Goal: Task Accomplishment & Management: Use online tool/utility

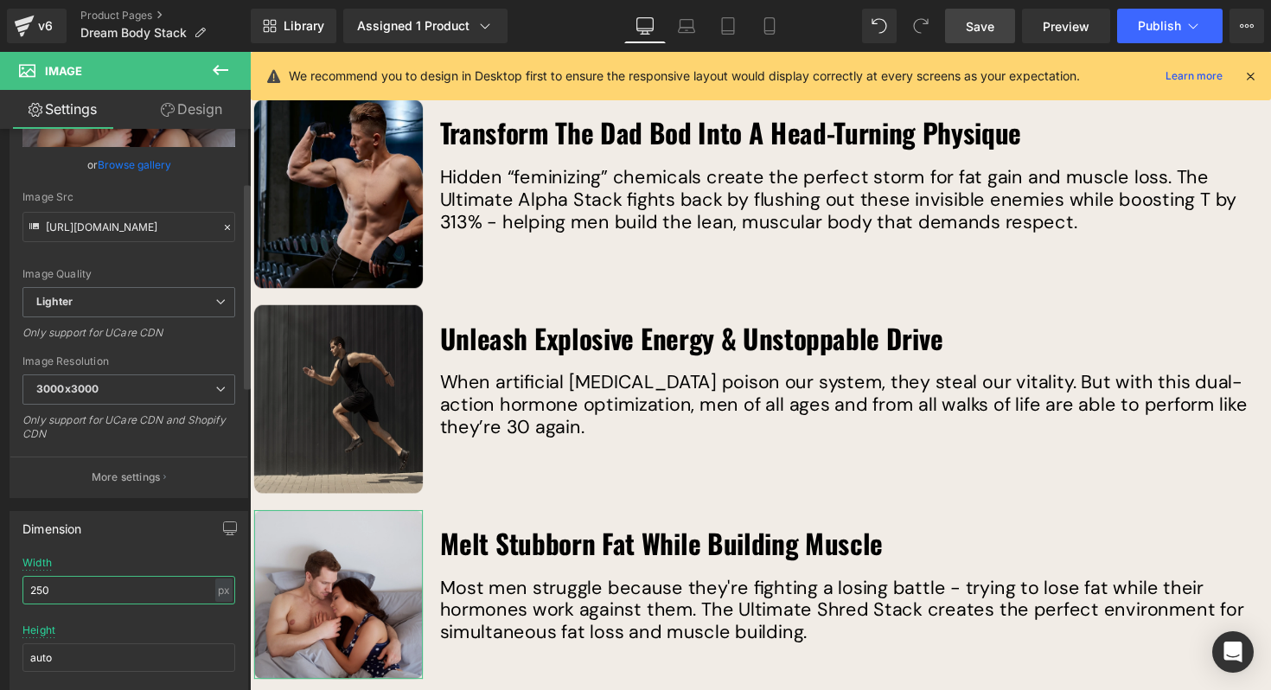
click at [85, 582] on input "250" at bounding box center [128, 590] width 213 height 29
type input "223"
click at [124, 655] on input "auto" at bounding box center [128, 657] width 213 height 29
type input "223"
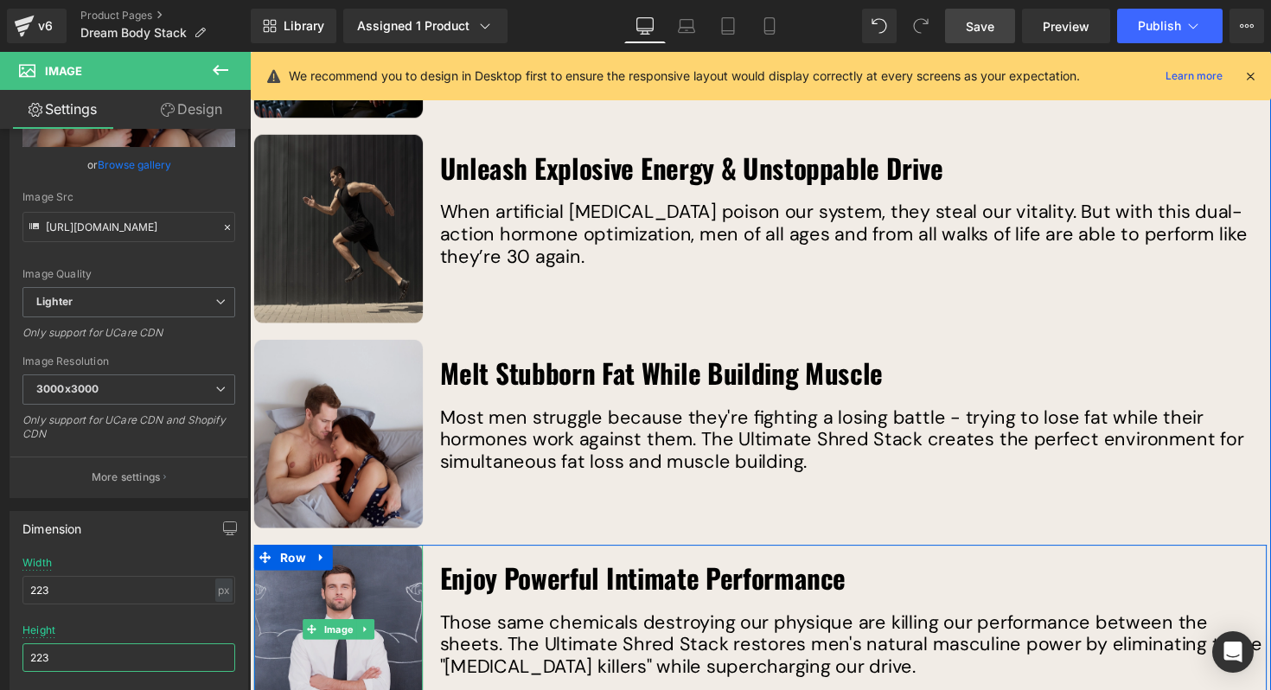
scroll to position [2994, 0]
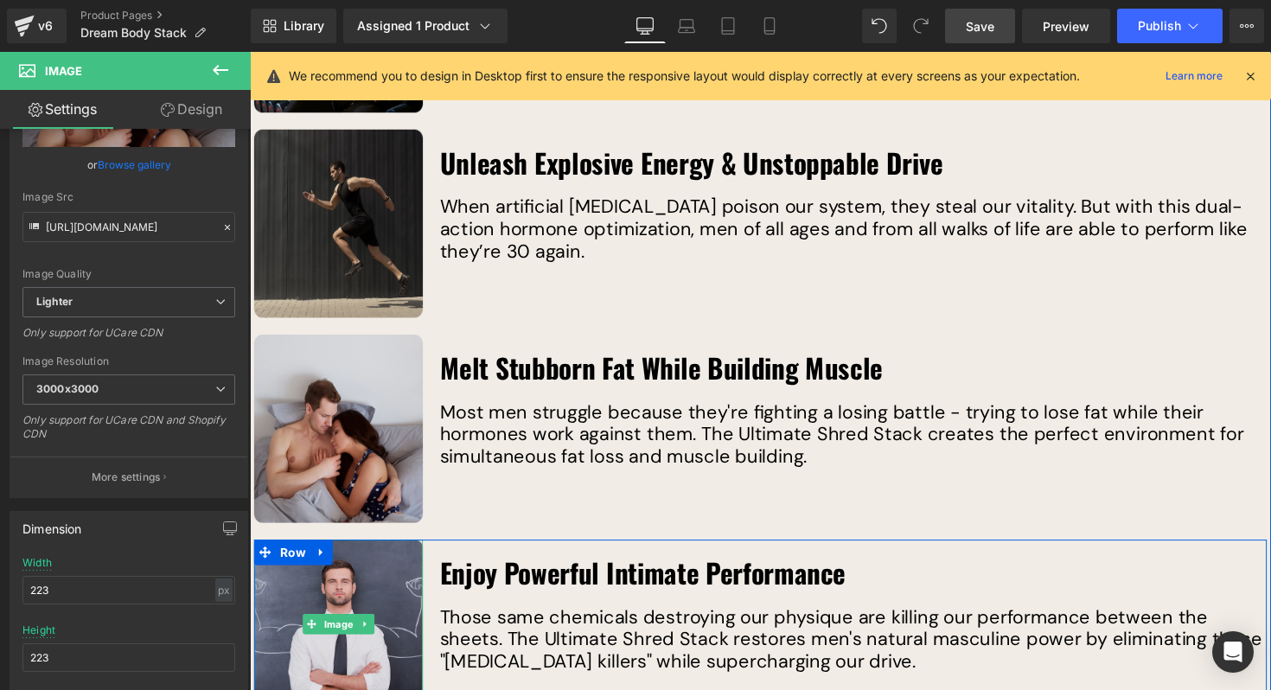
click at [328, 585] on img at bounding box center [340, 637] width 173 height 173
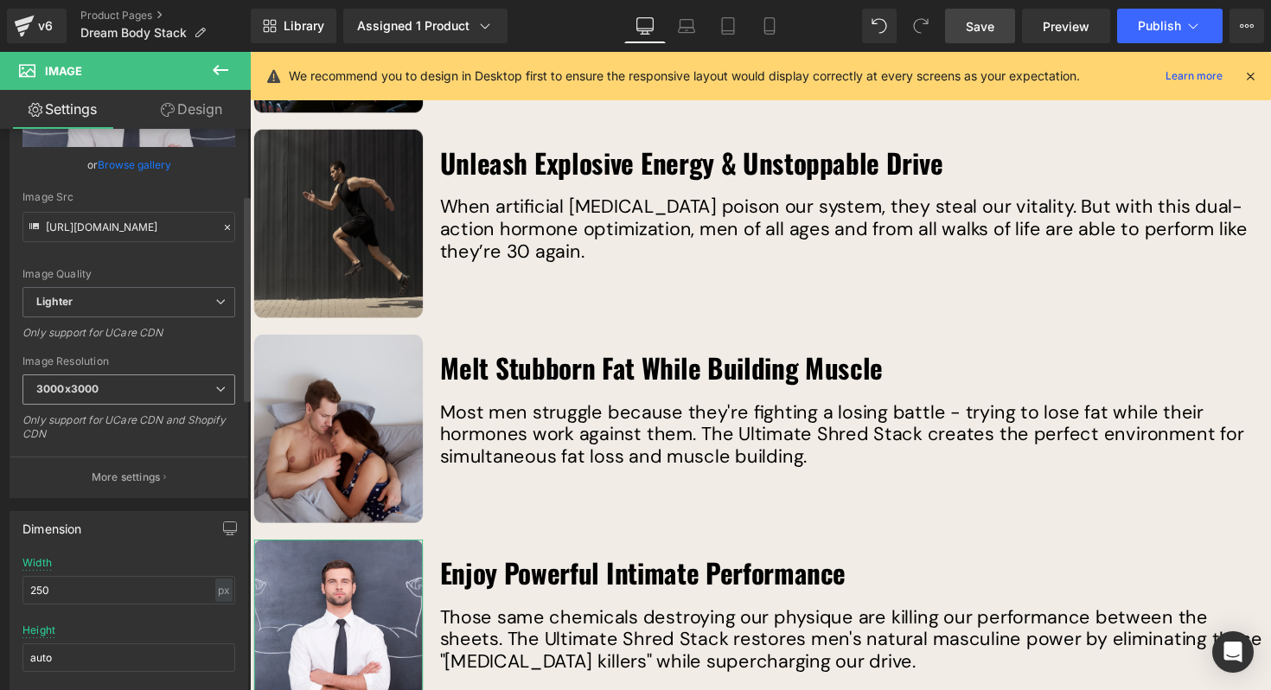
scroll to position [205, 0]
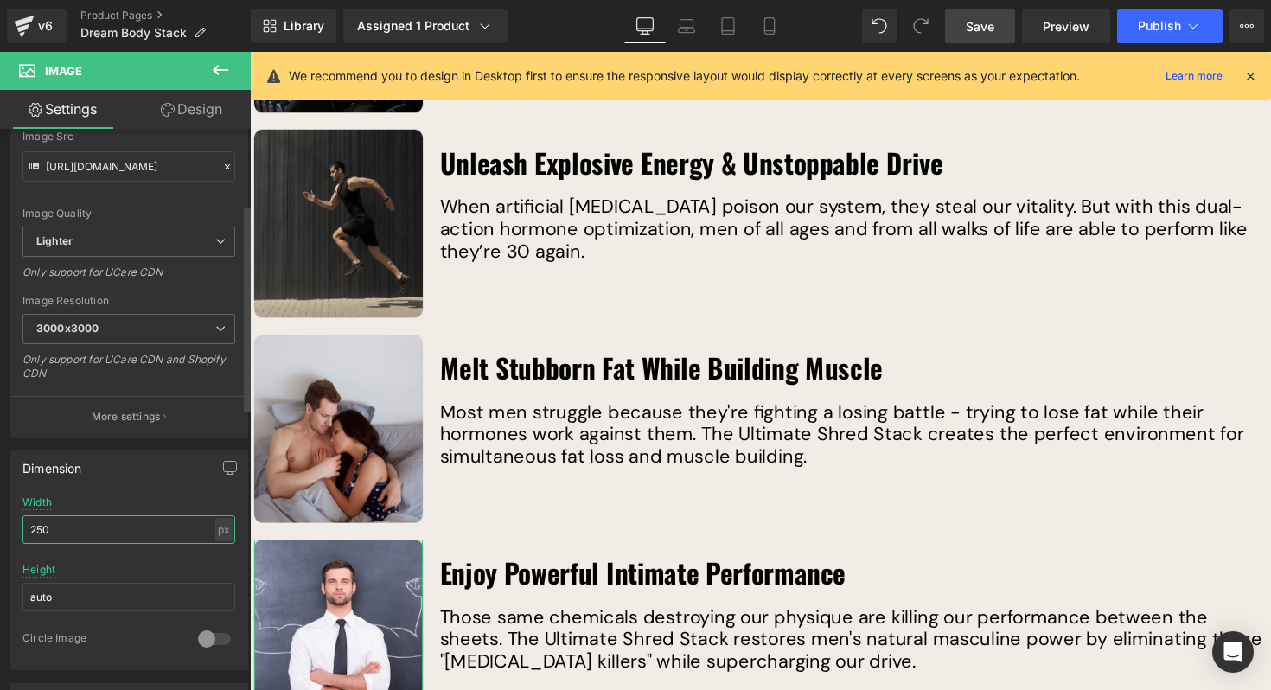
click at [68, 530] on input "250" at bounding box center [128, 529] width 213 height 29
type input "223"
click at [78, 598] on input "auto" at bounding box center [128, 597] width 213 height 29
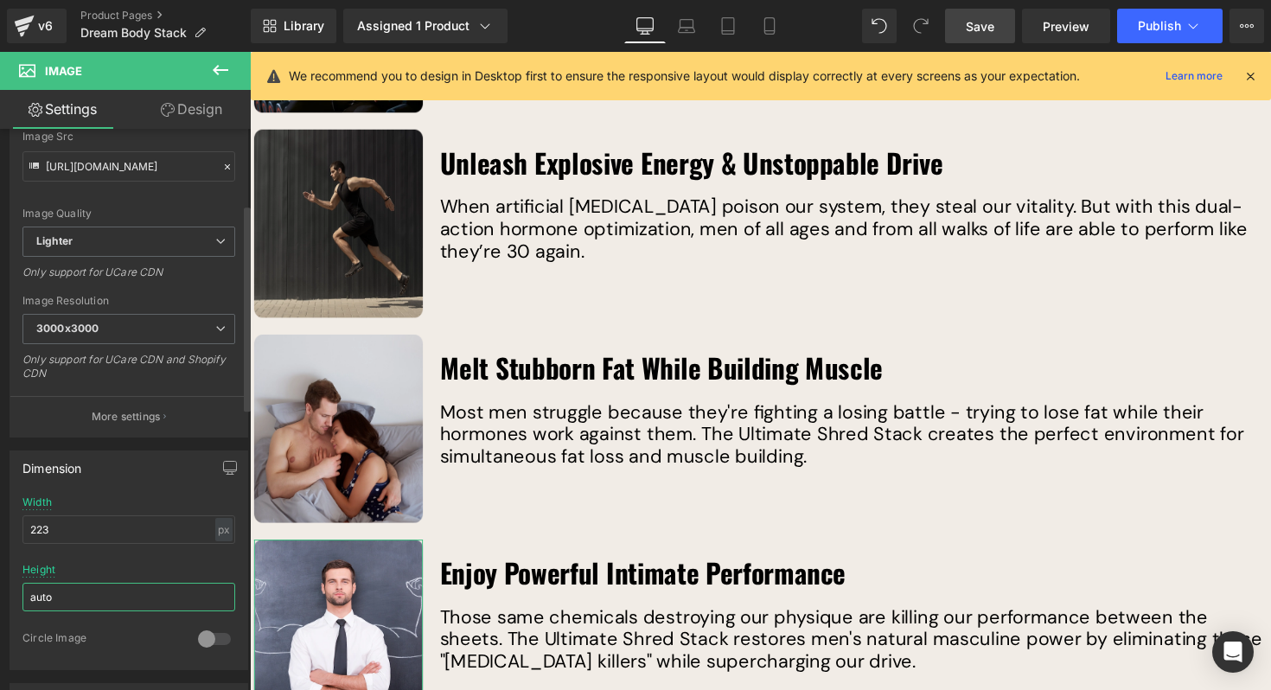
click at [78, 598] on input "auto" at bounding box center [128, 597] width 213 height 29
type input "223"
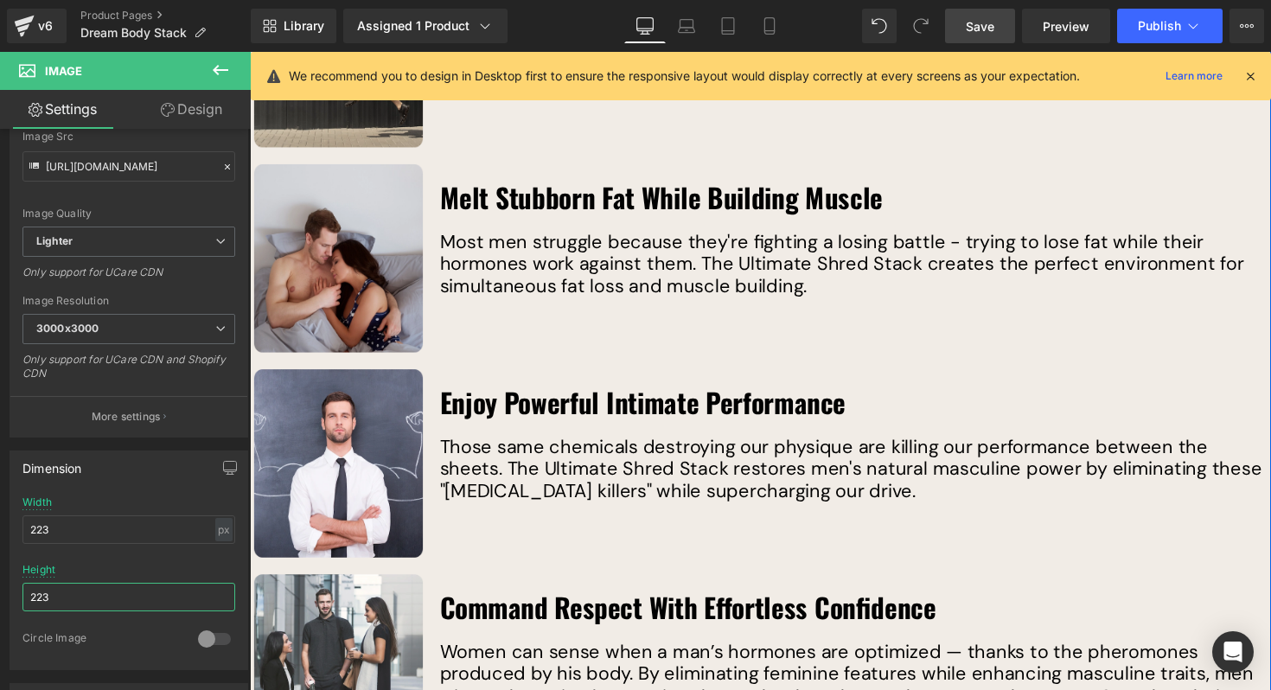
scroll to position [3194, 0]
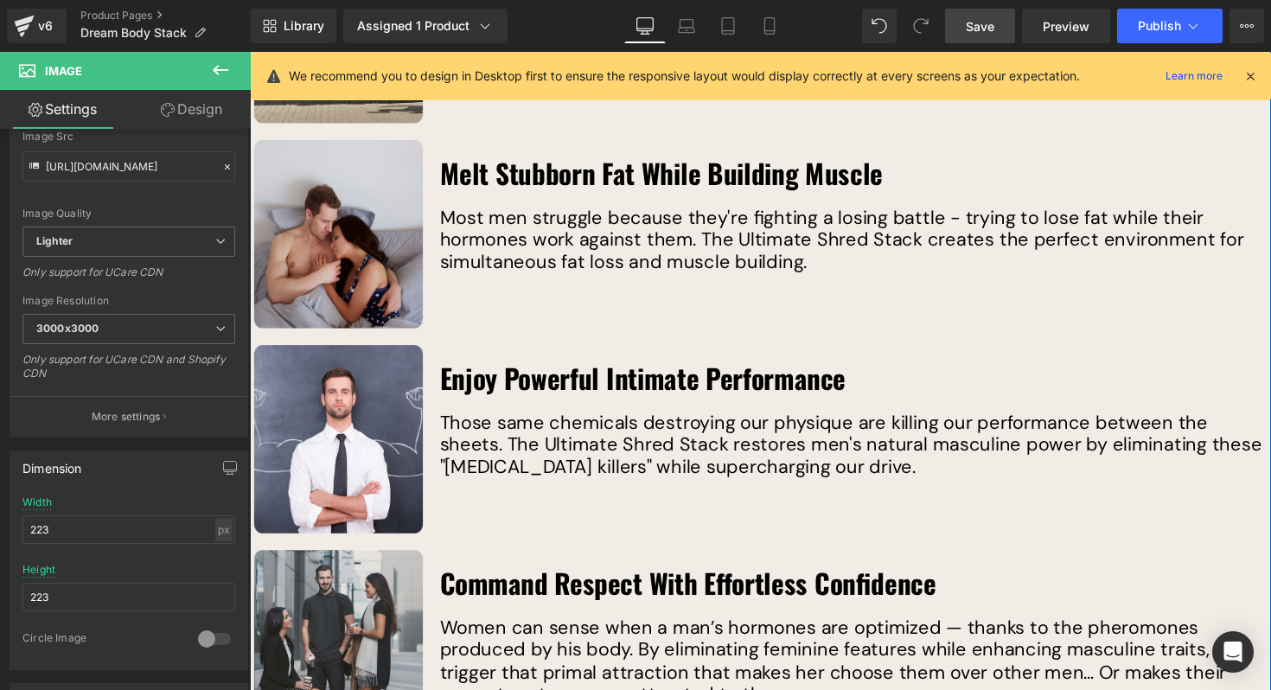
click at [359, 570] on img at bounding box center [340, 648] width 173 height 173
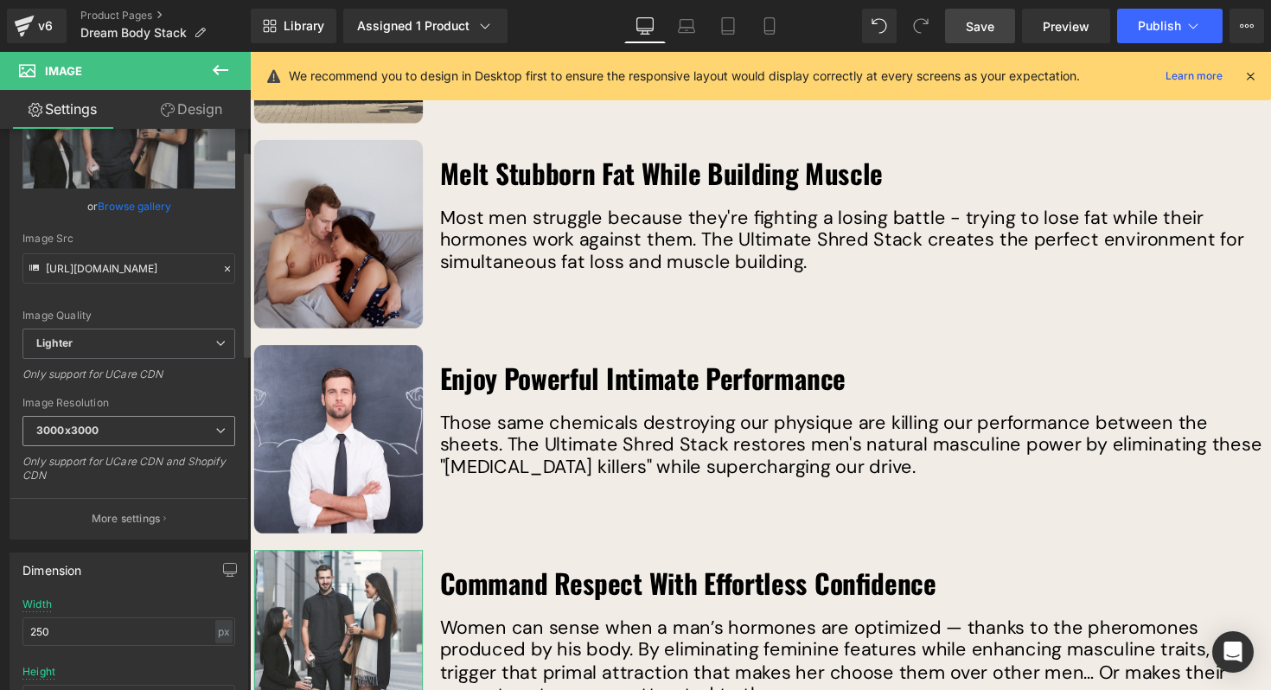
scroll to position [131, 0]
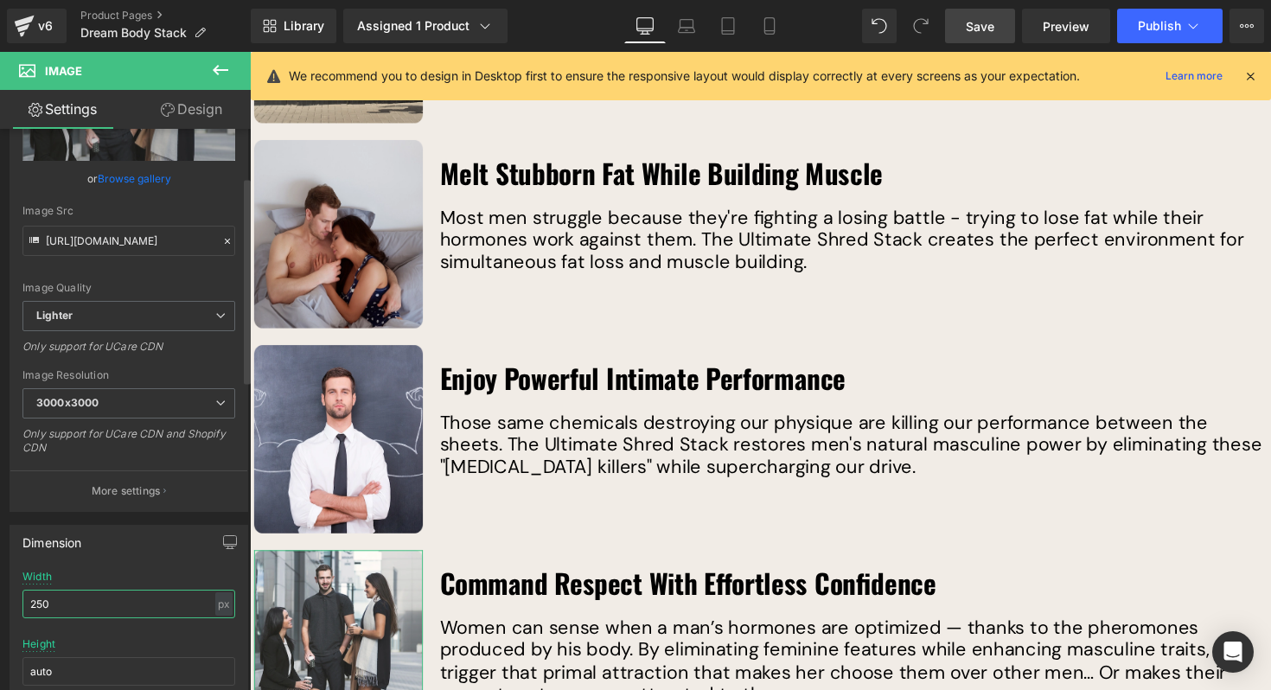
click at [102, 599] on input "250" at bounding box center [128, 603] width 213 height 29
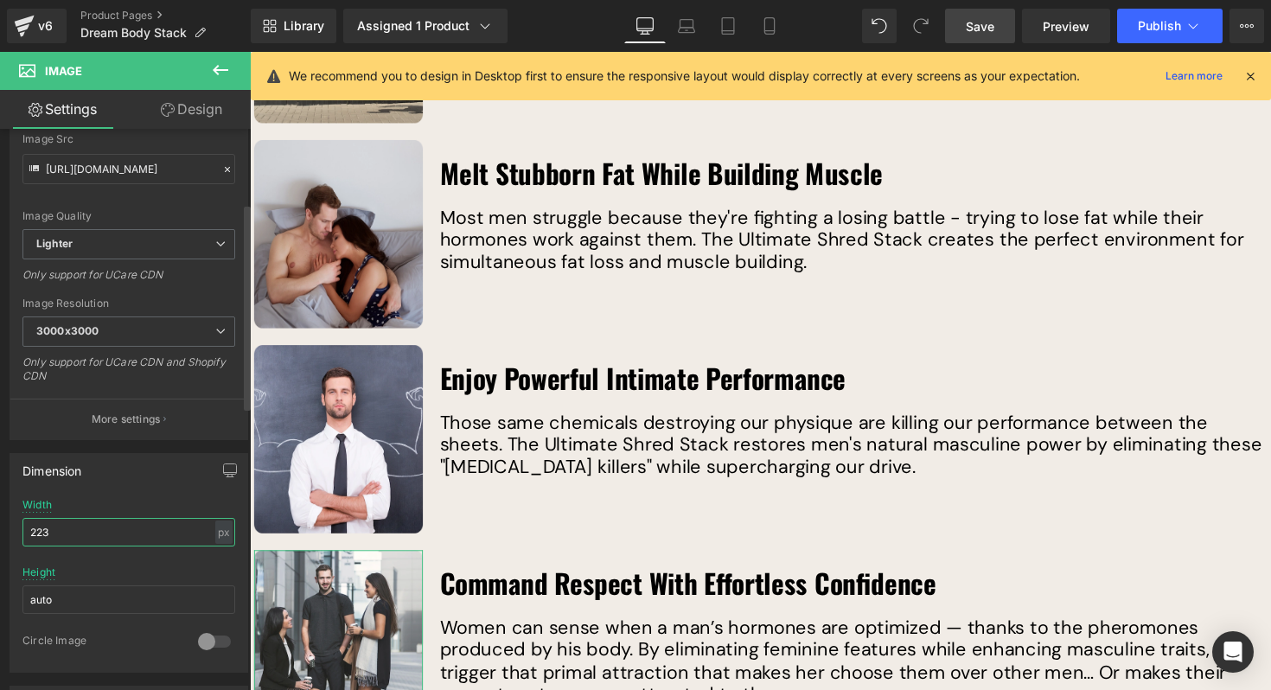
type input "223"
click at [113, 610] on input "auto" at bounding box center [128, 599] width 213 height 29
type input "223"
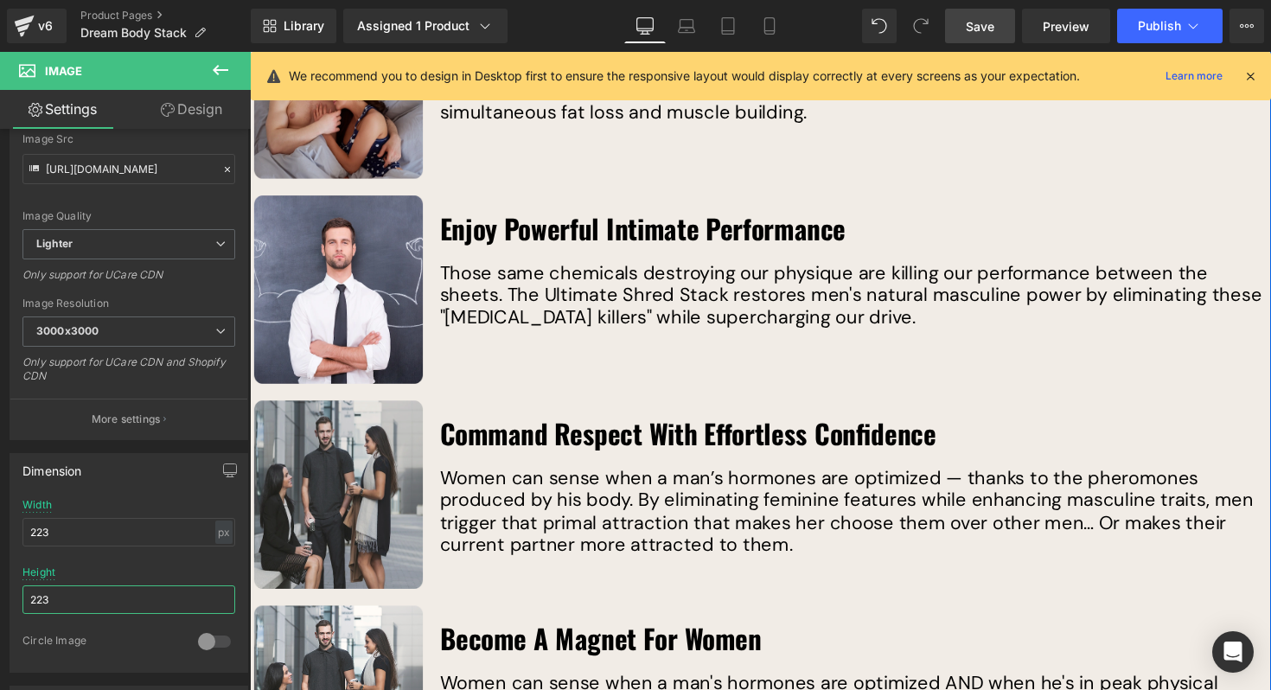
scroll to position [3361, 0]
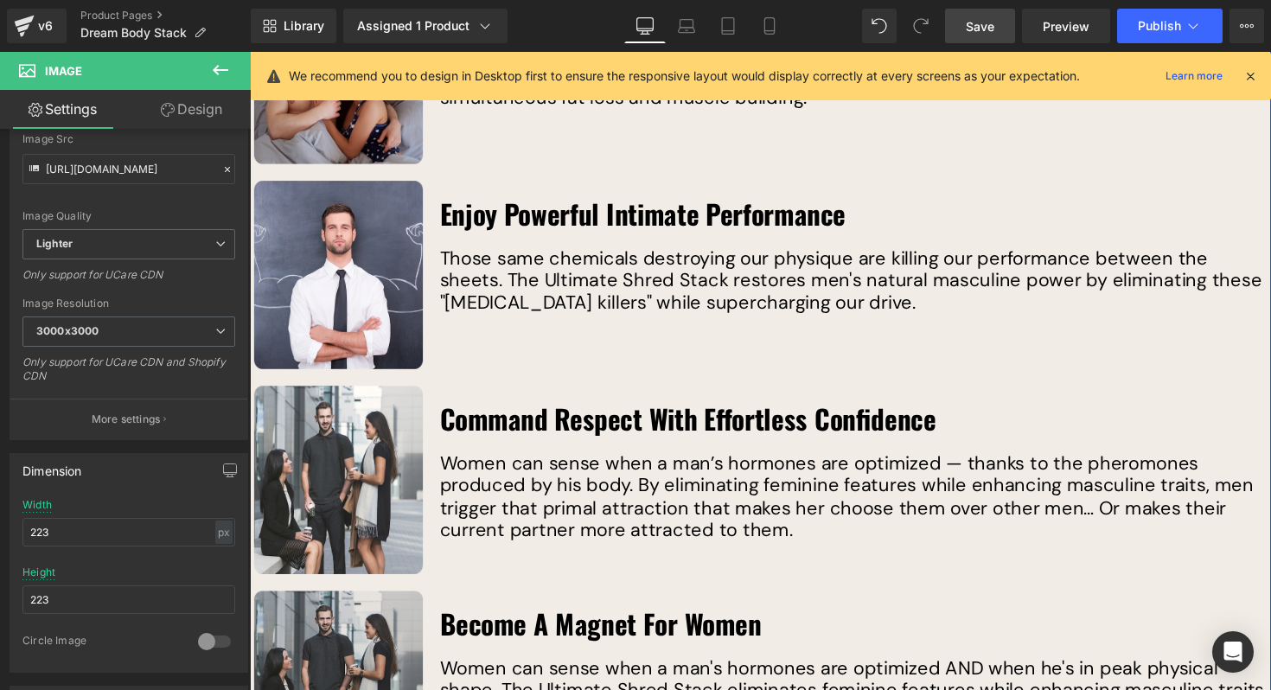
click at [357, 629] on img at bounding box center [340, 690] width 173 height 173
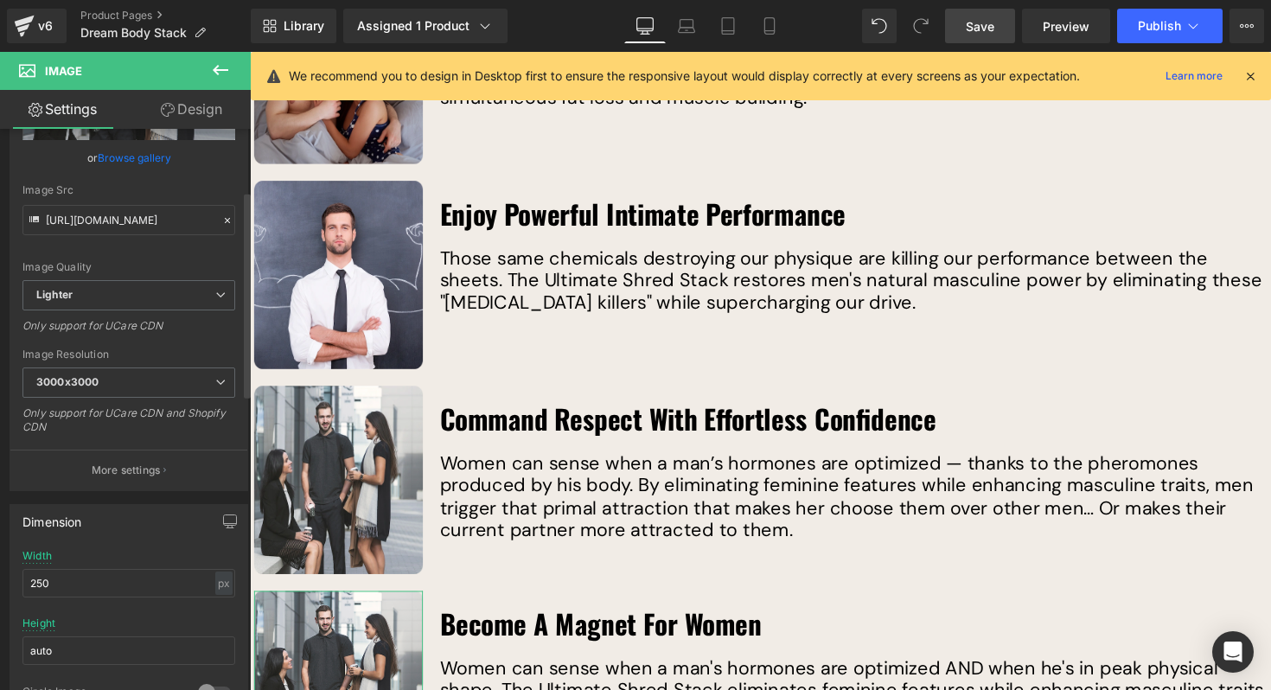
scroll to position [179, 0]
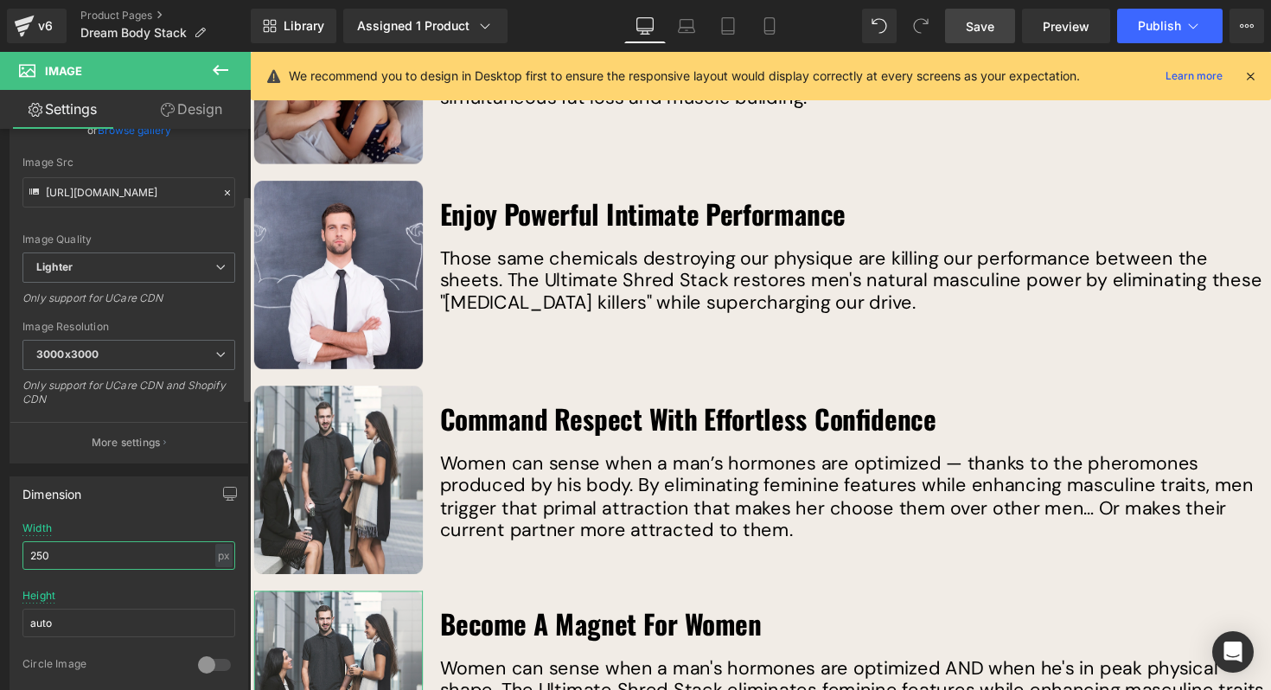
click at [76, 549] on input "250" at bounding box center [128, 555] width 213 height 29
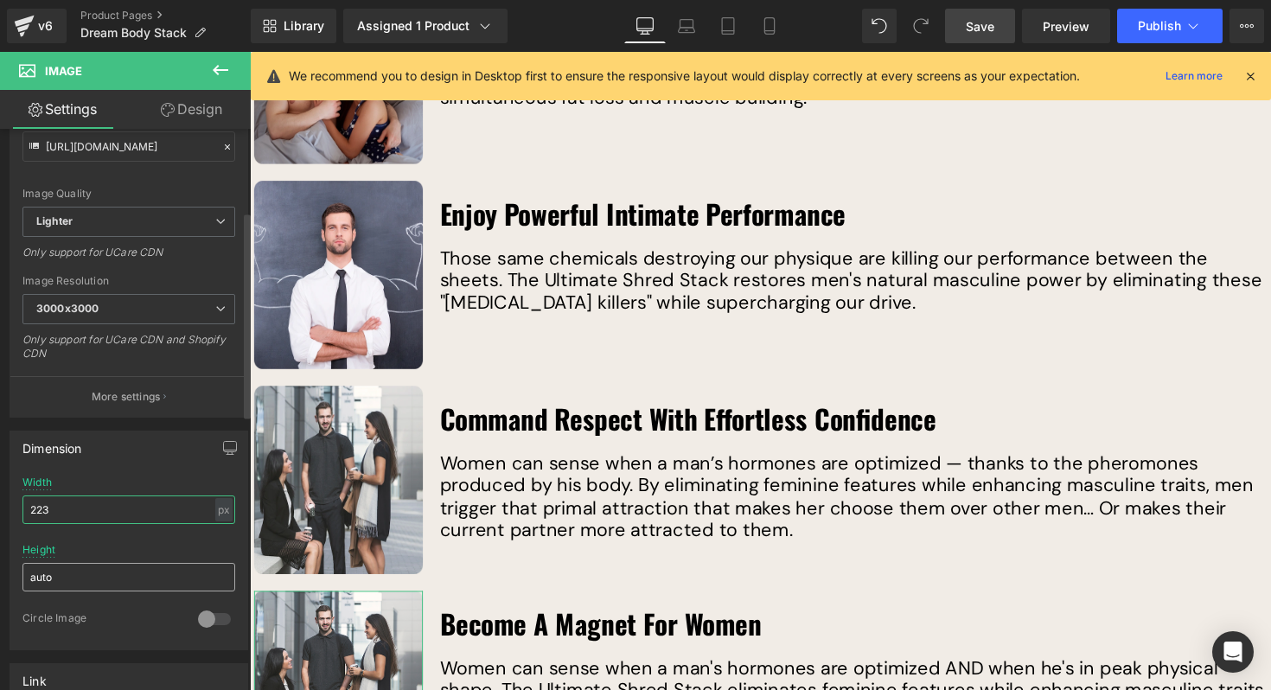
type input "223"
click at [76, 566] on input "auto" at bounding box center [128, 577] width 213 height 29
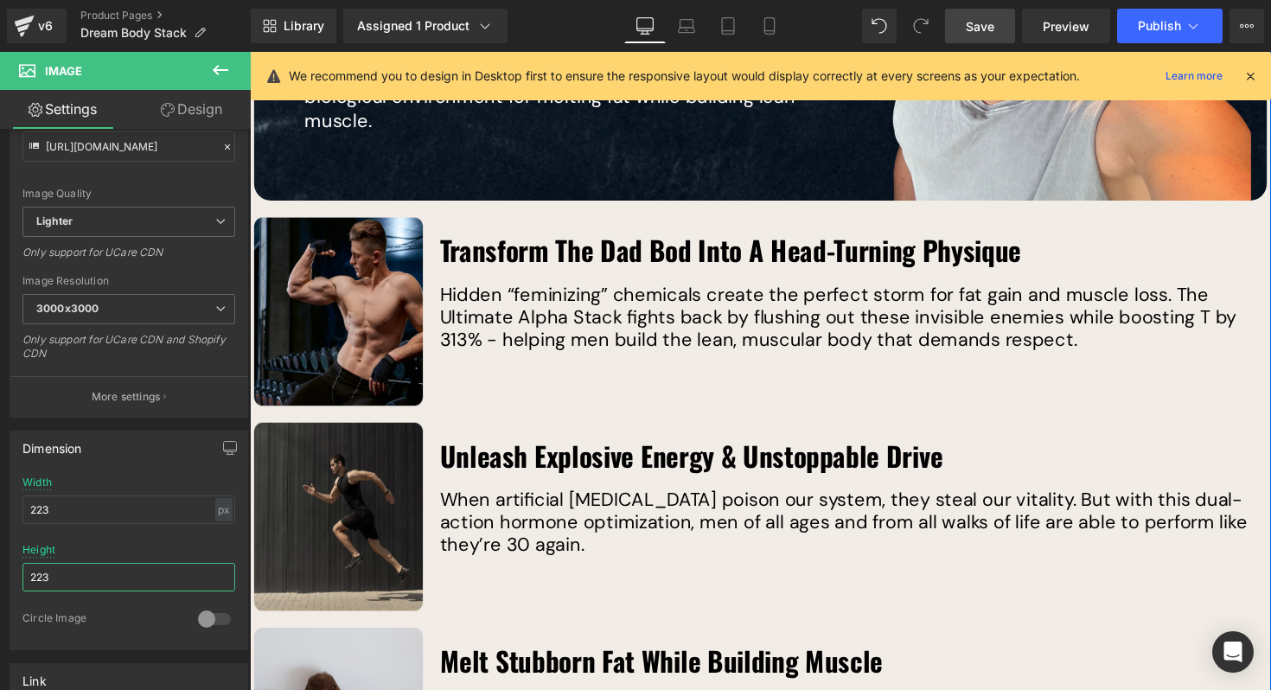
scroll to position [2690, 0]
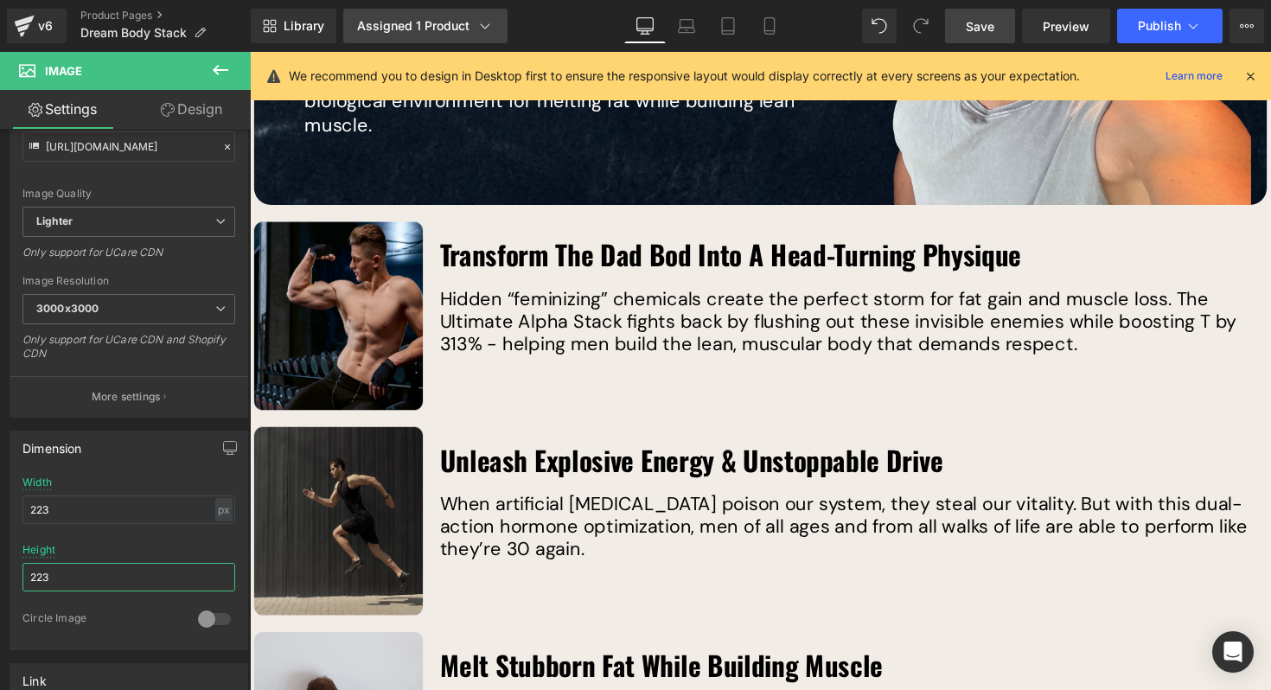
type input "223"
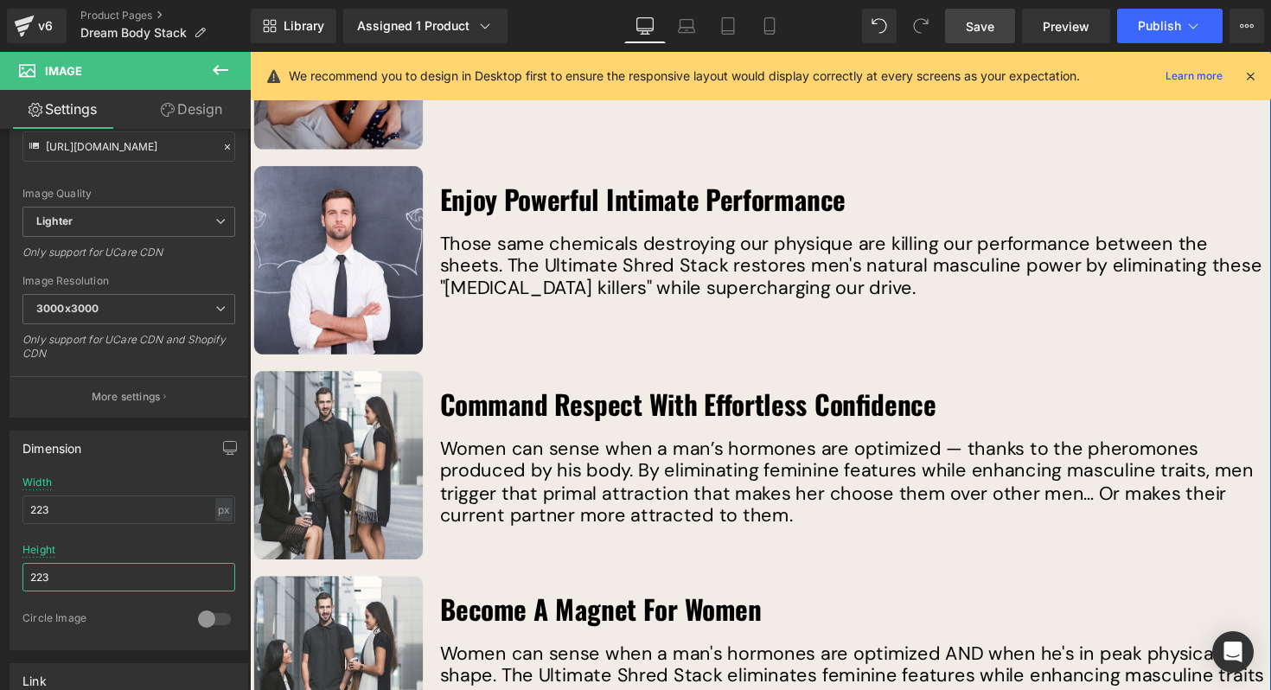
scroll to position [3452, 0]
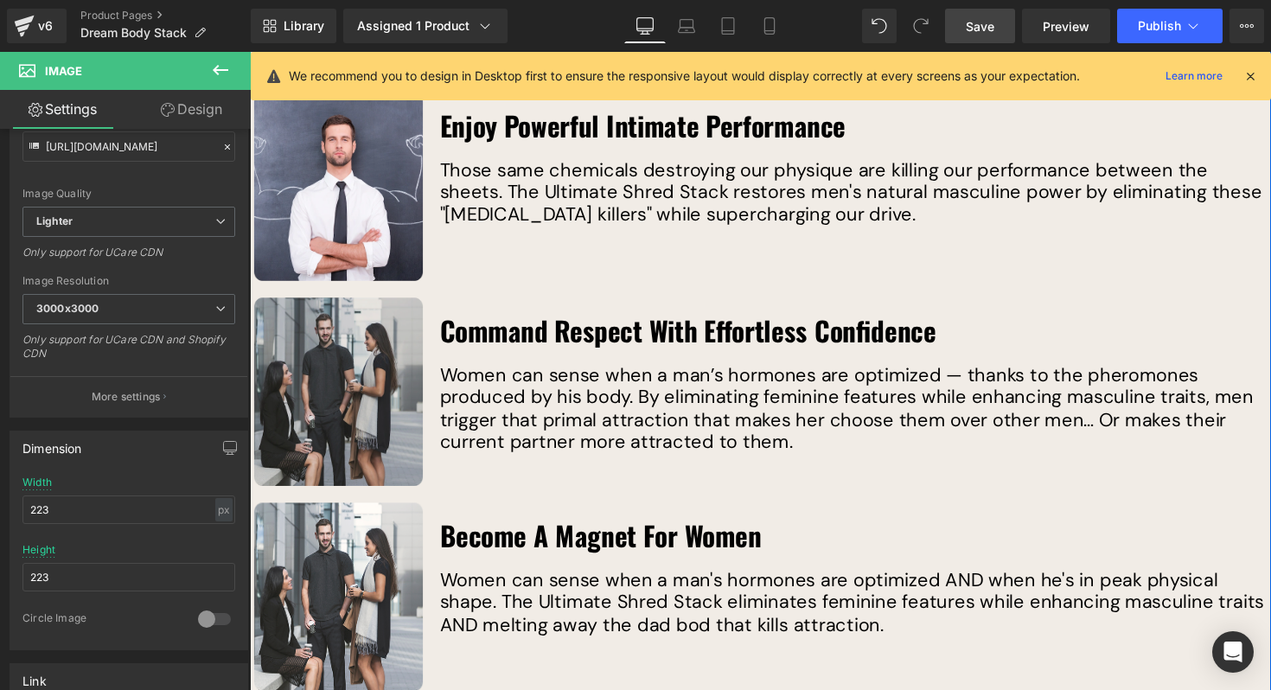
click at [328, 334] on img at bounding box center [340, 399] width 173 height 193
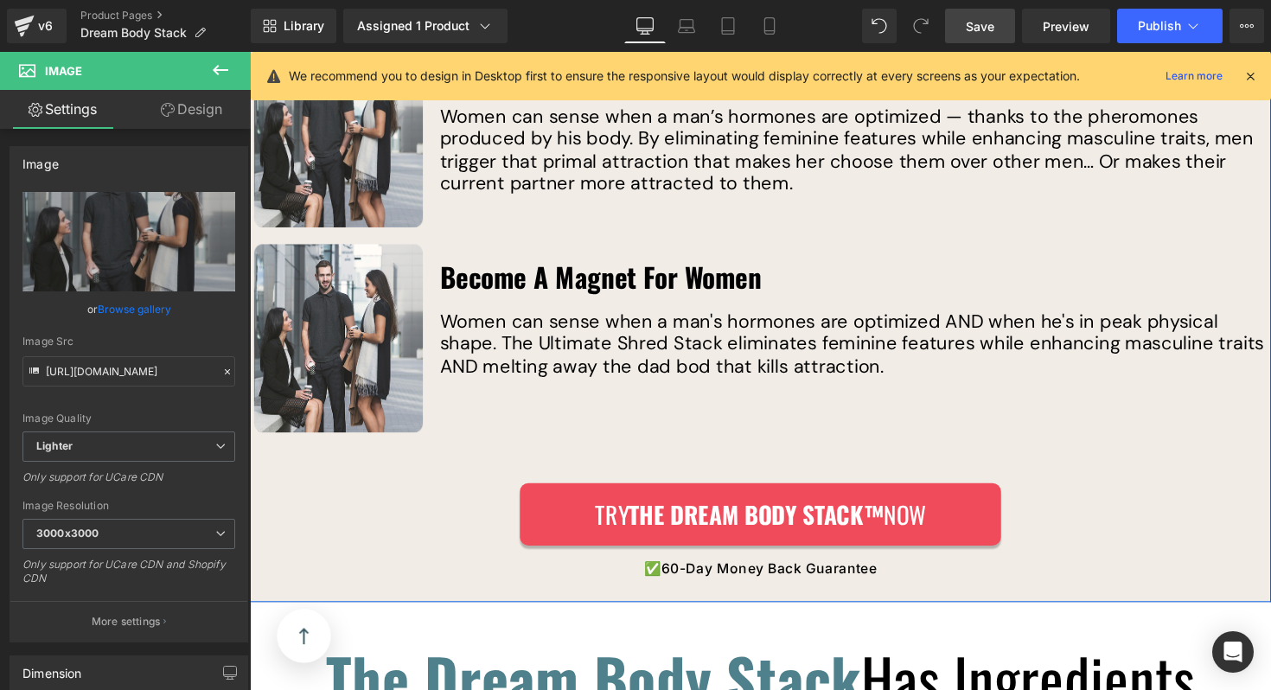
scroll to position [3718, 0]
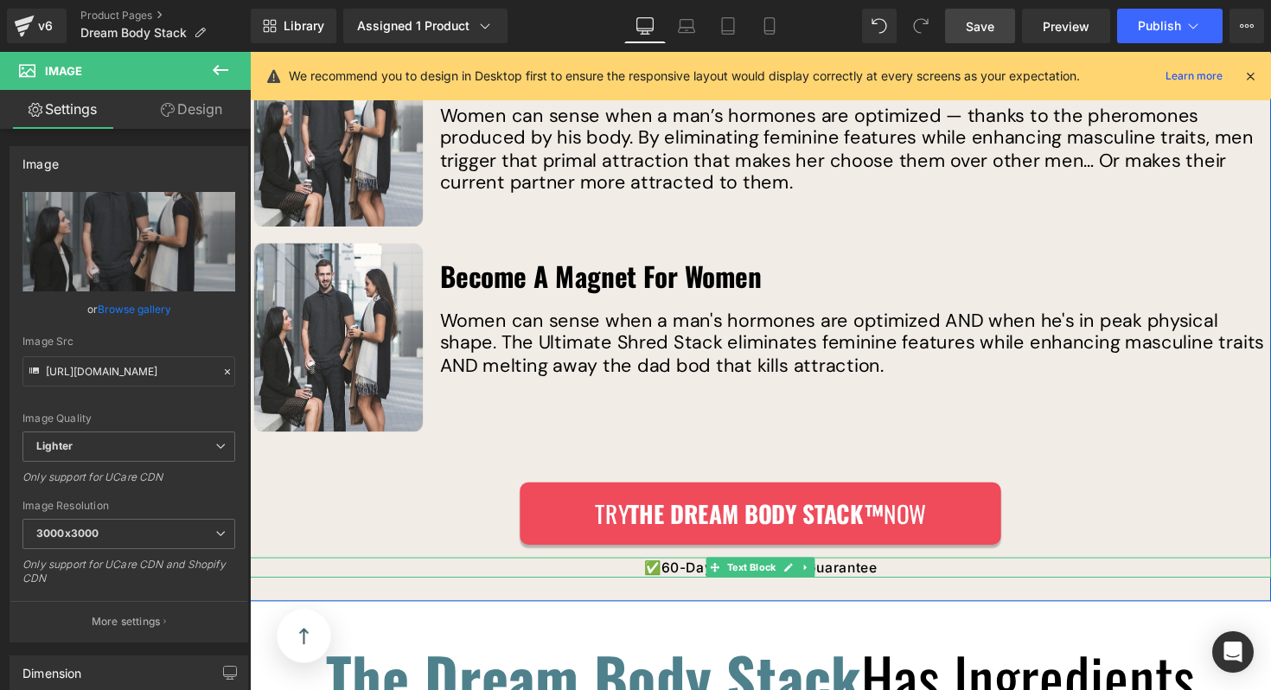
click at [698, 570] on p "✅ 60-Day Money Back Guarantee" at bounding box center [773, 580] width 1046 height 21
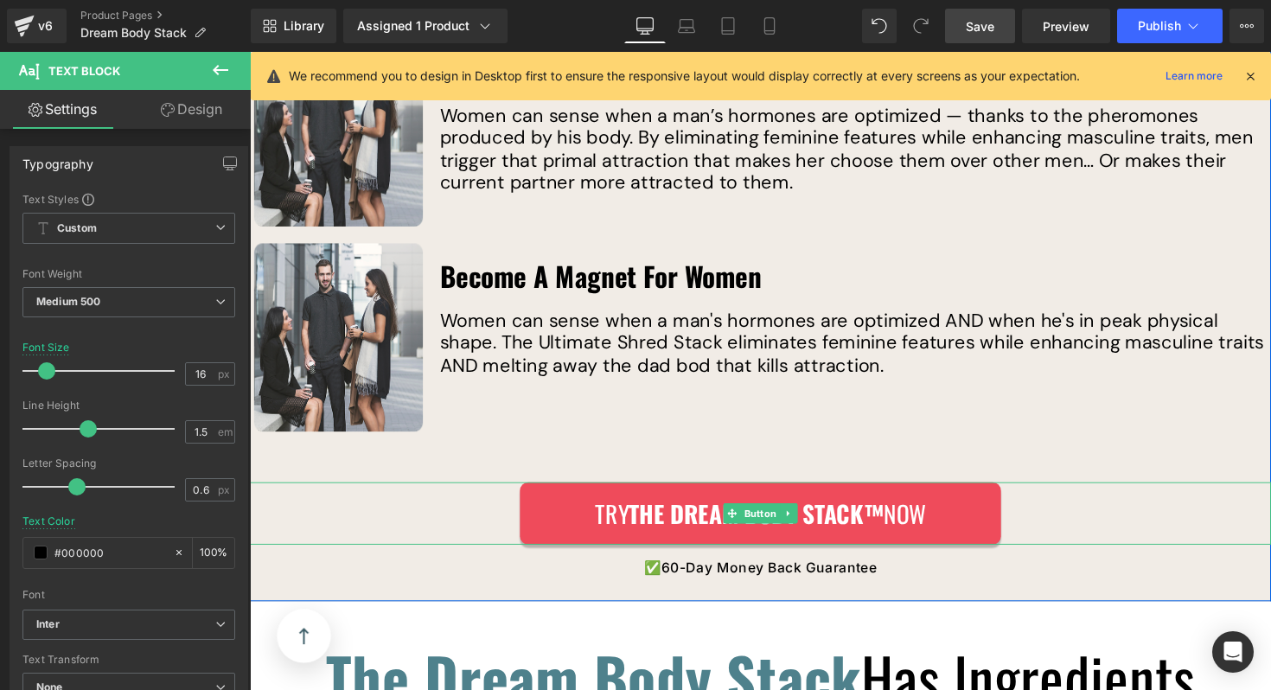
click at [349, 500] on div "Try The Dream Body Stack™ Now" at bounding box center [773, 525] width 1046 height 64
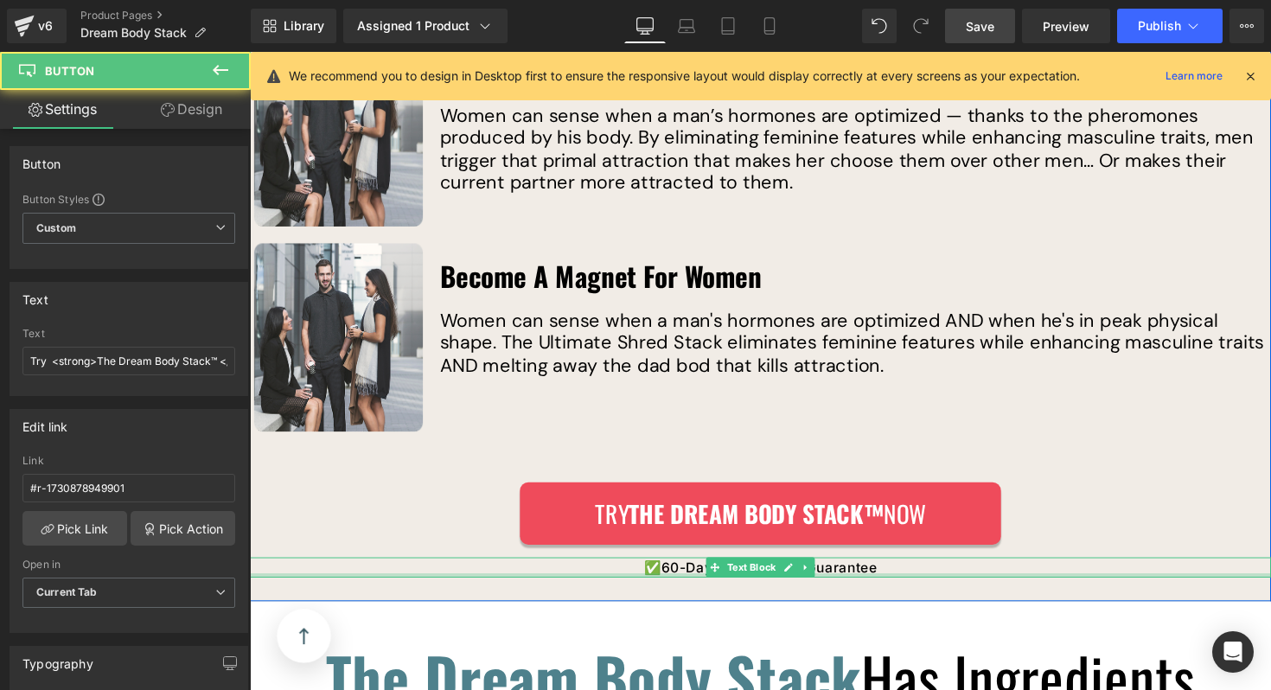
click at [341, 586] on div at bounding box center [773, 588] width 1046 height 4
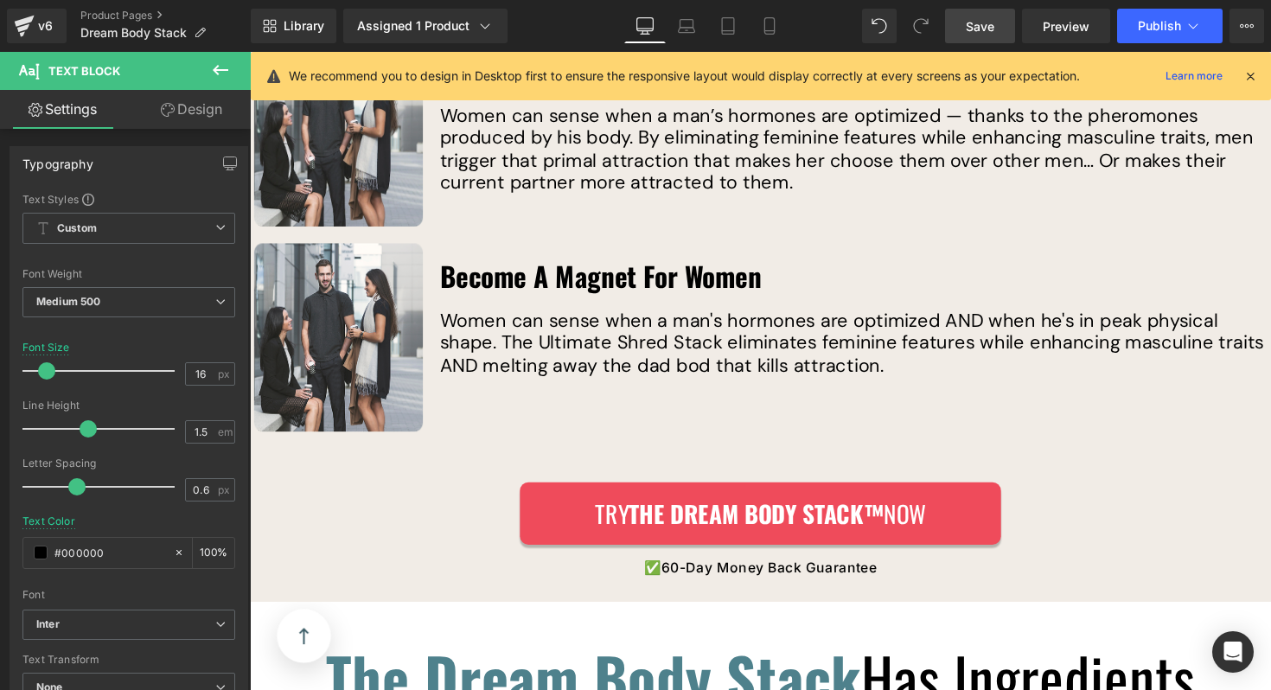
click at [199, 96] on link "Design" at bounding box center [191, 109] width 125 height 39
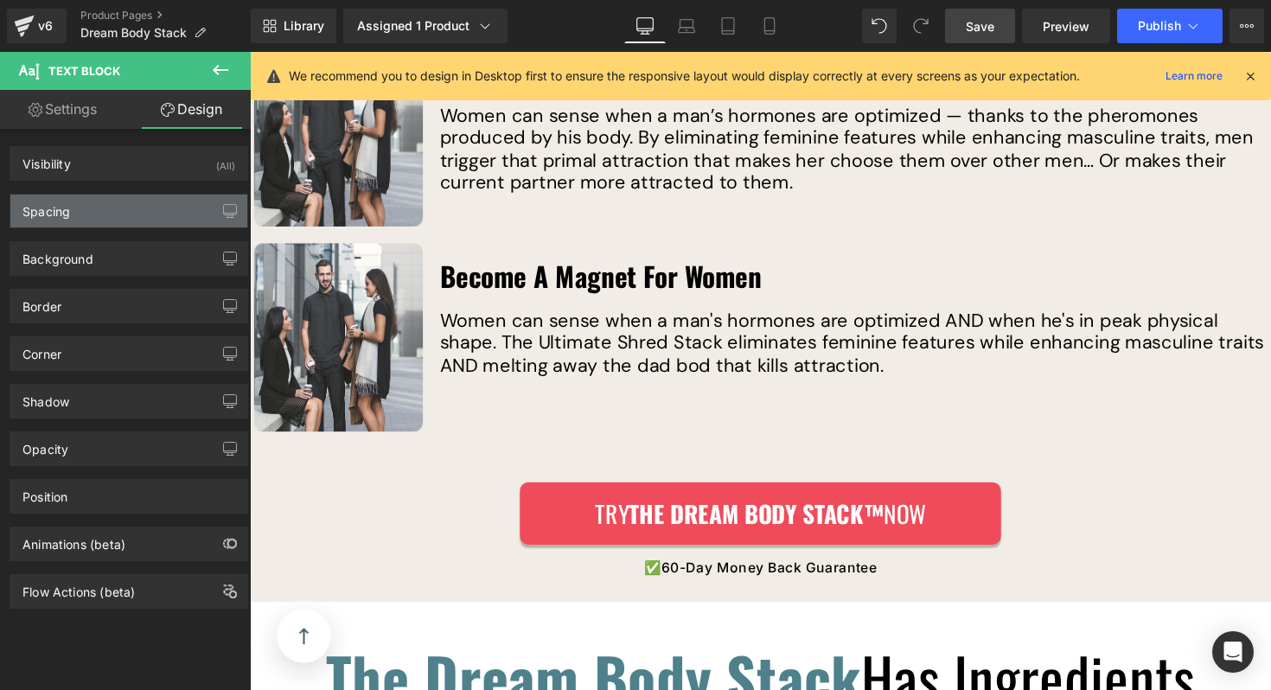
click at [100, 197] on div "Spacing" at bounding box center [128, 210] width 237 height 33
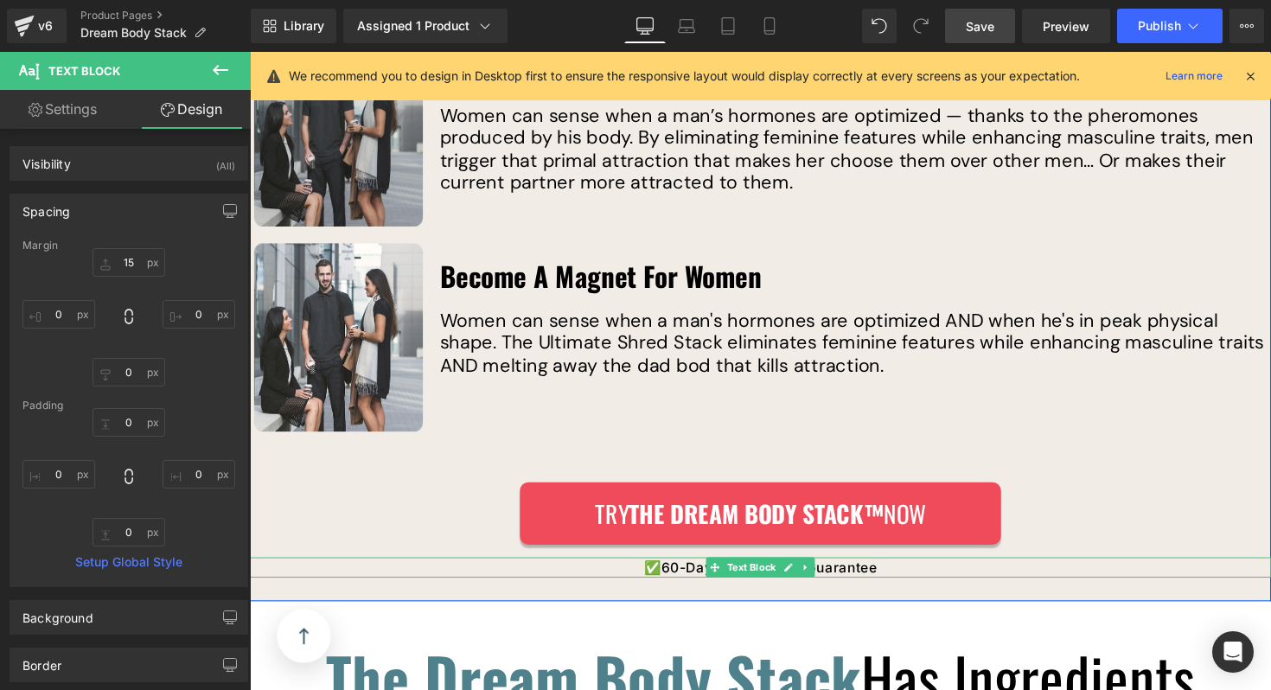
drag, startPoint x: 748, startPoint y: 559, endPoint x: 315, endPoint y: 207, distance: 558.5
click at [748, 570] on div "✅ 60-Day Money Back Guarantee Text Block" at bounding box center [773, 580] width 1046 height 21
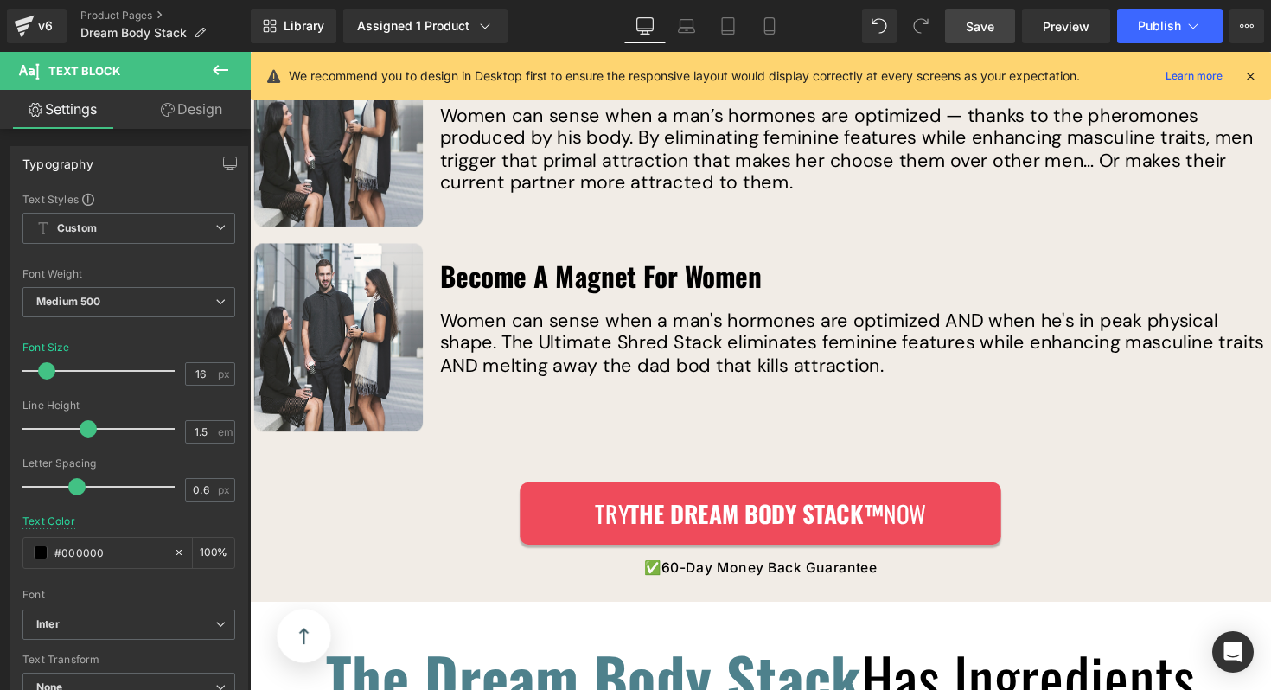
click at [201, 101] on link "Design" at bounding box center [191, 109] width 125 height 39
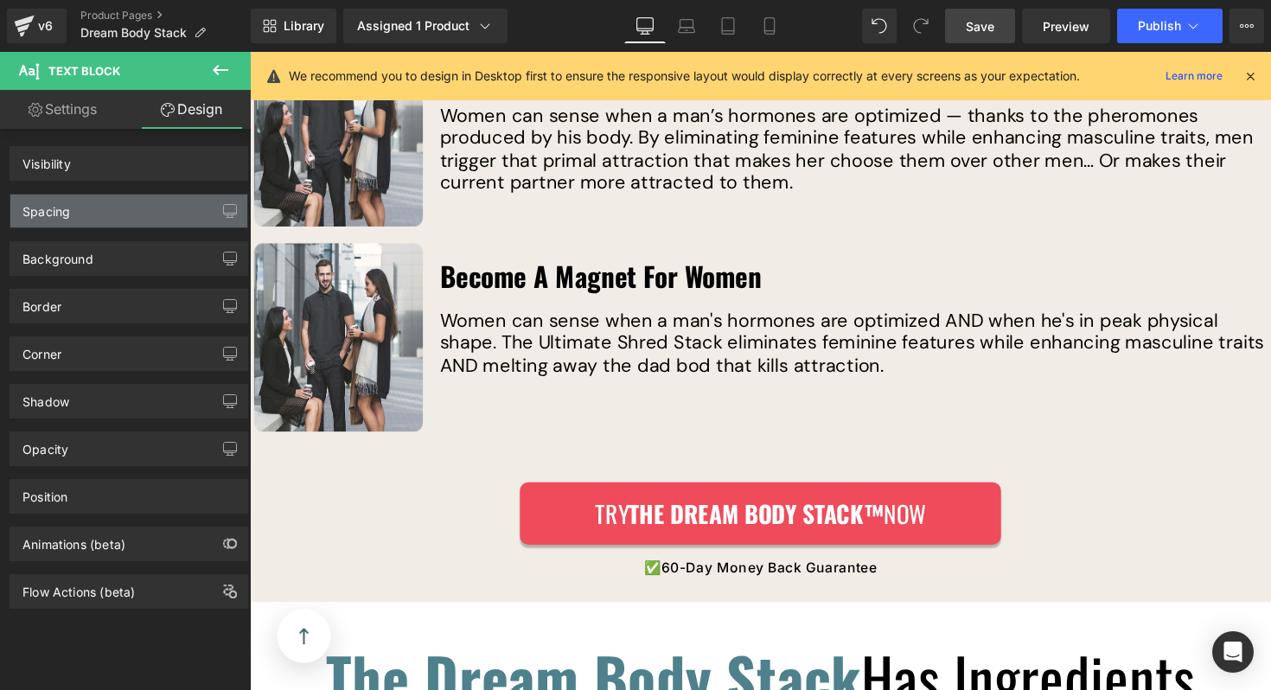
click at [102, 217] on div "Spacing" at bounding box center [128, 210] width 237 height 33
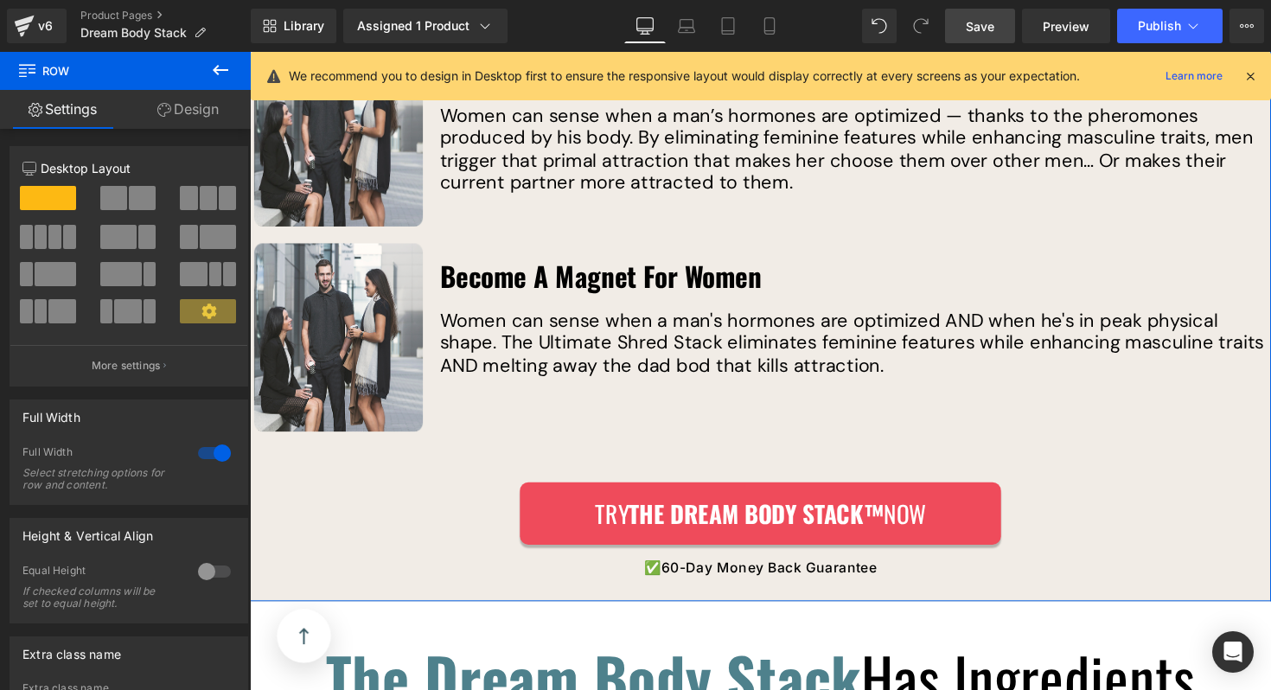
click at [192, 90] on link "Design" at bounding box center [187, 109] width 125 height 39
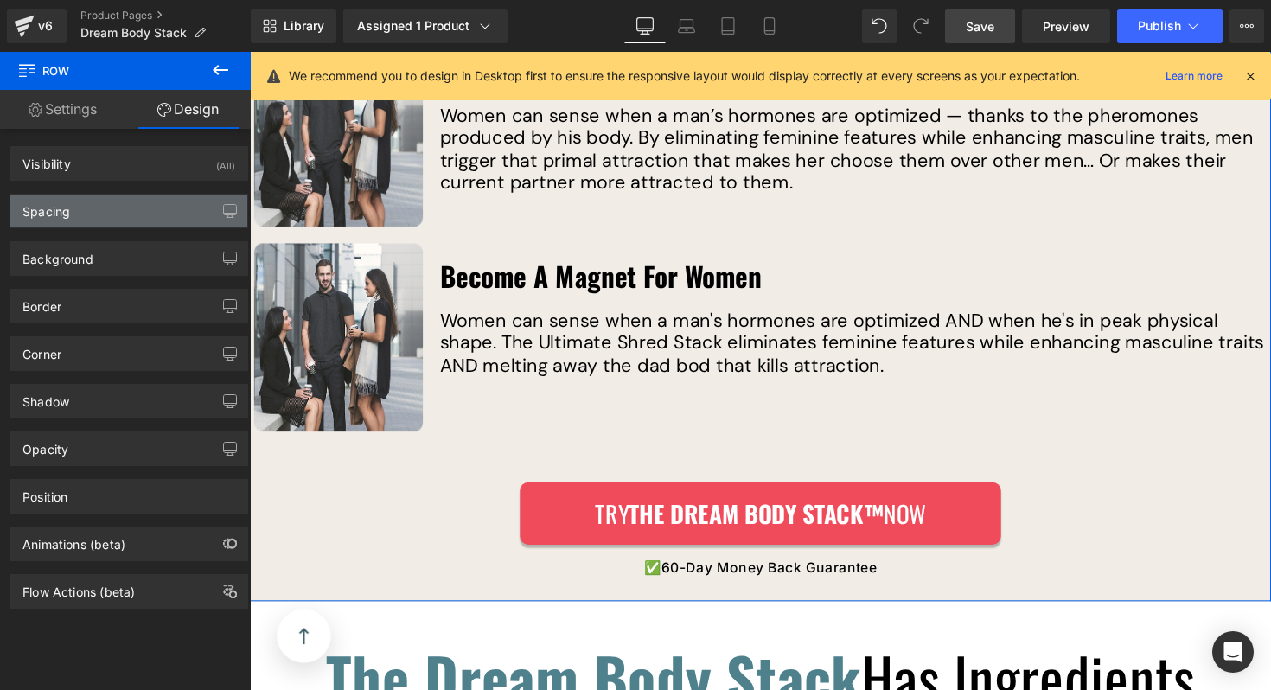
click at [121, 201] on div "Spacing" at bounding box center [128, 210] width 237 height 33
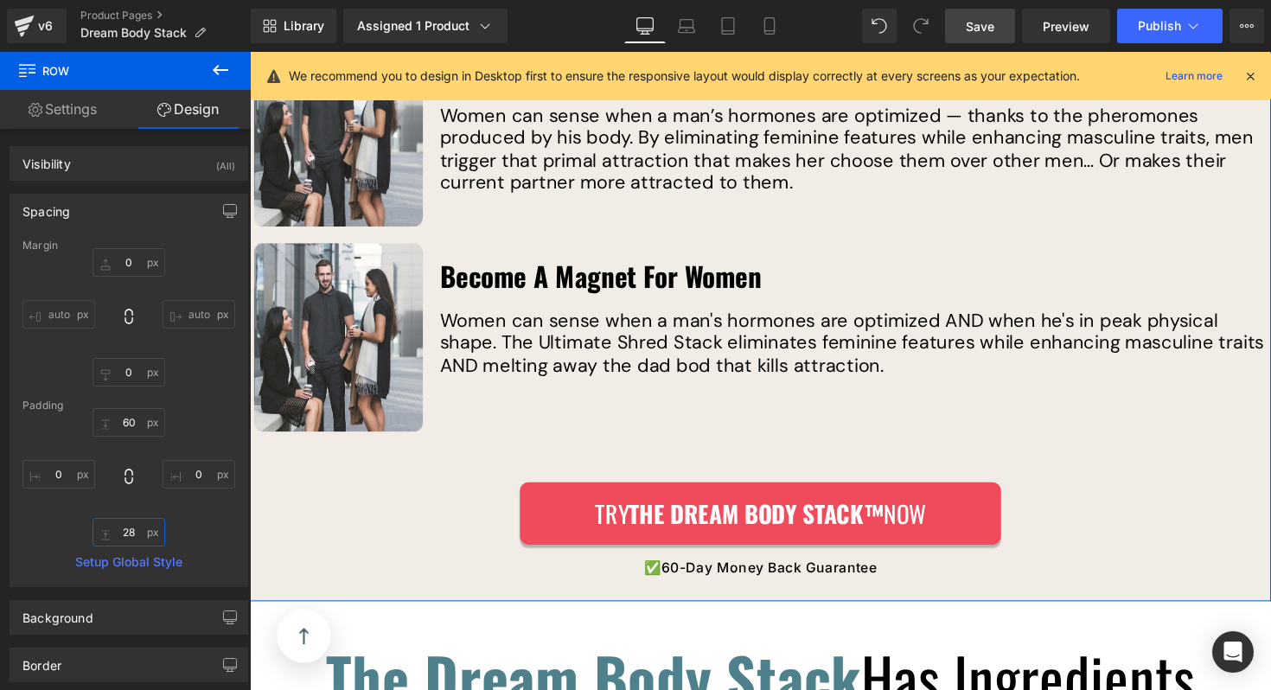
click at [128, 524] on input "28" at bounding box center [128, 532] width 73 height 29
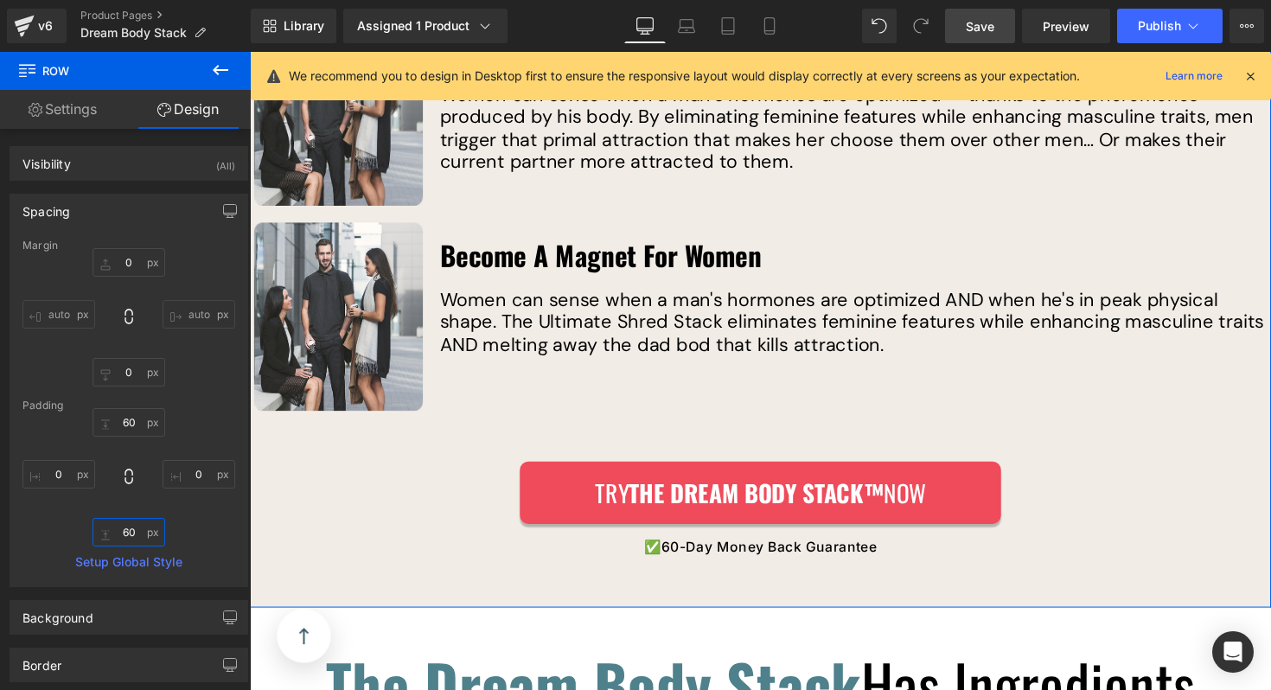
scroll to position [3737, 0]
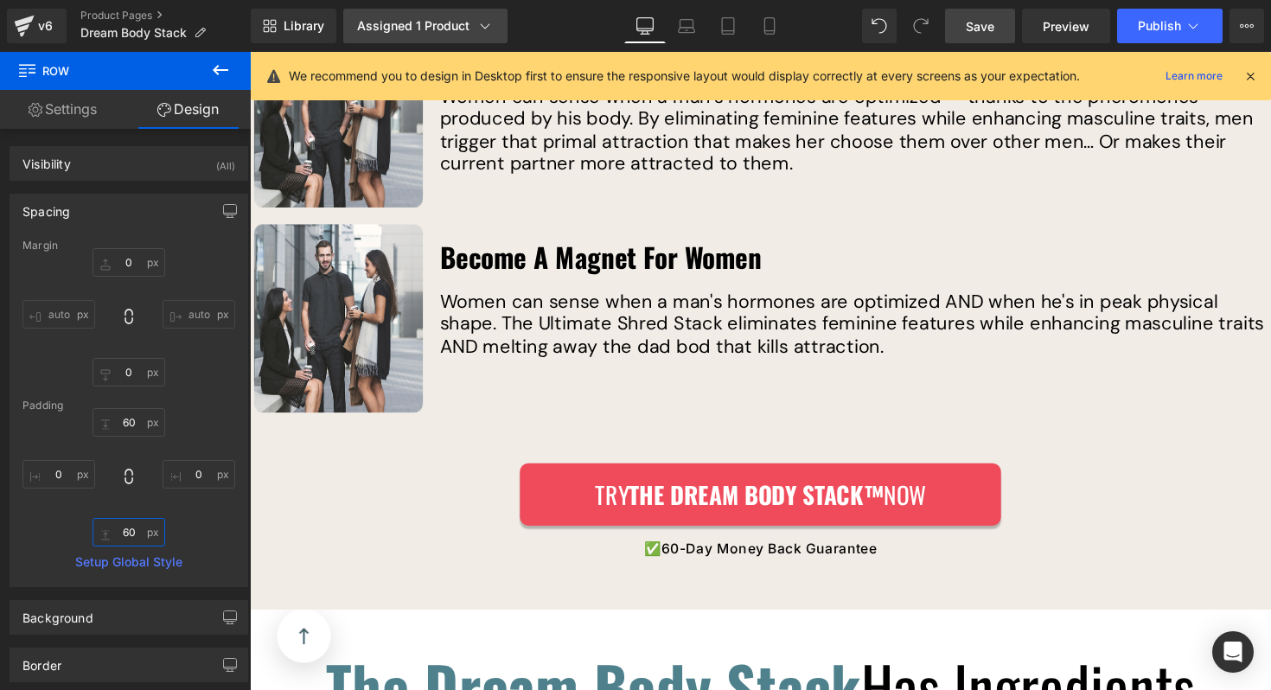
type input "60"
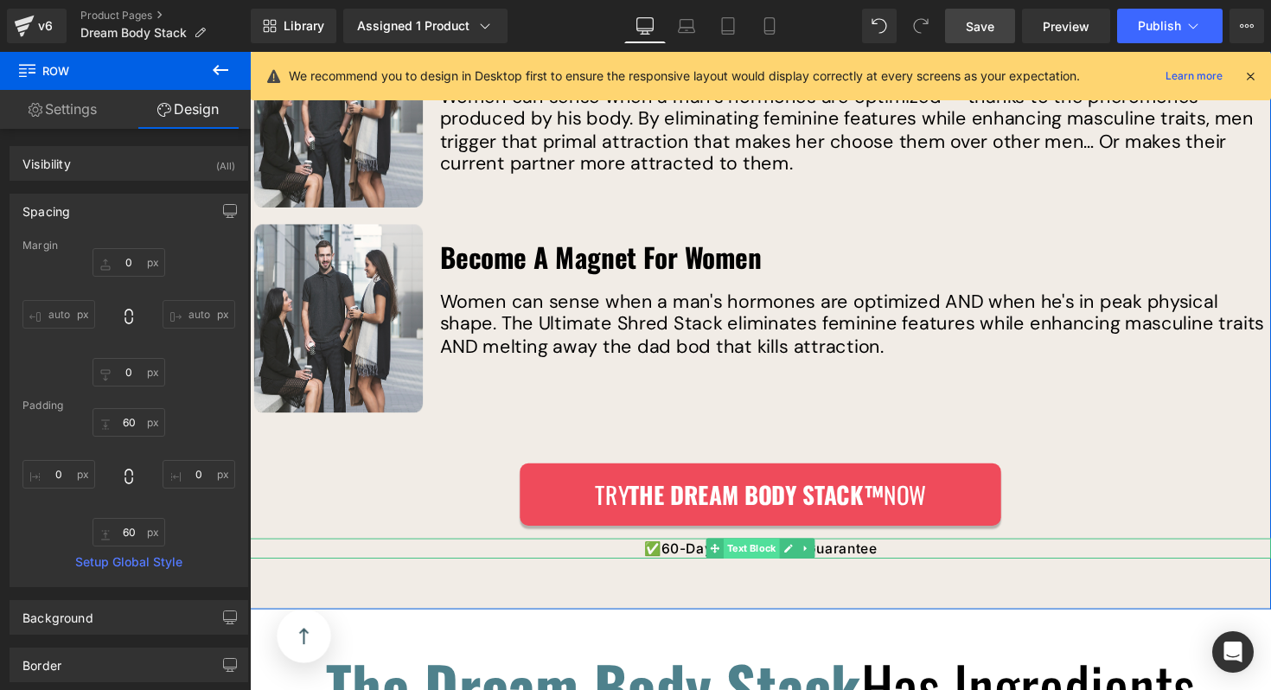
click at [761, 550] on div "✅ 60-Day Money Back Guarantee Text Block" at bounding box center [773, 560] width 1046 height 21
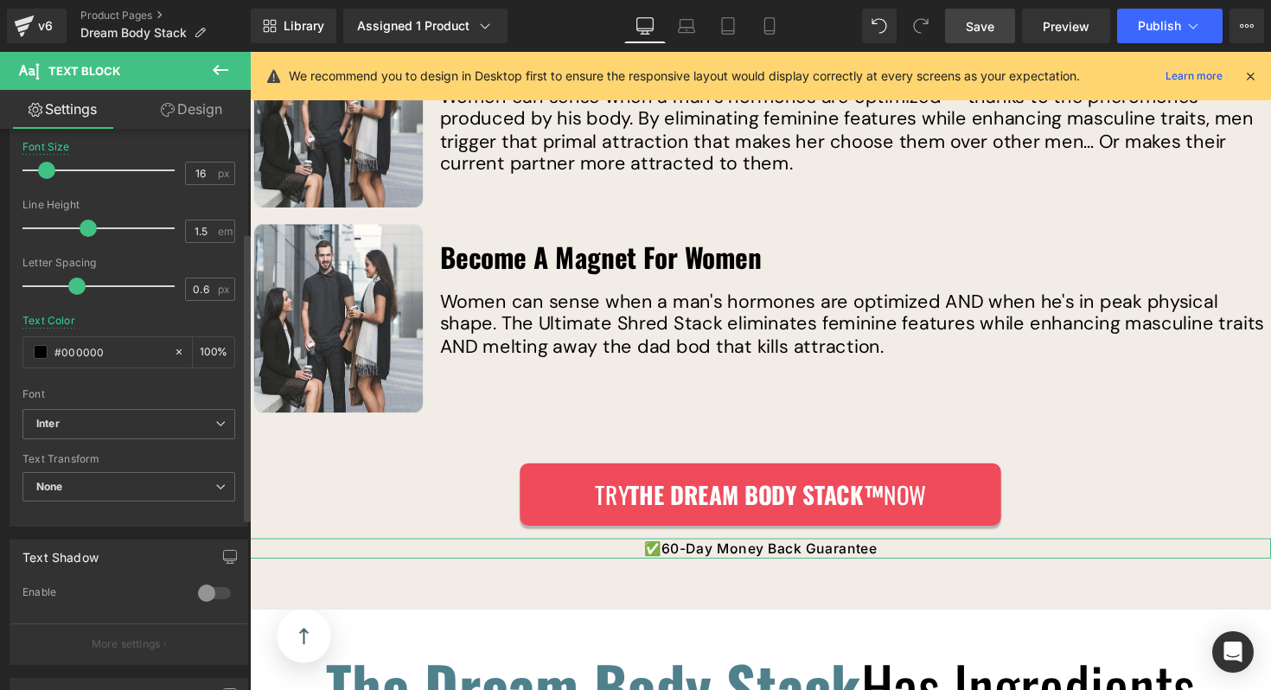
scroll to position [218, 0]
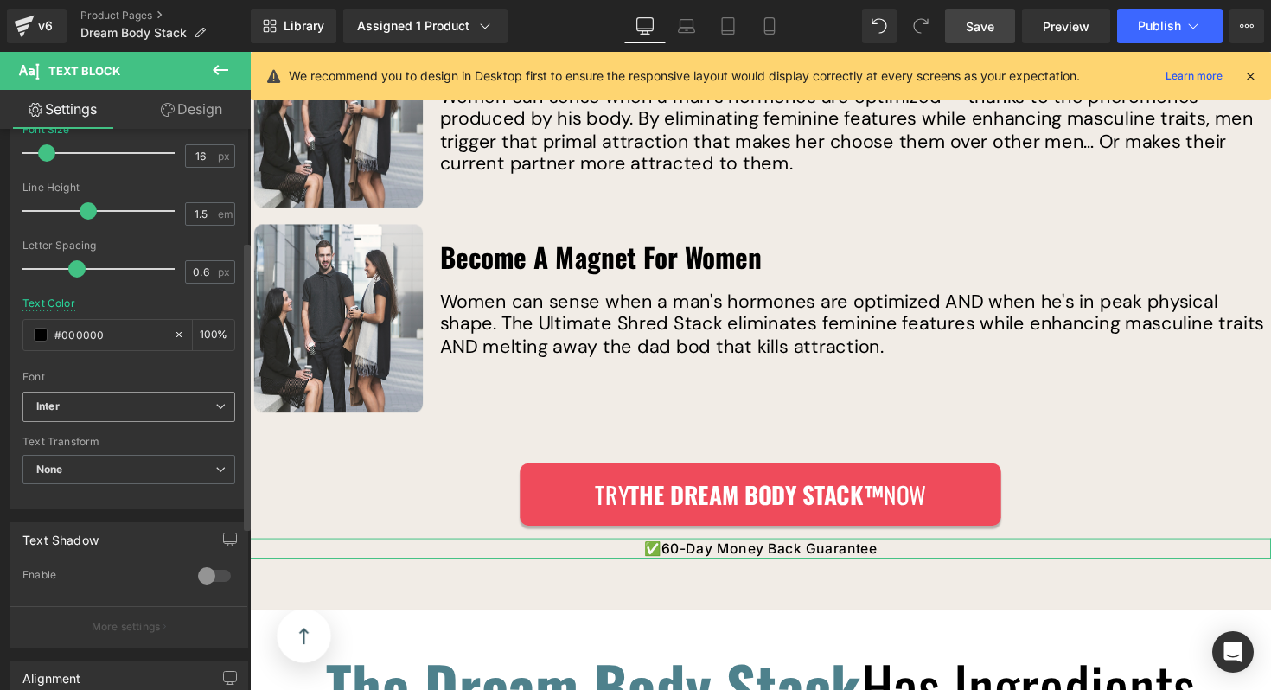
click at [129, 426] on div "Inter Default [PERSON_NAME] Inter DM Sans [GEOGRAPHIC_DATA] [] Open Font Manager" at bounding box center [128, 412] width 213 height 40
click at [131, 415] on span "Inter" at bounding box center [128, 407] width 213 height 30
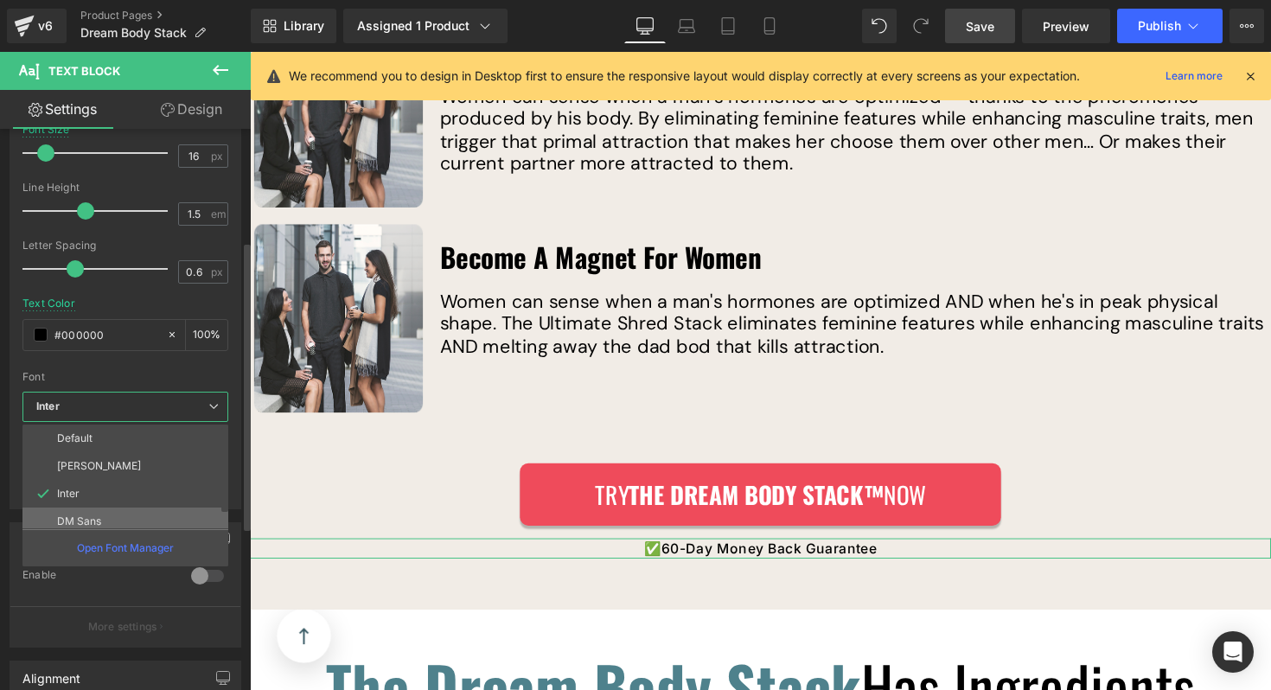
click at [108, 510] on li "DM Sans" at bounding box center [128, 521] width 213 height 28
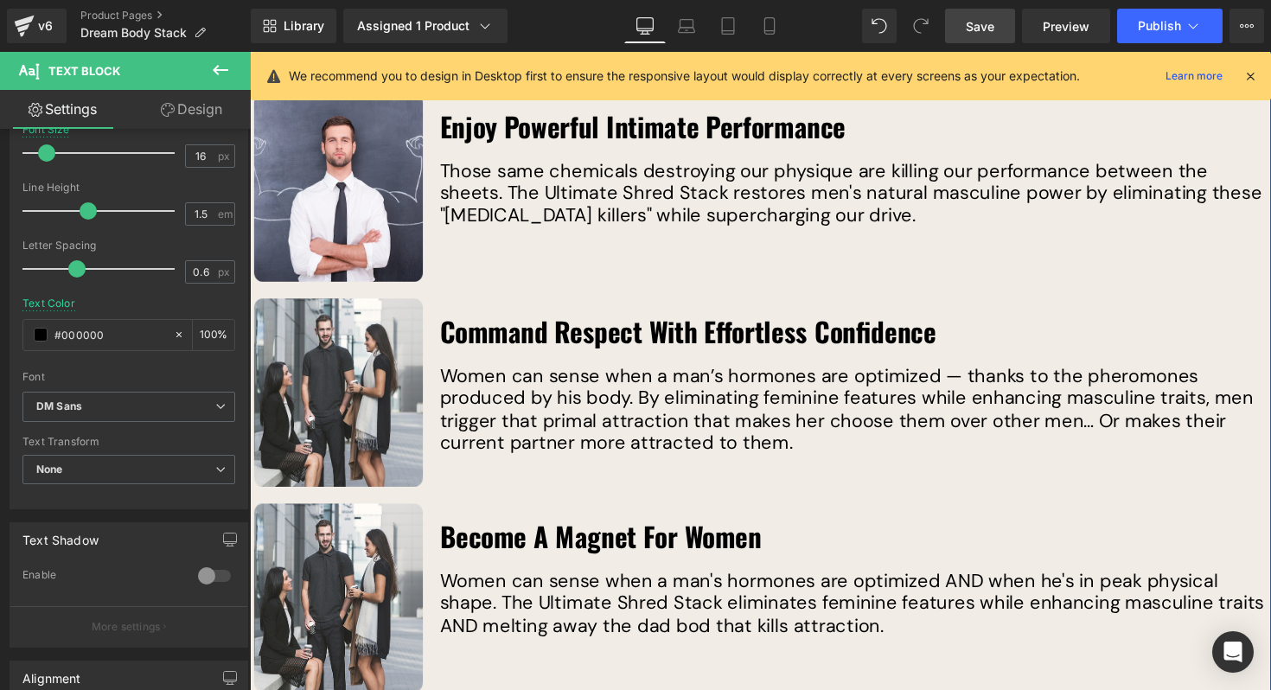
scroll to position [3450, 0]
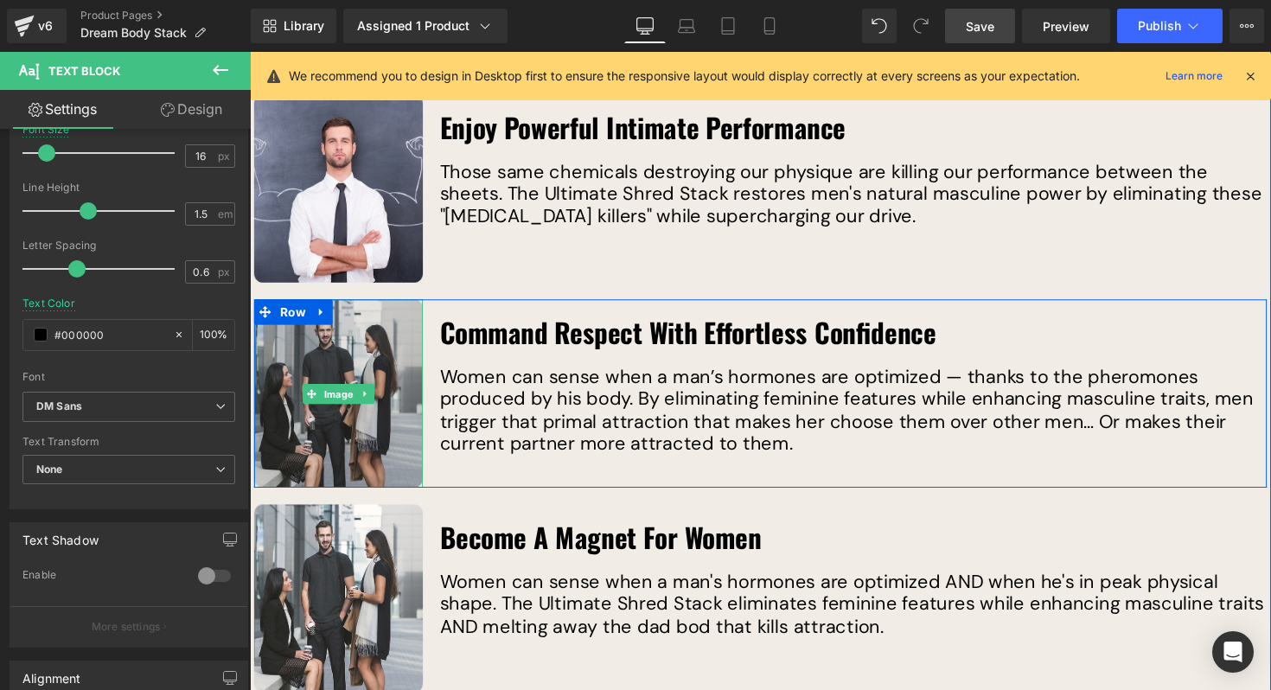
click at [341, 357] on img at bounding box center [340, 401] width 173 height 193
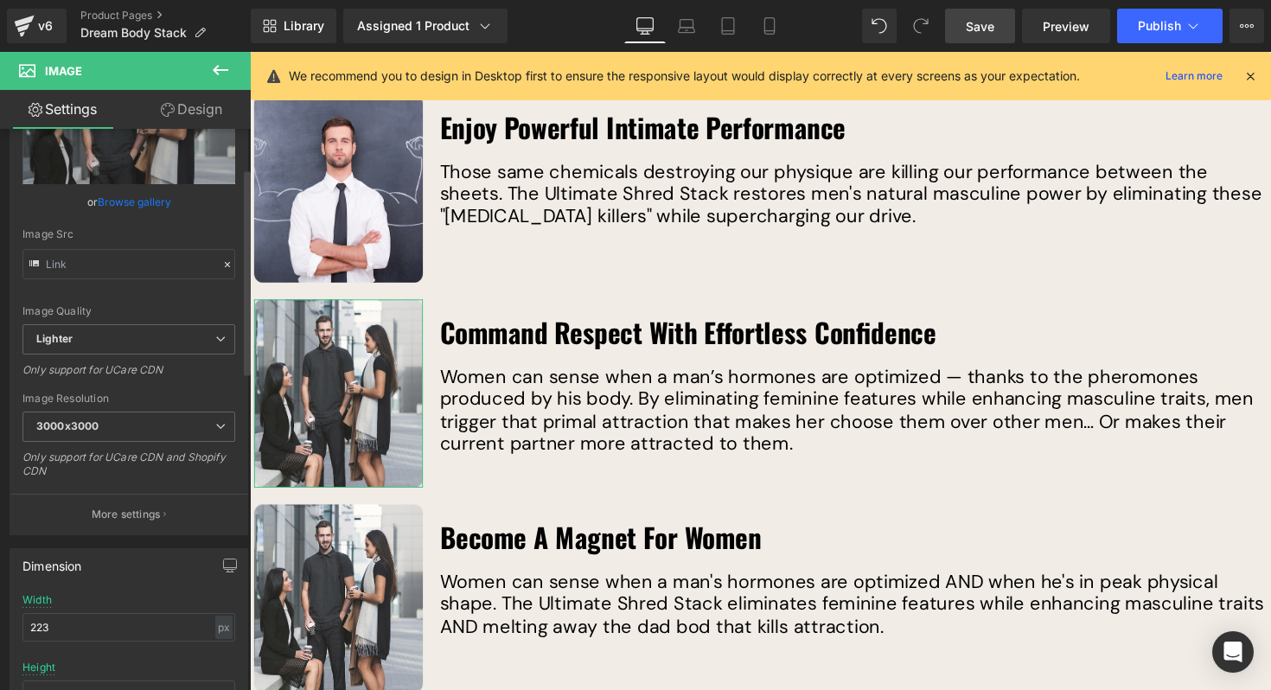
scroll to position [210, 0]
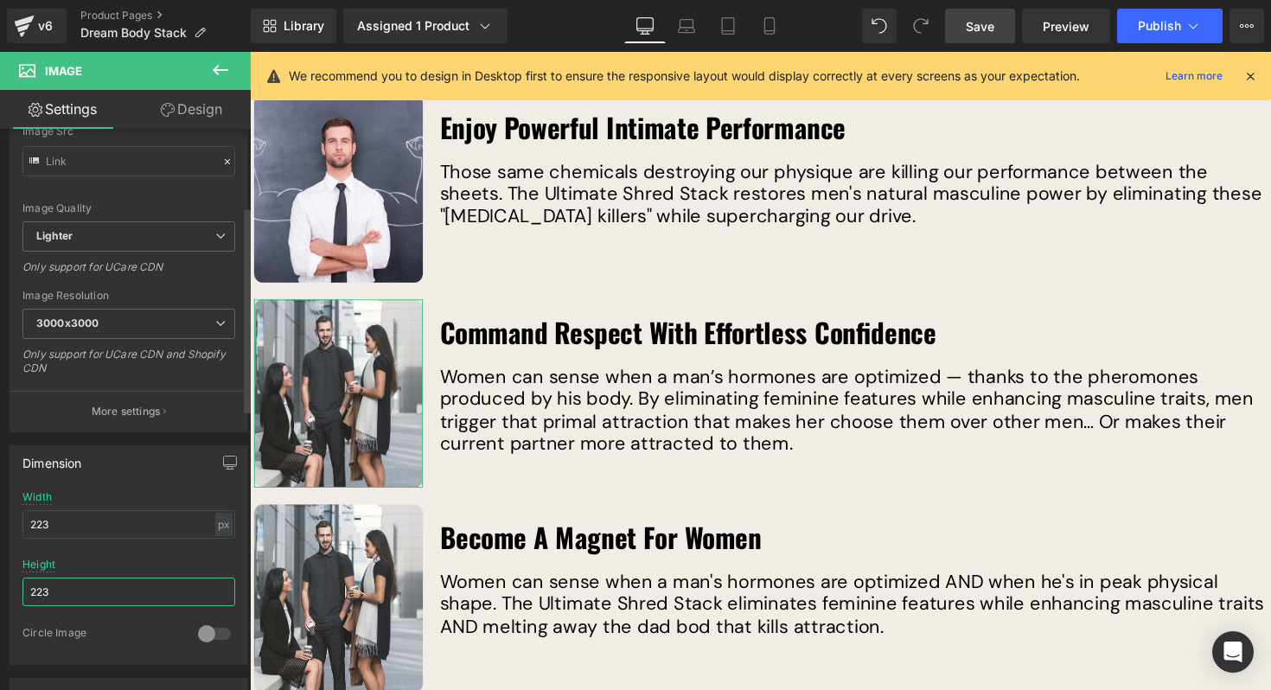
click at [81, 599] on input "223" at bounding box center [128, 591] width 213 height 29
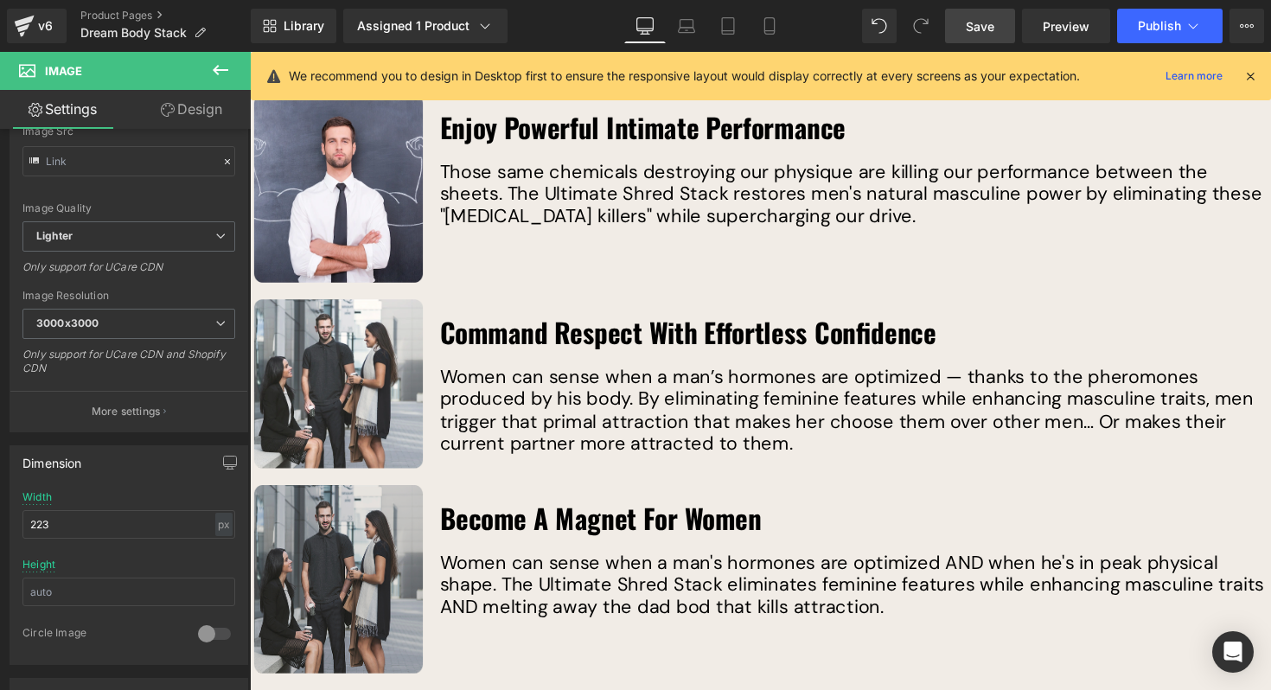
click at [288, 564] on img at bounding box center [340, 591] width 173 height 193
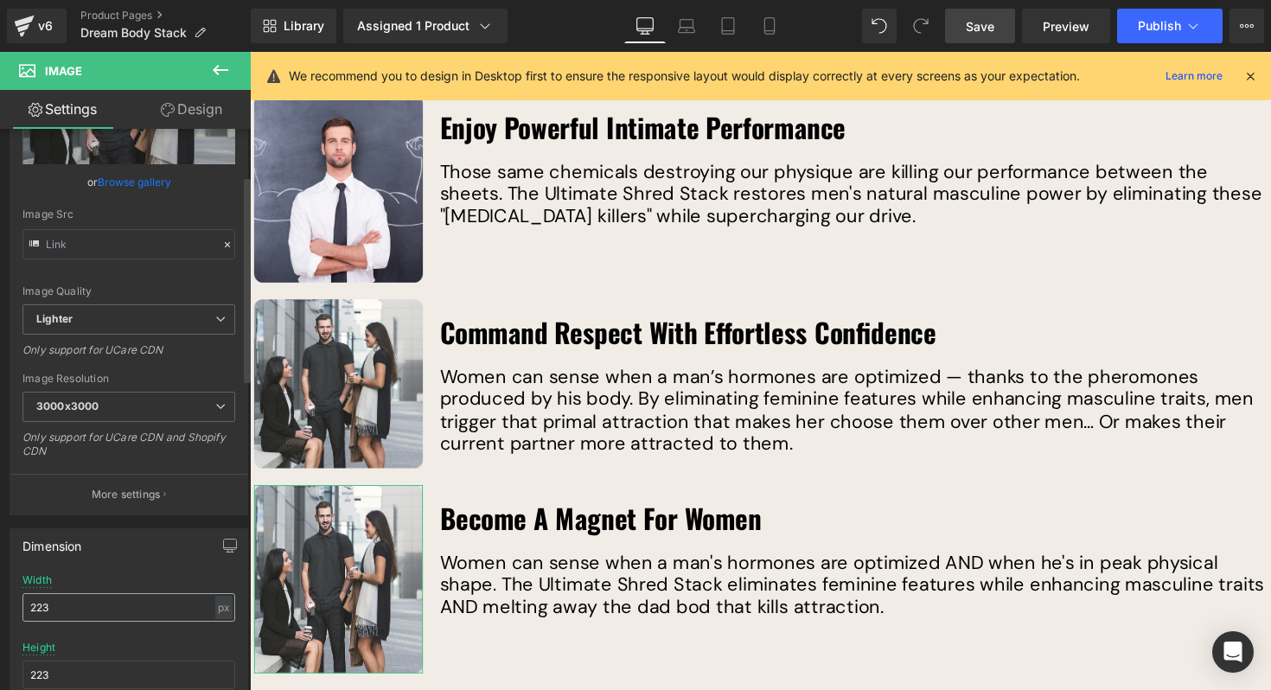
scroll to position [159, 0]
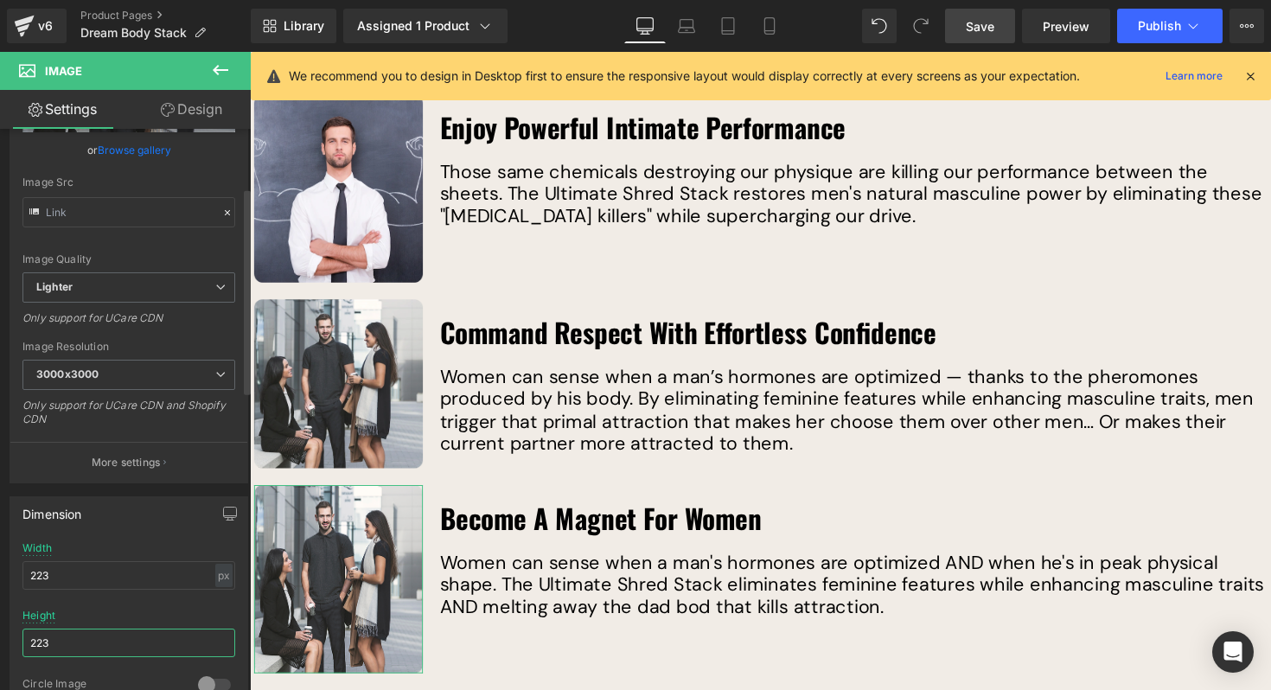
click at [91, 634] on input "223" at bounding box center [128, 642] width 213 height 29
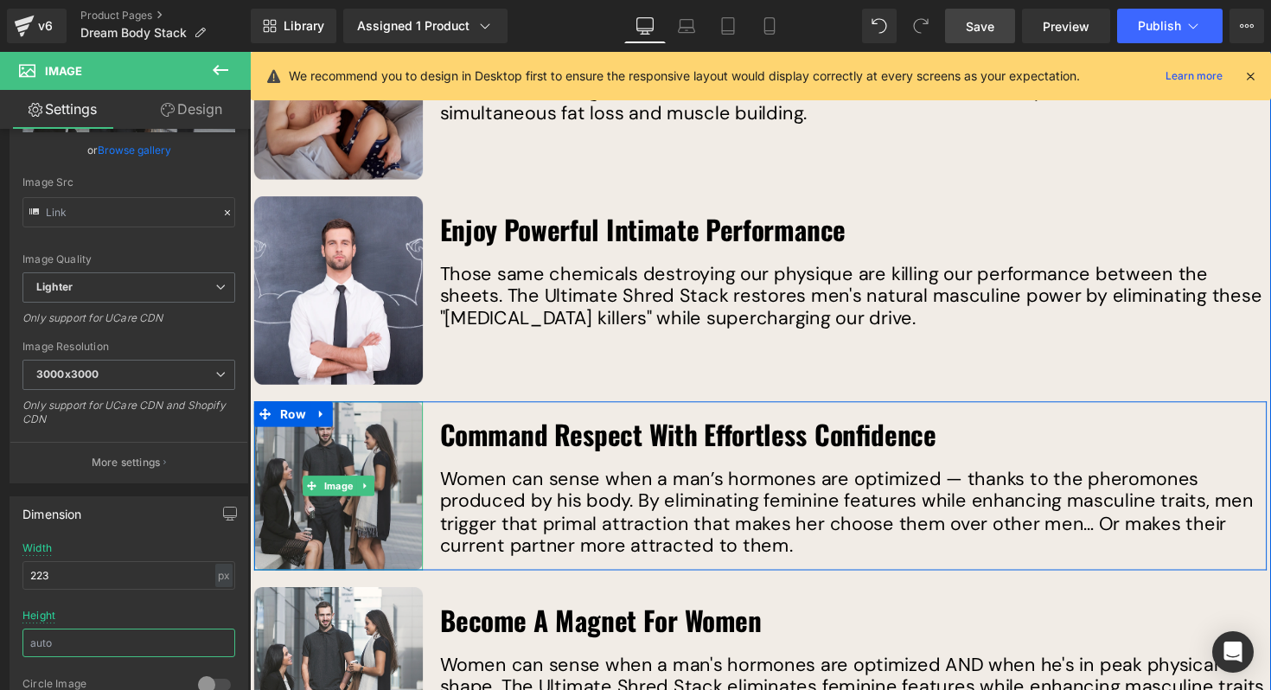
scroll to position [3341, 0]
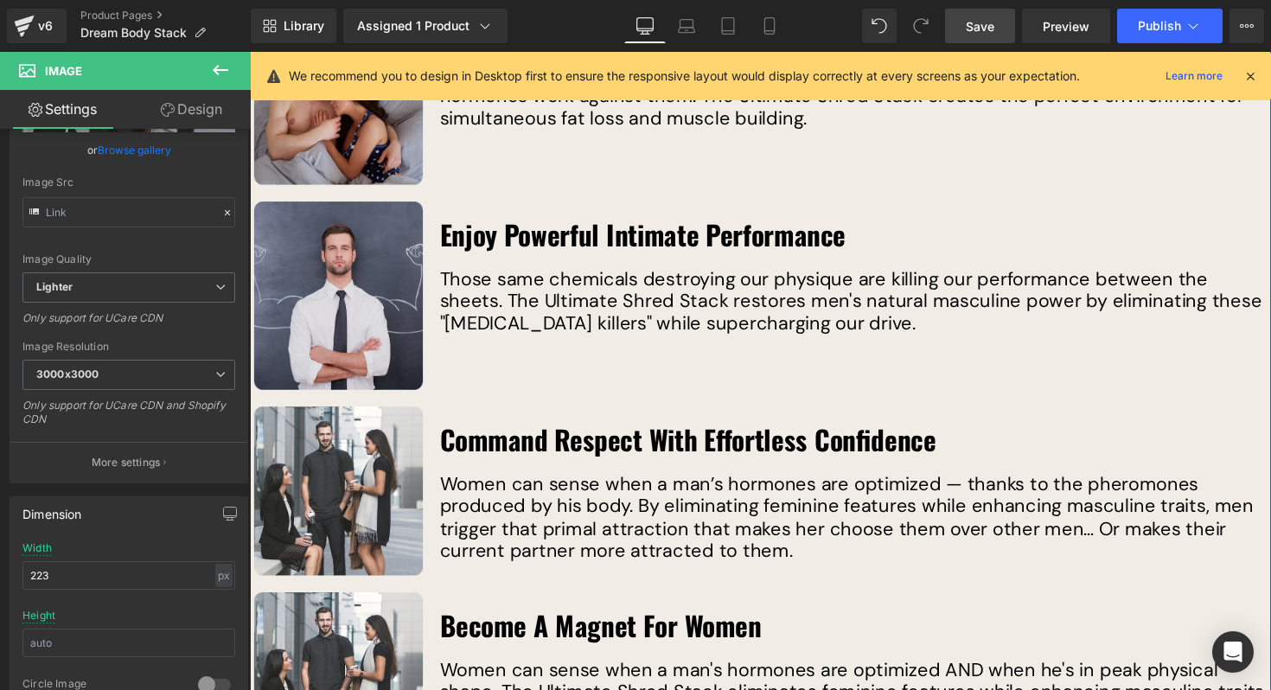
click at [344, 318] on img at bounding box center [340, 301] width 173 height 193
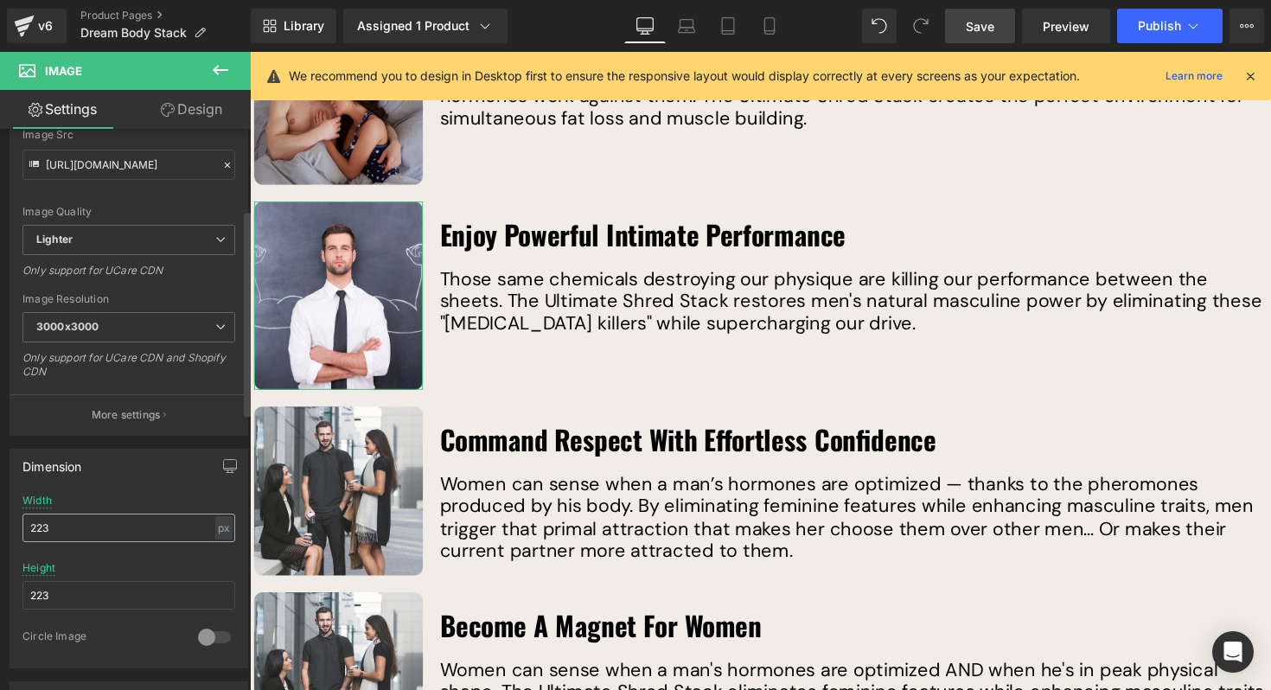
scroll to position [220, 0]
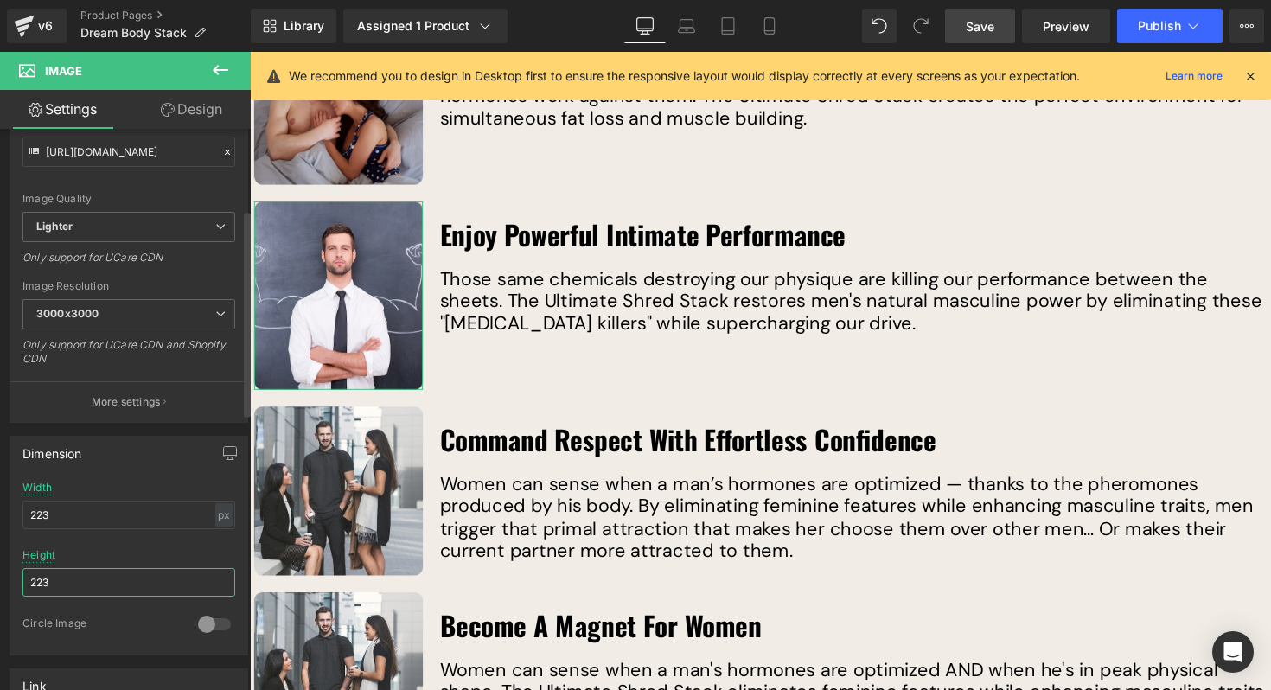
click at [98, 571] on input "223" at bounding box center [128, 582] width 213 height 29
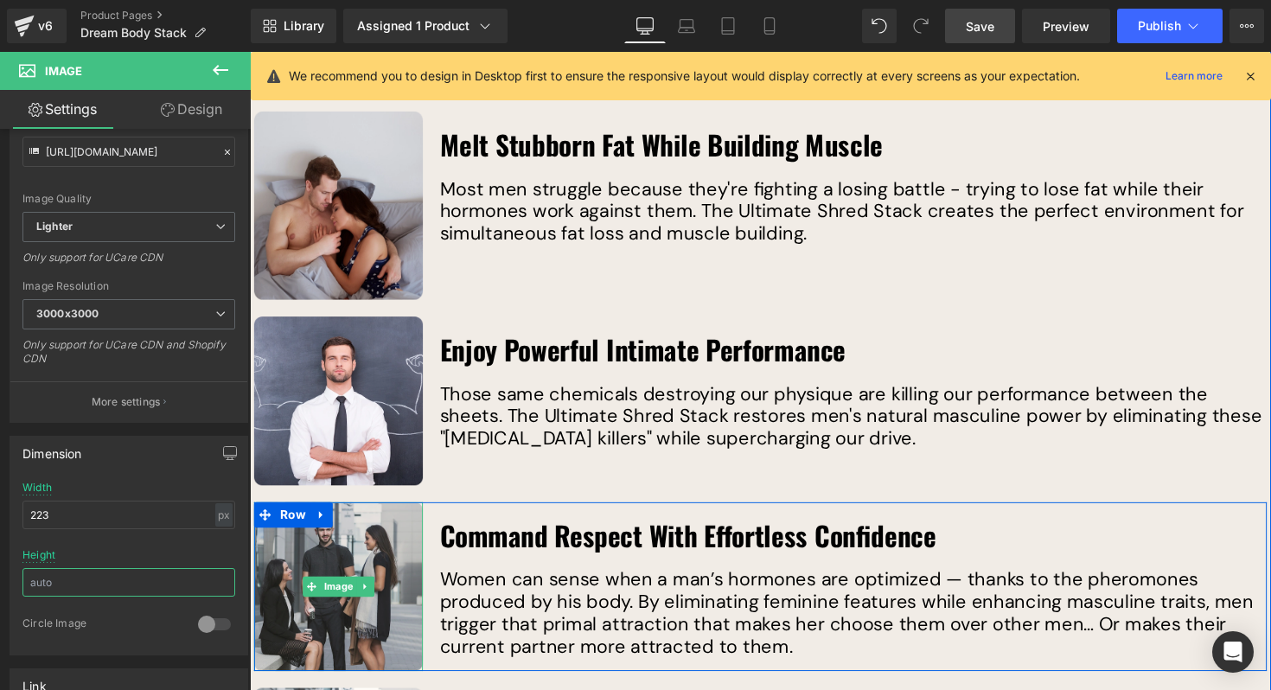
scroll to position [3182, 0]
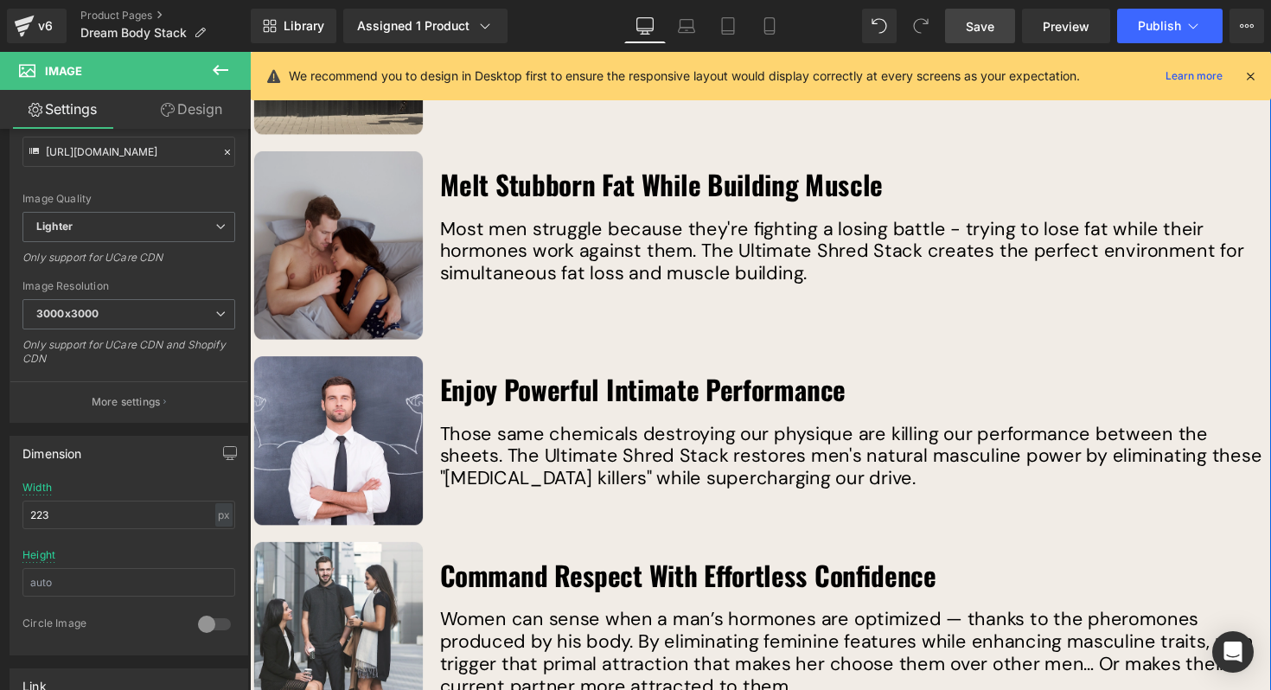
click at [363, 283] on img at bounding box center [340, 250] width 173 height 193
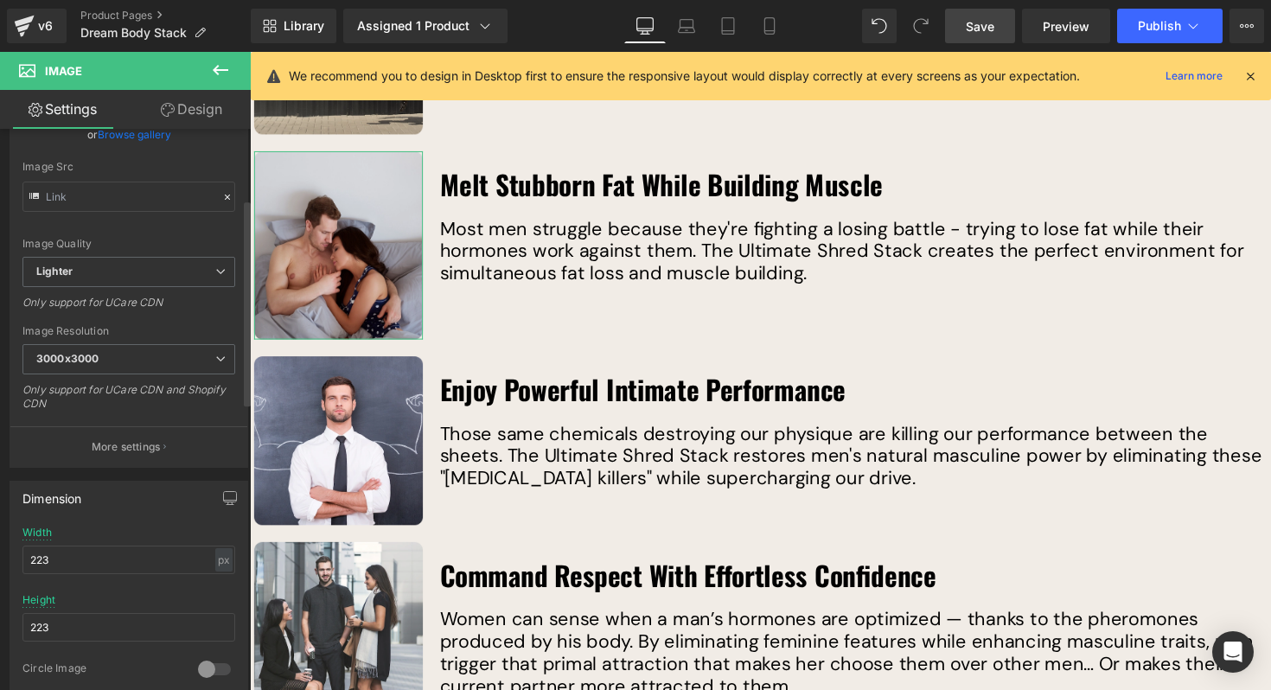
scroll to position [191, 0]
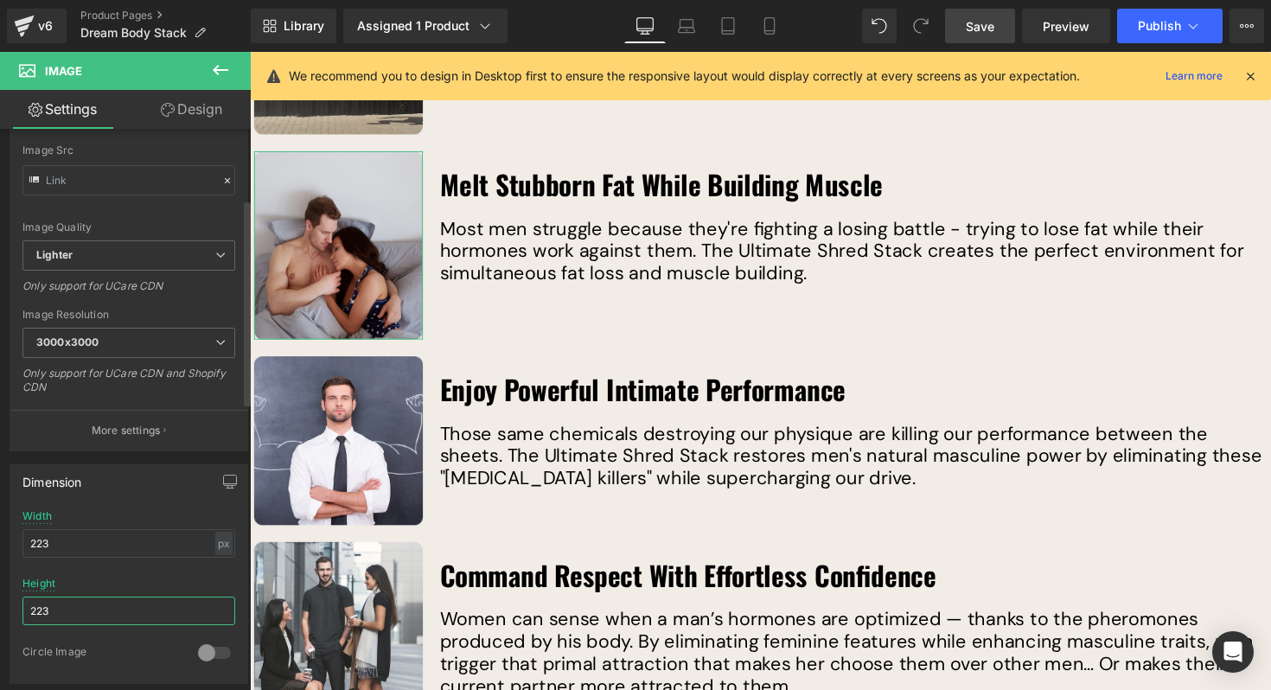
click at [123, 602] on input "223" at bounding box center [128, 610] width 213 height 29
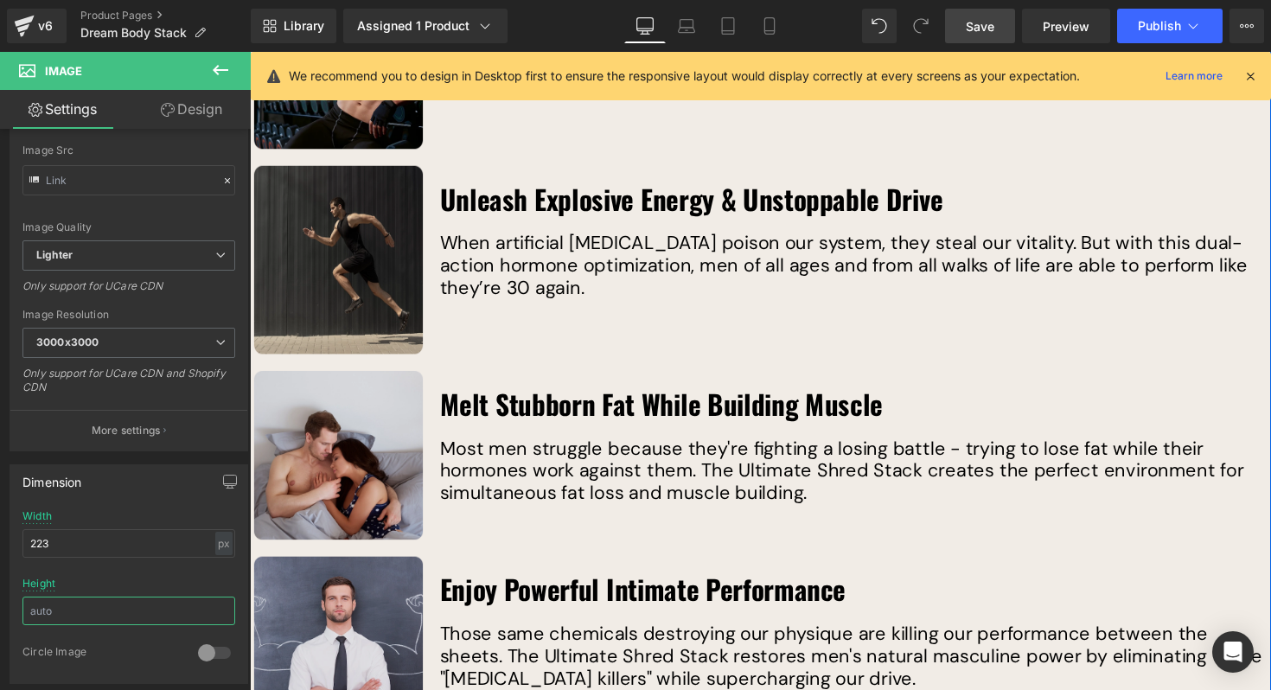
scroll to position [2921, 0]
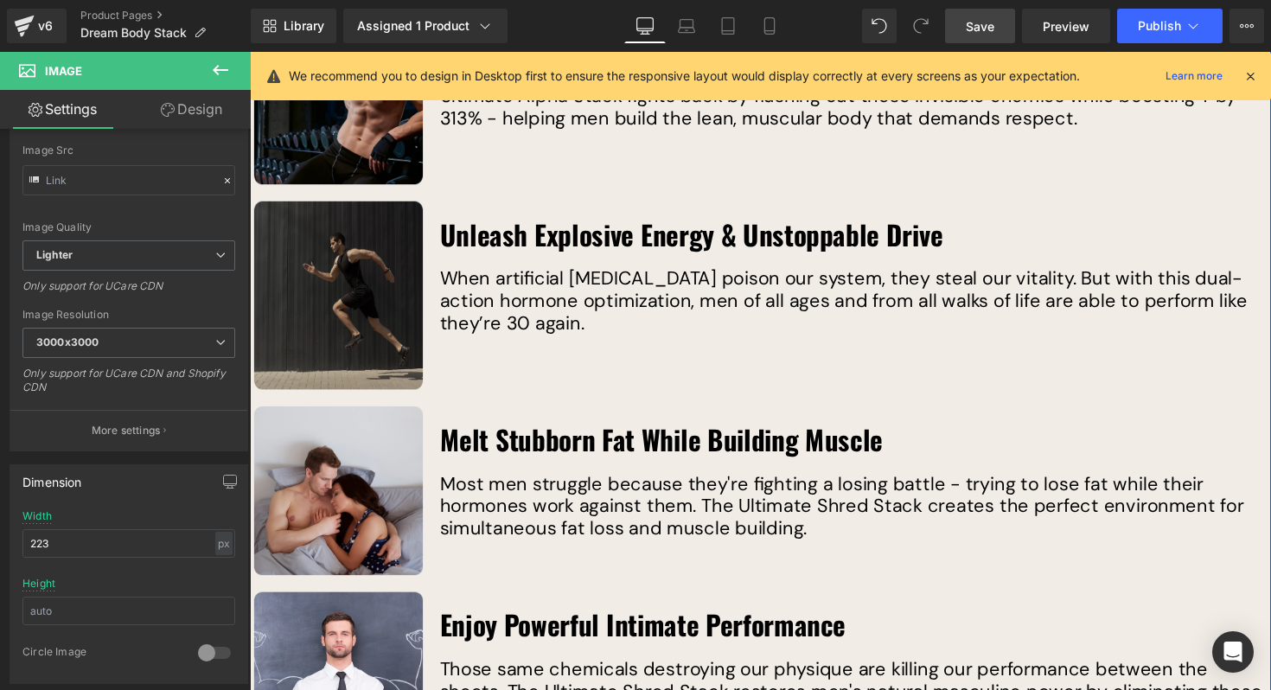
click at [375, 271] on div "Image" at bounding box center [340, 301] width 173 height 193
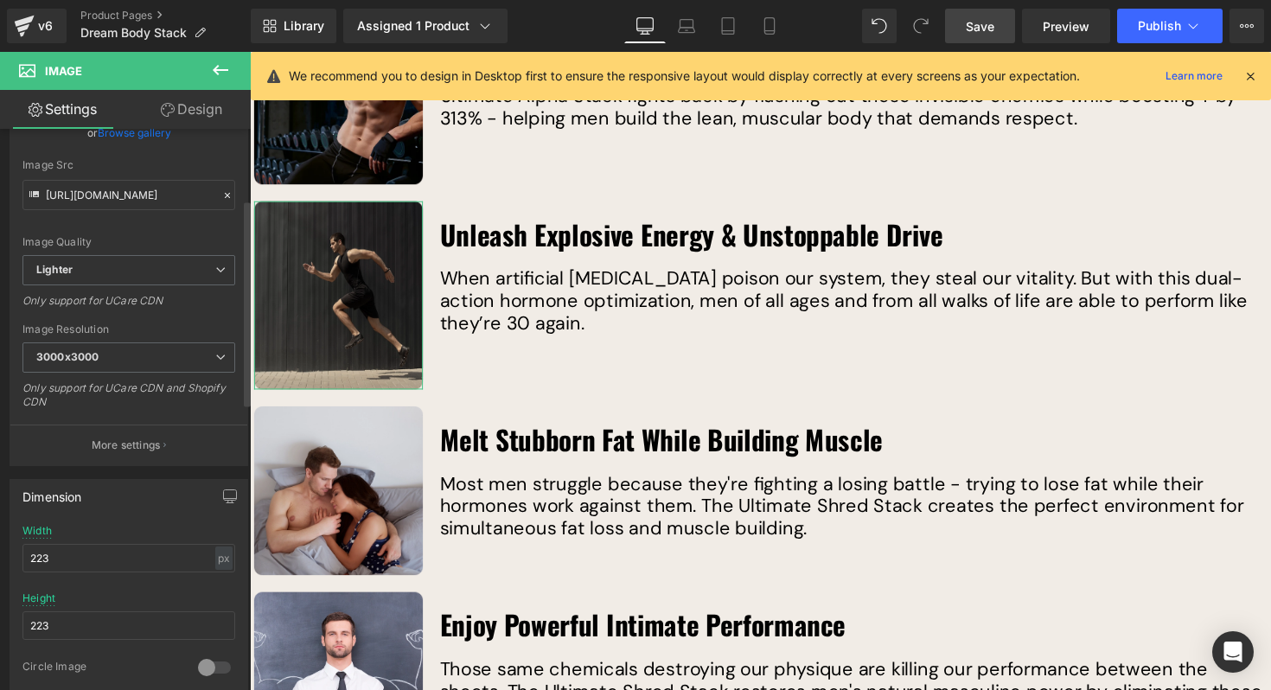
scroll to position [192, 0]
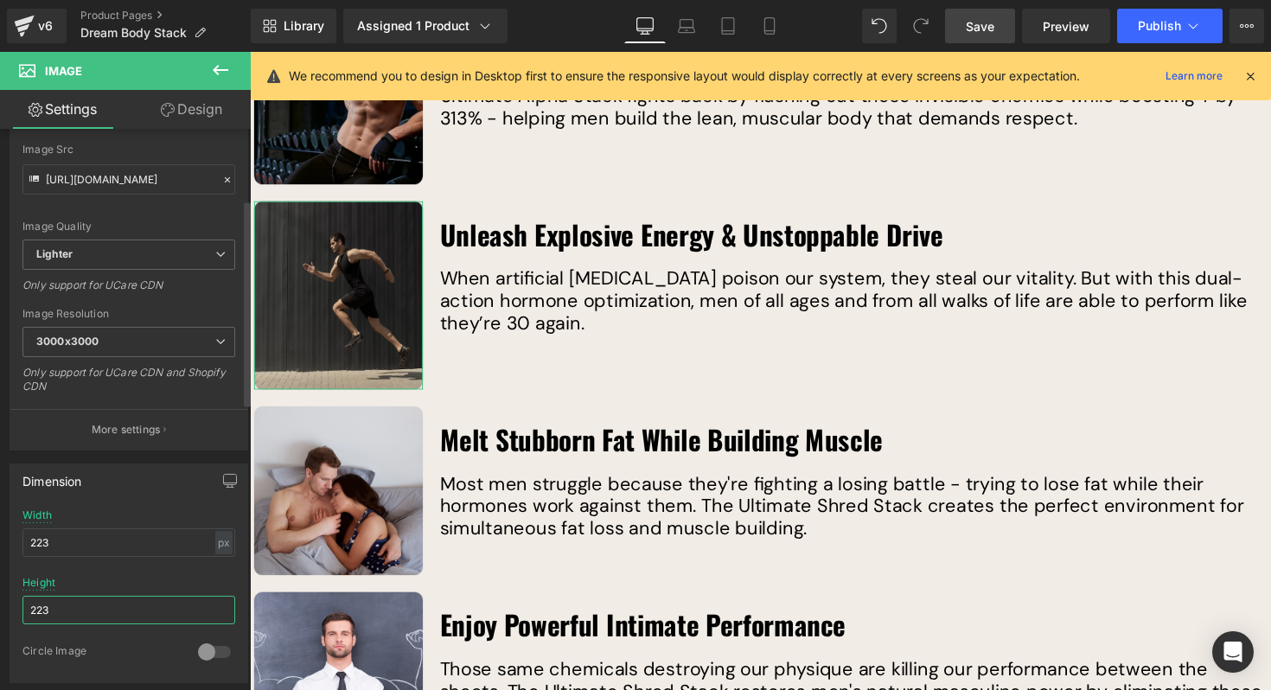
click at [184, 612] on input "223" at bounding box center [128, 610] width 213 height 29
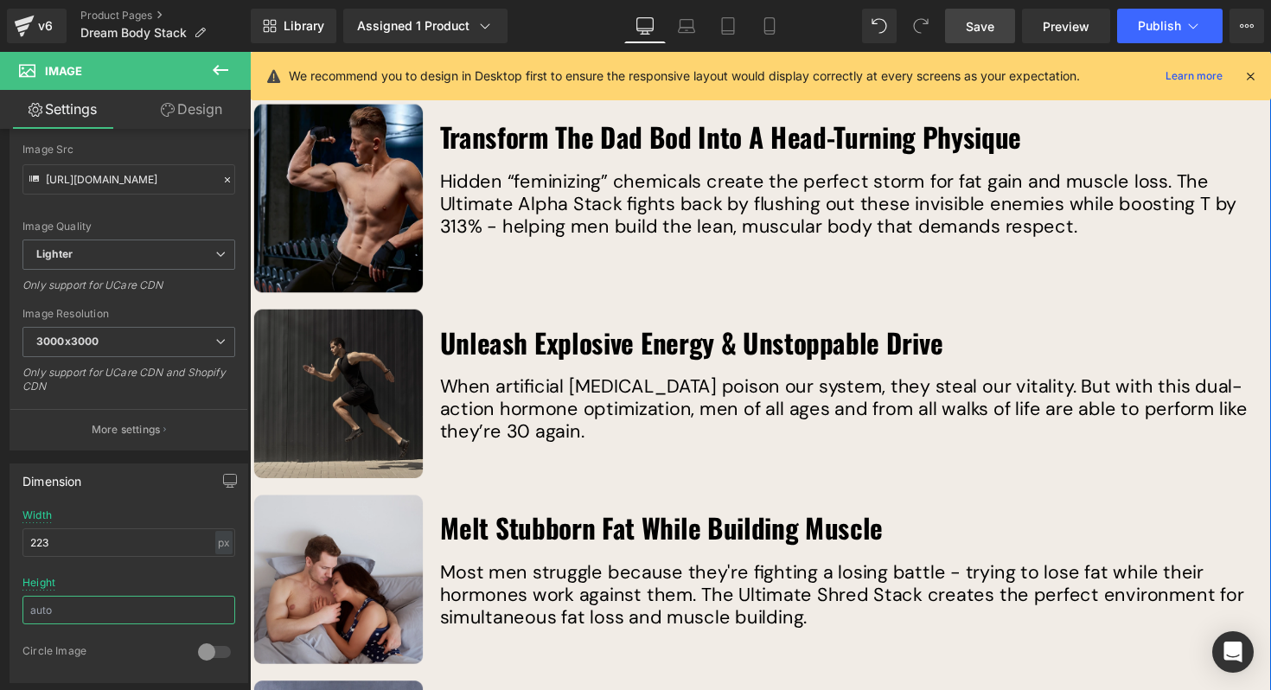
scroll to position [2761, 0]
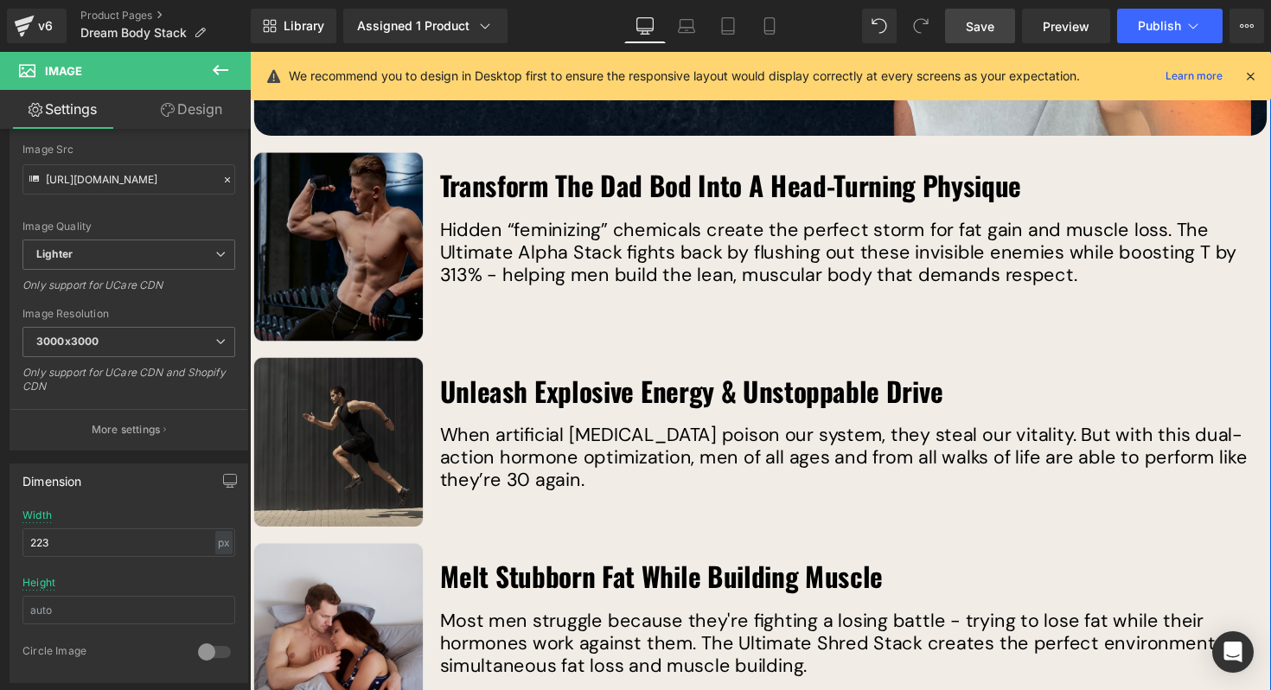
click at [388, 233] on img at bounding box center [340, 251] width 173 height 193
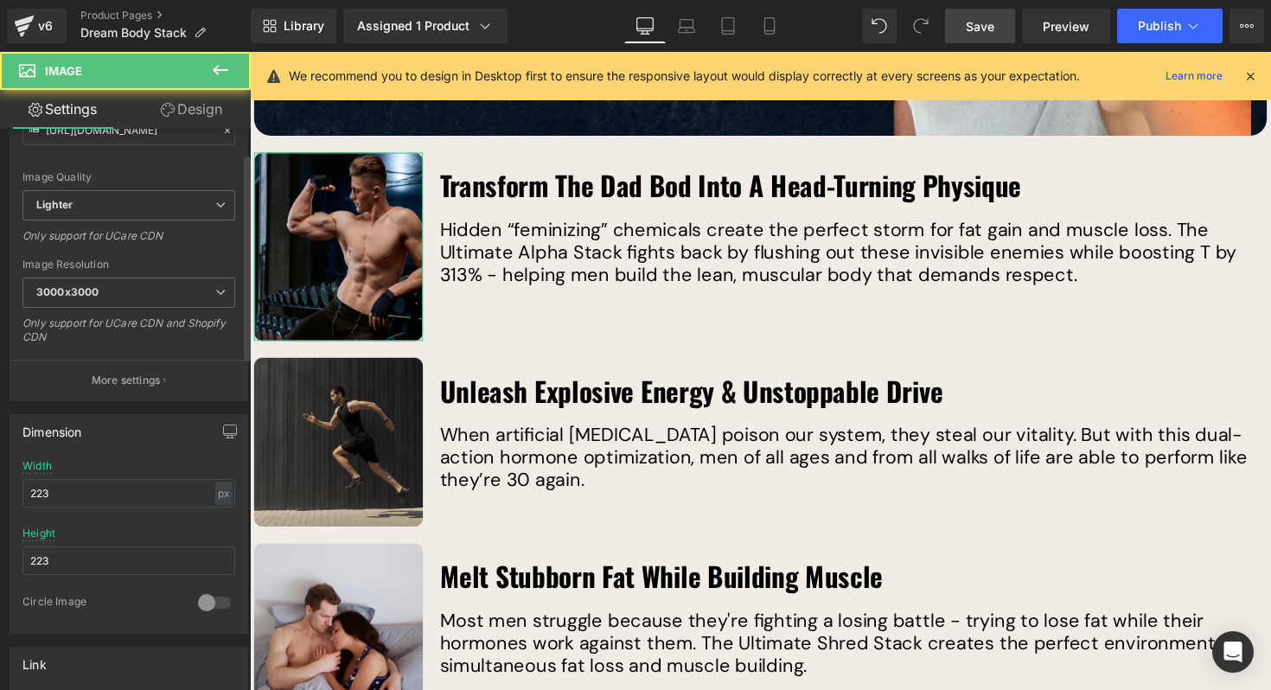
scroll to position [290, 0]
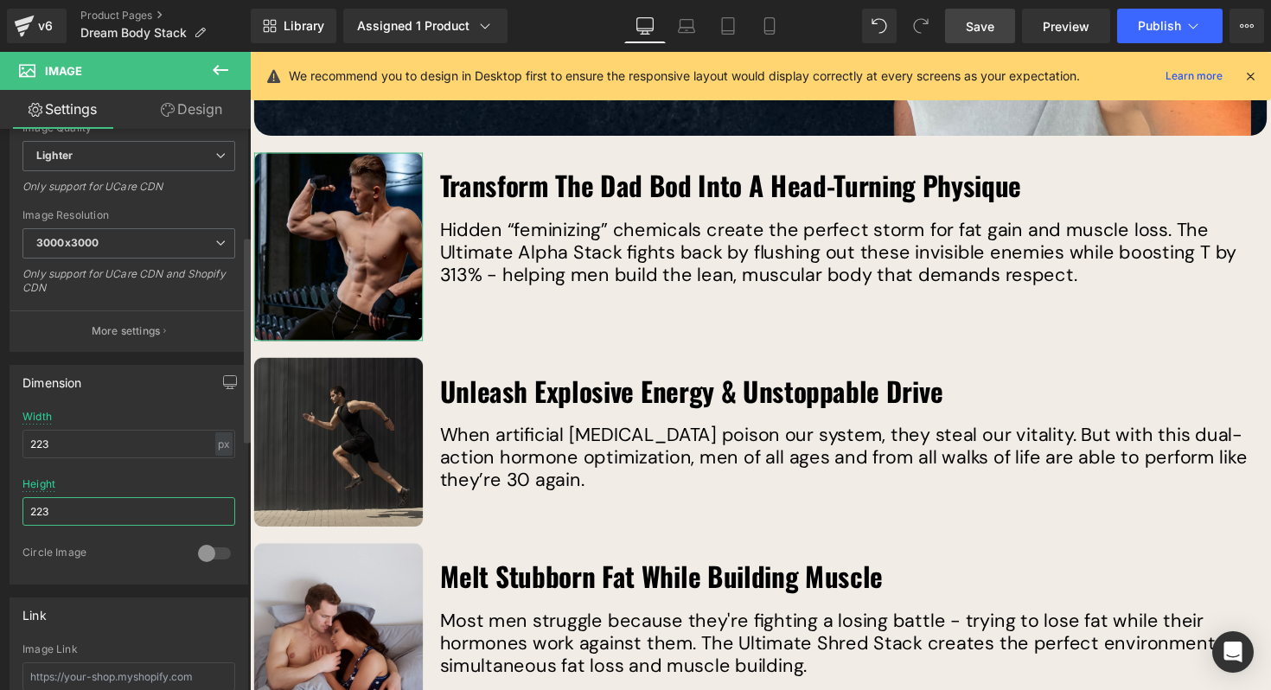
click at [98, 504] on input "223" at bounding box center [128, 511] width 213 height 29
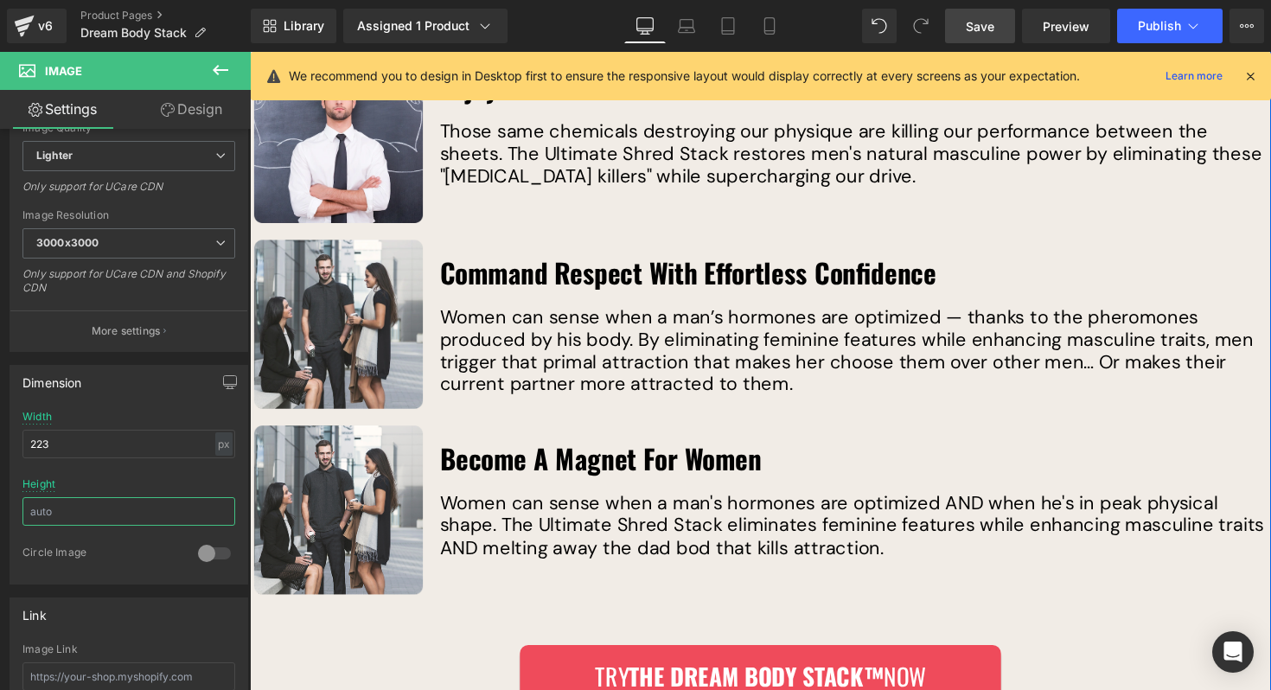
scroll to position [3452, 0]
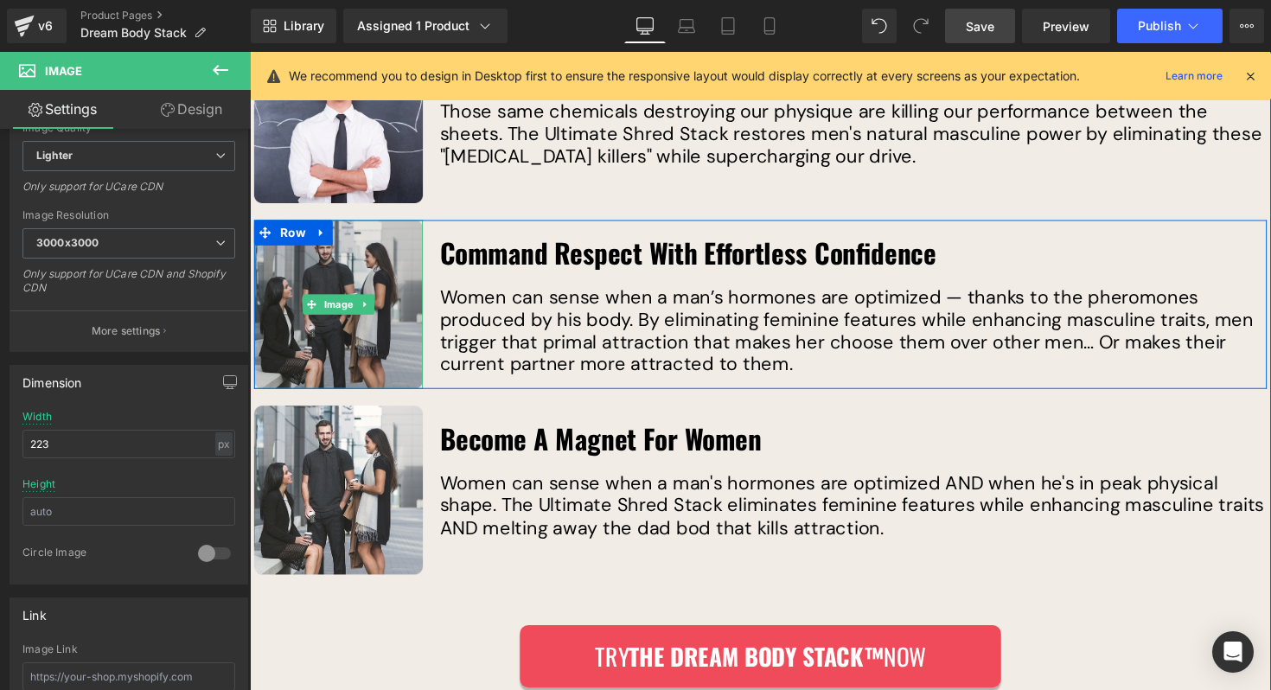
click at [344, 232] on img at bounding box center [340, 310] width 173 height 173
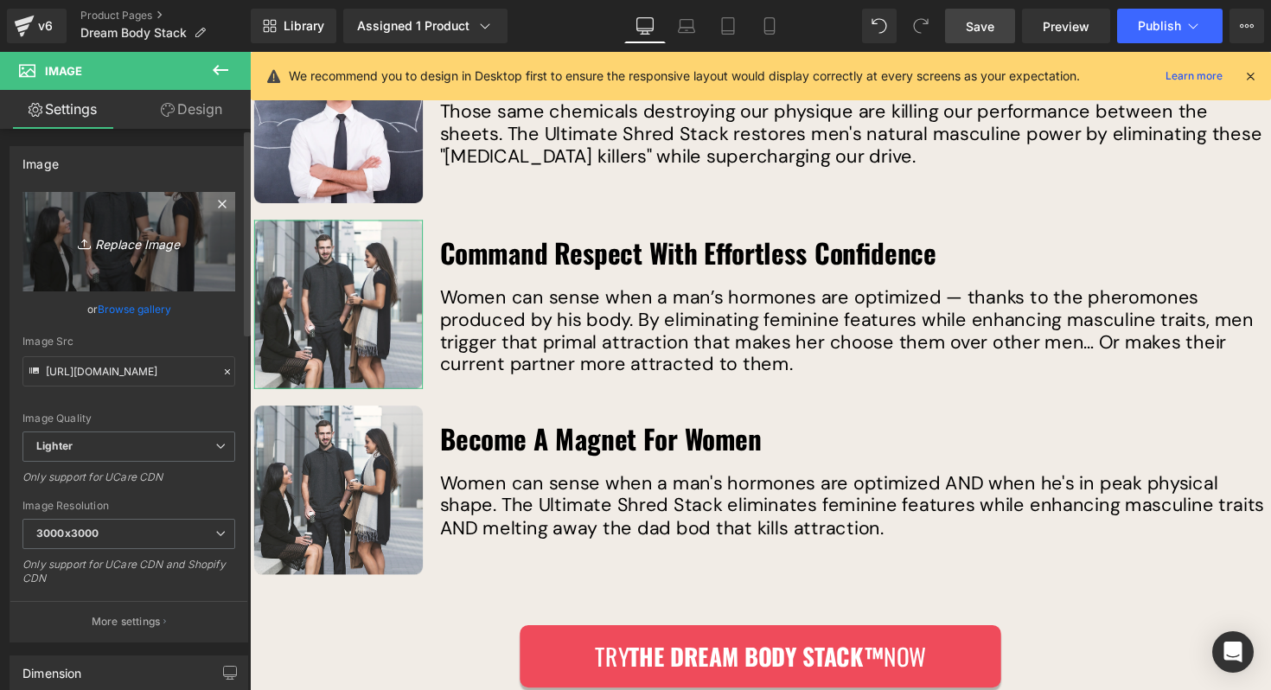
click at [177, 218] on link "Replace Image" at bounding box center [128, 241] width 213 height 99
type input "C:\fakepath\b7d293f042ba7840e23e2a8ec05f7ac03ed6e2c9.png"
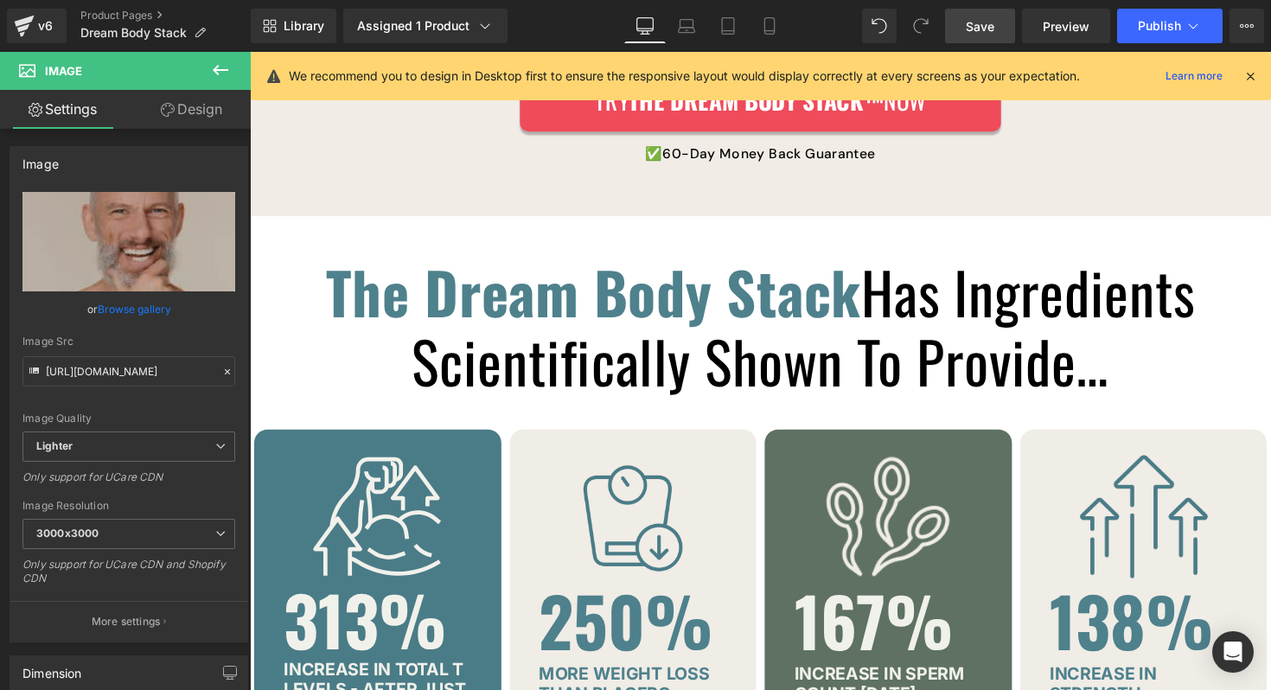
scroll to position [4049, 0]
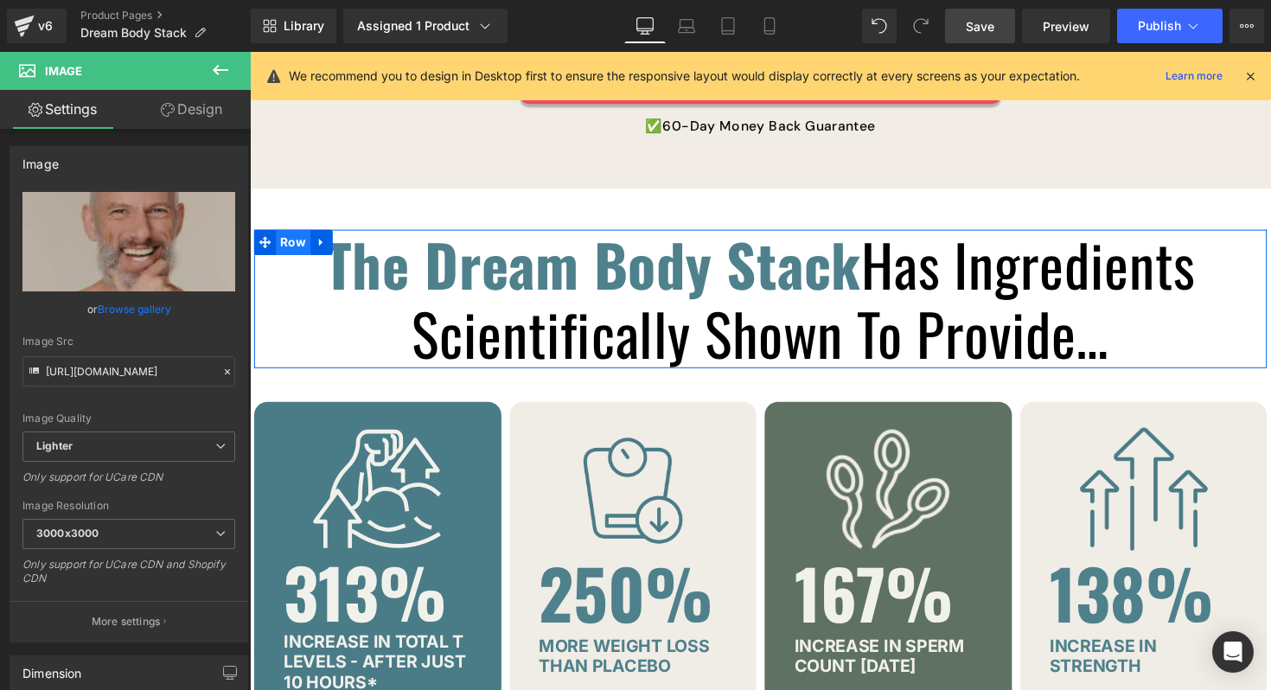
click at [295, 234] on span "Row" at bounding box center [294, 247] width 35 height 26
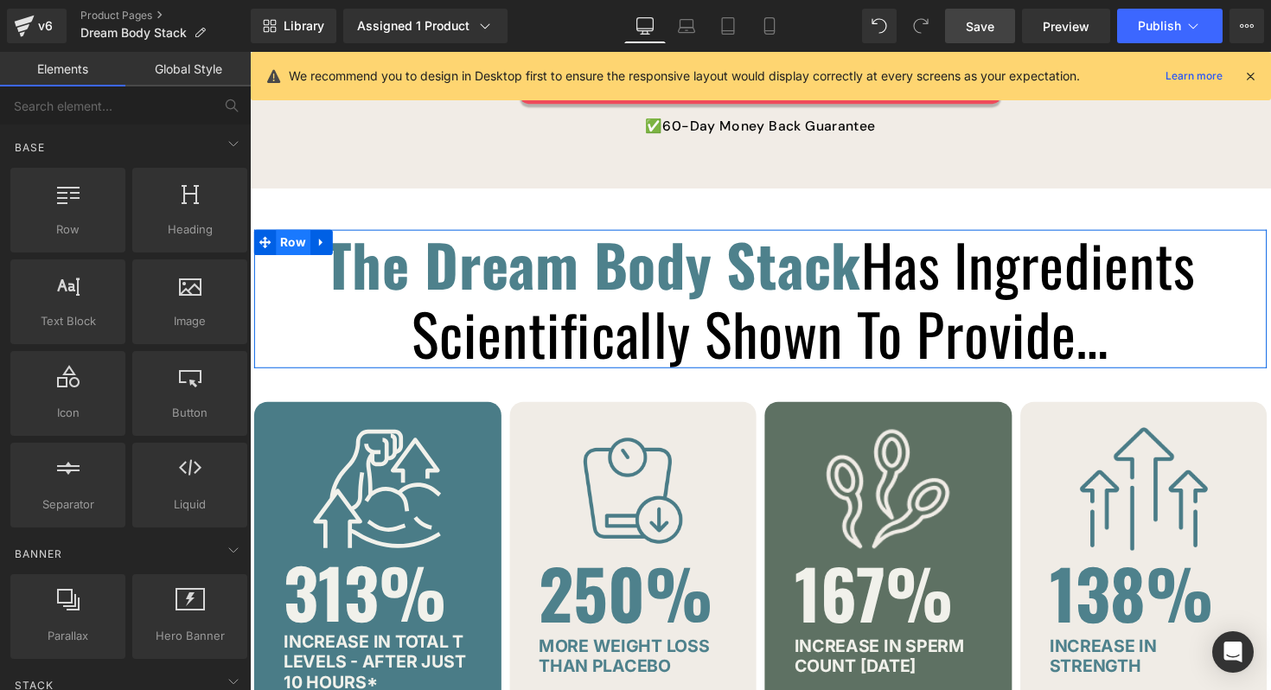
click at [303, 234] on span "Row" at bounding box center [294, 247] width 35 height 26
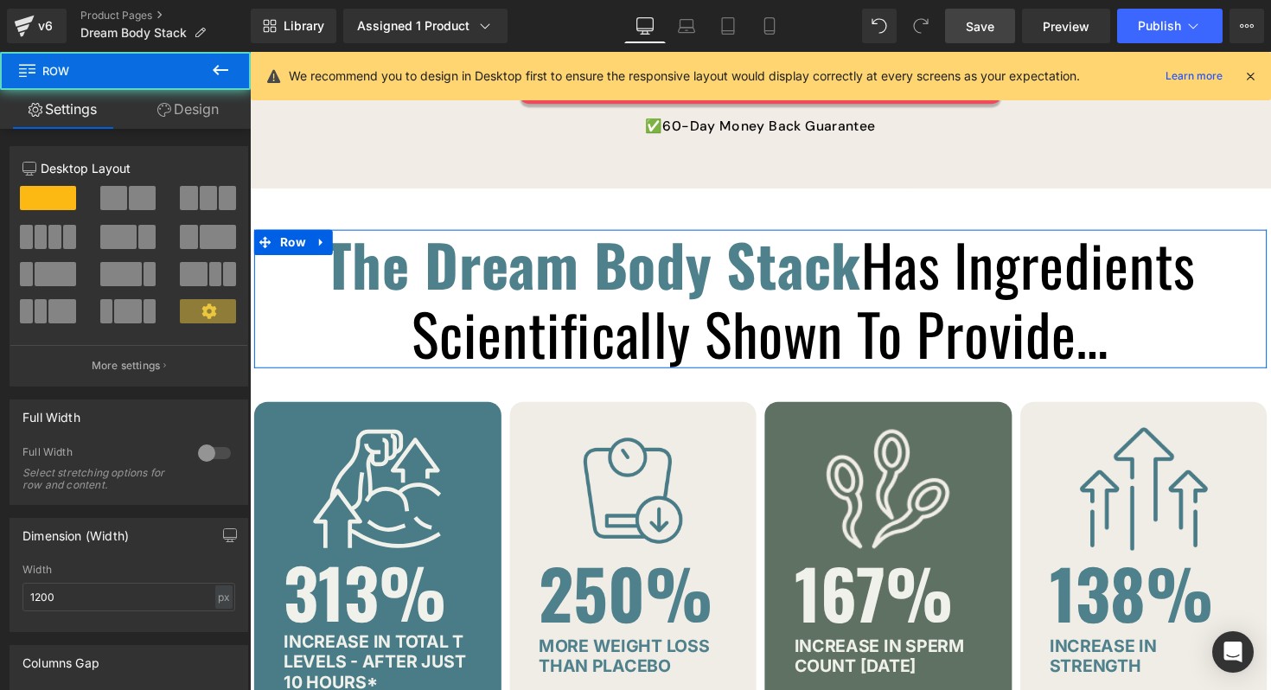
click at [187, 111] on link "Design" at bounding box center [187, 109] width 125 height 39
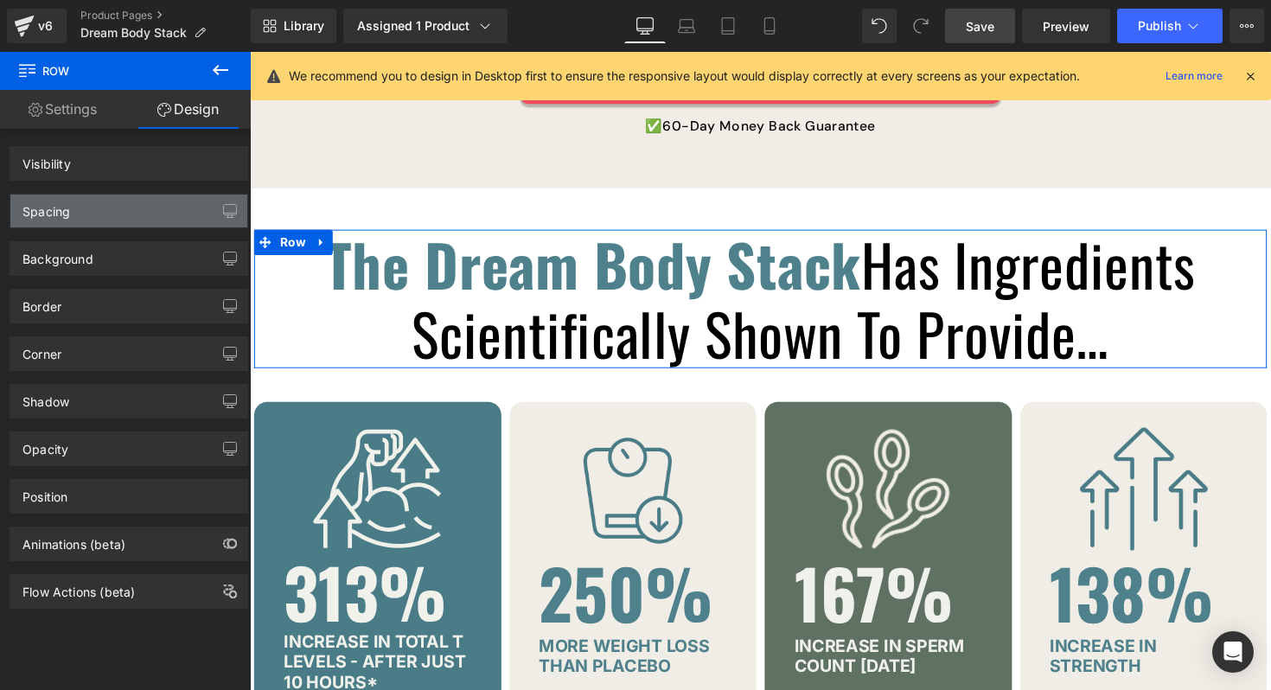
click at [129, 207] on div "Spacing" at bounding box center [128, 210] width 237 height 33
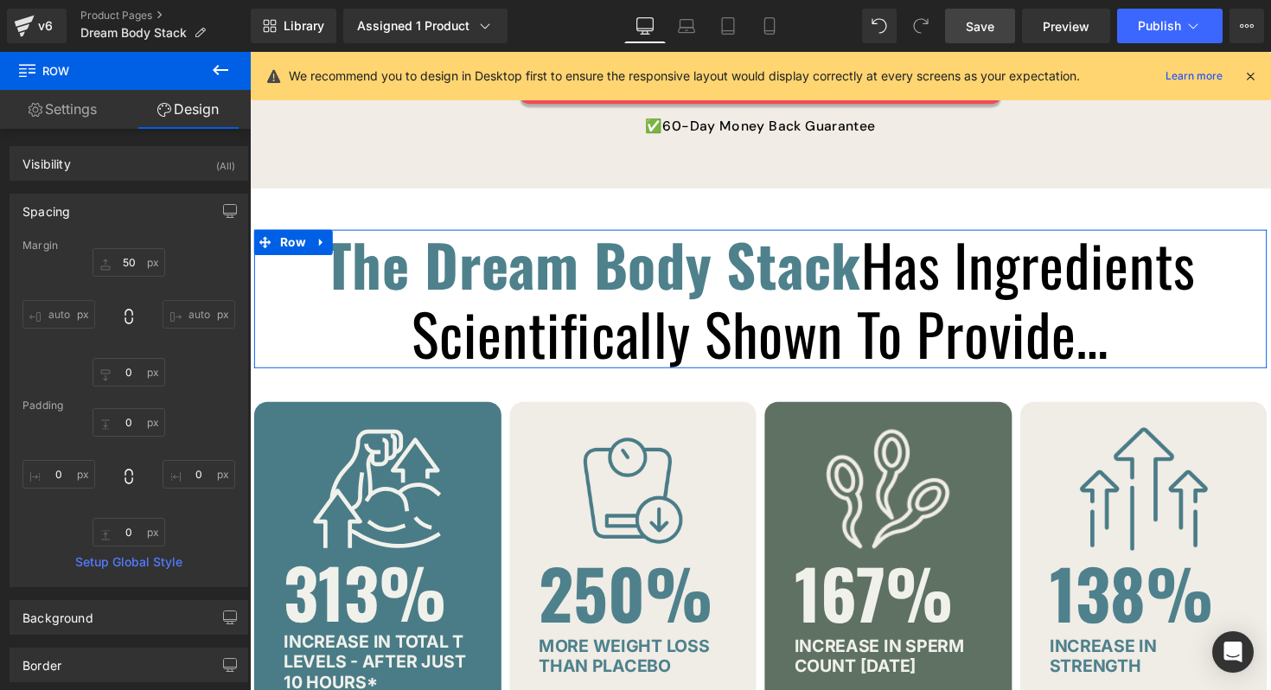
click at [124, 215] on div "Spacing" at bounding box center [128, 210] width 237 height 33
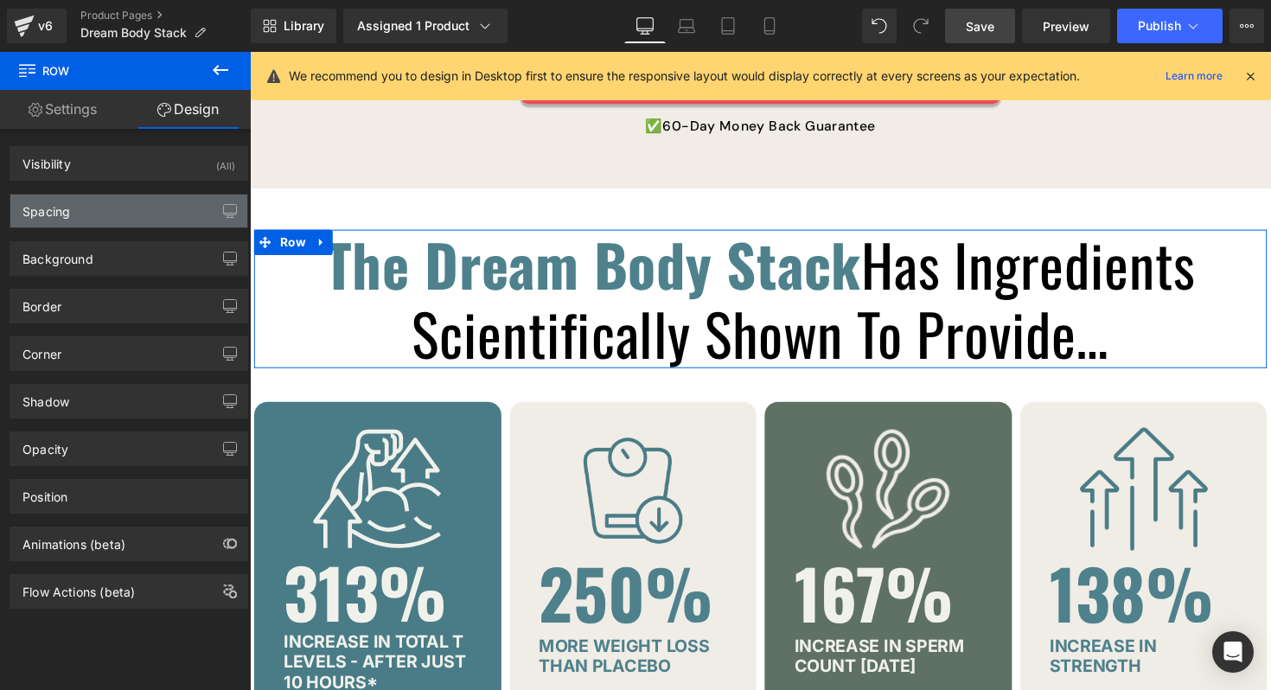
click at [124, 215] on div "Spacing" at bounding box center [128, 210] width 237 height 33
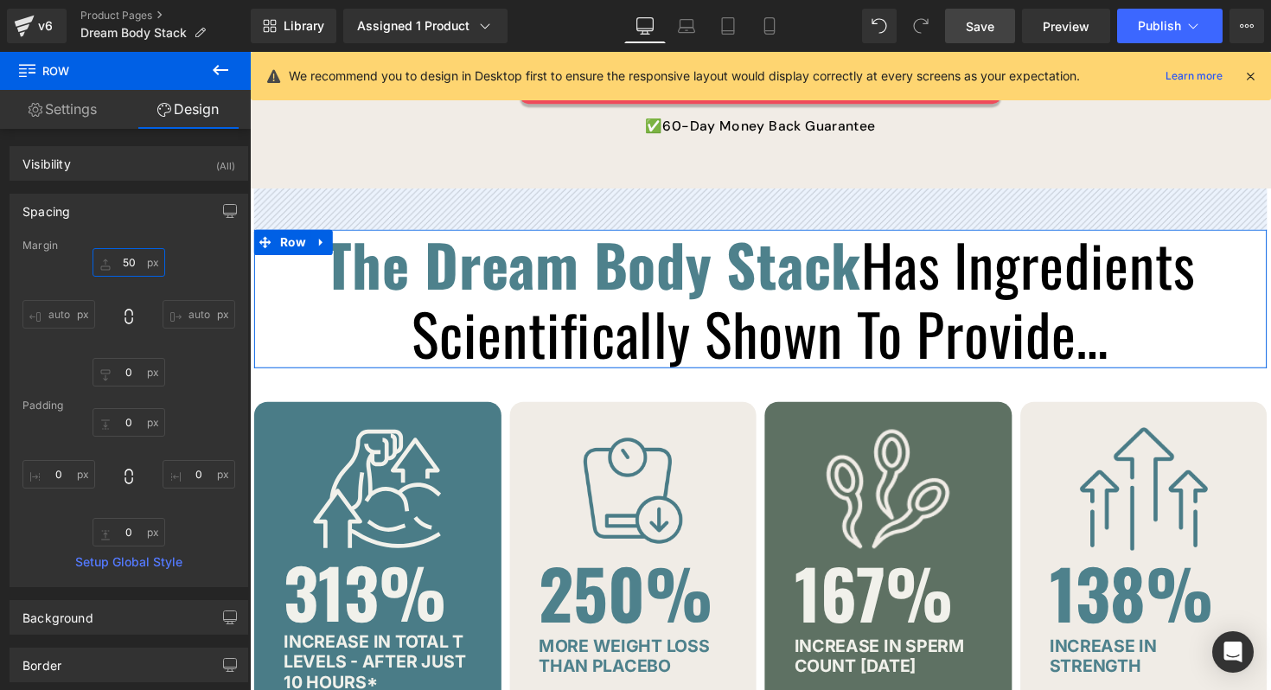
click at [133, 265] on input "50" at bounding box center [128, 262] width 73 height 29
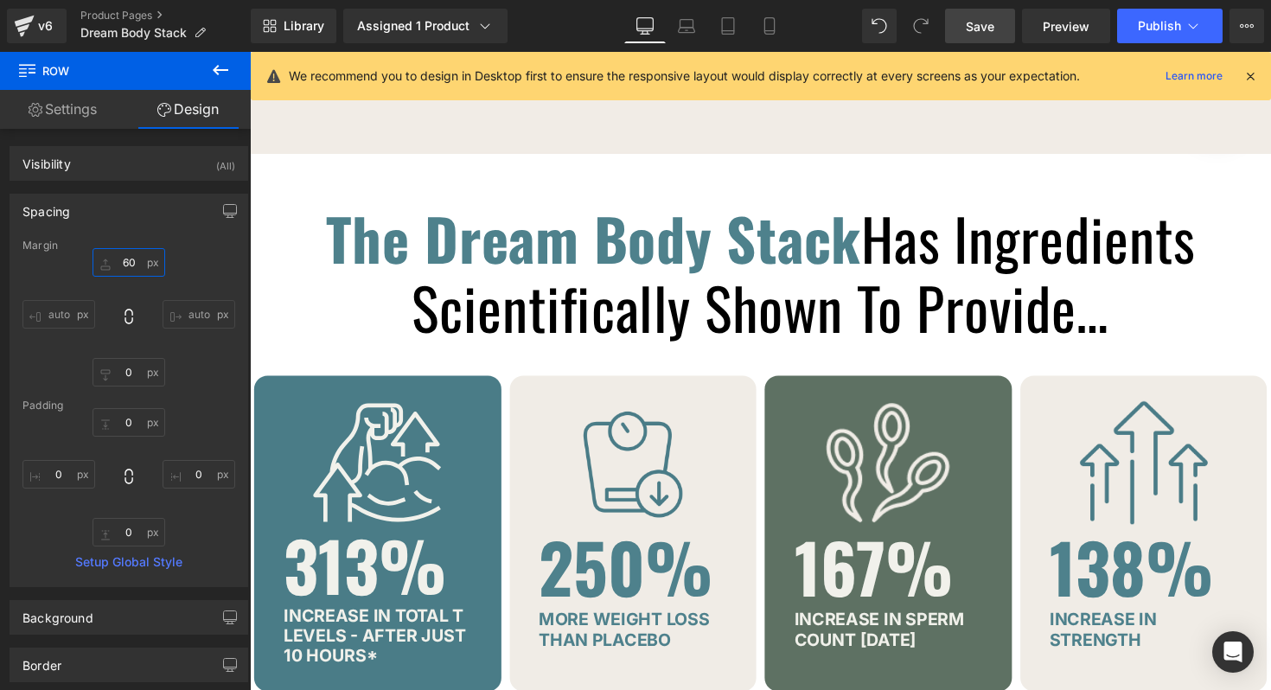
scroll to position [4119, 0]
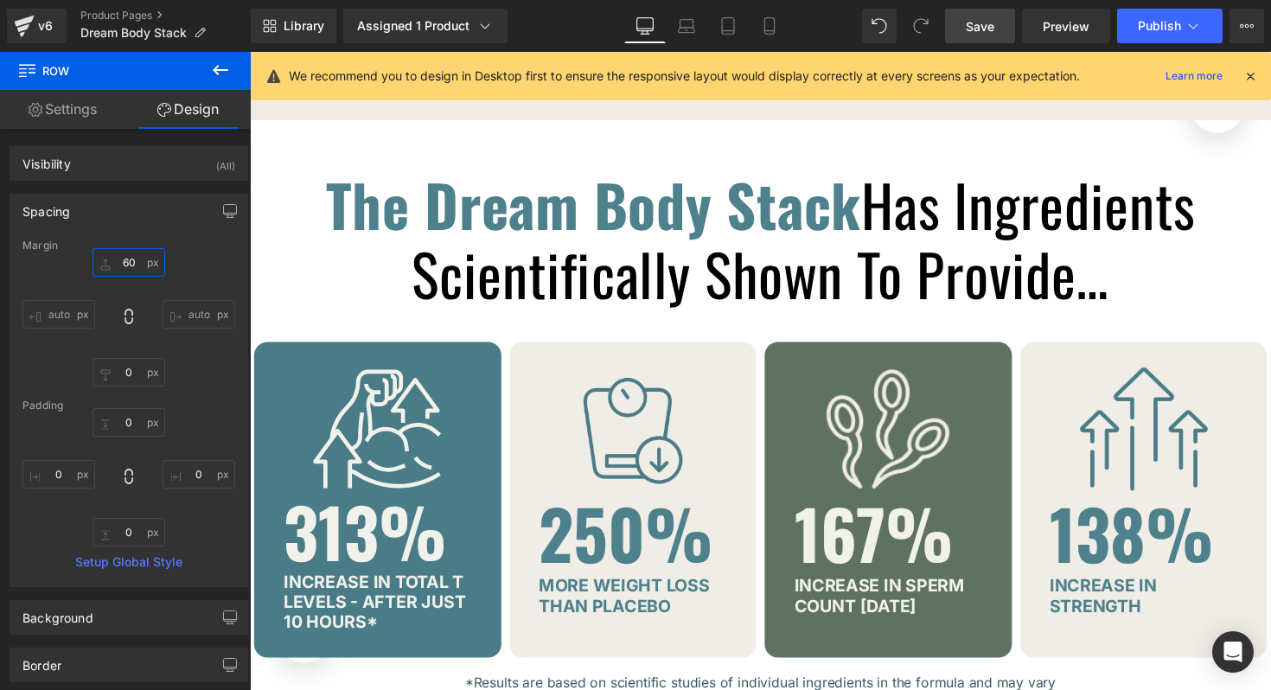
type input "60"
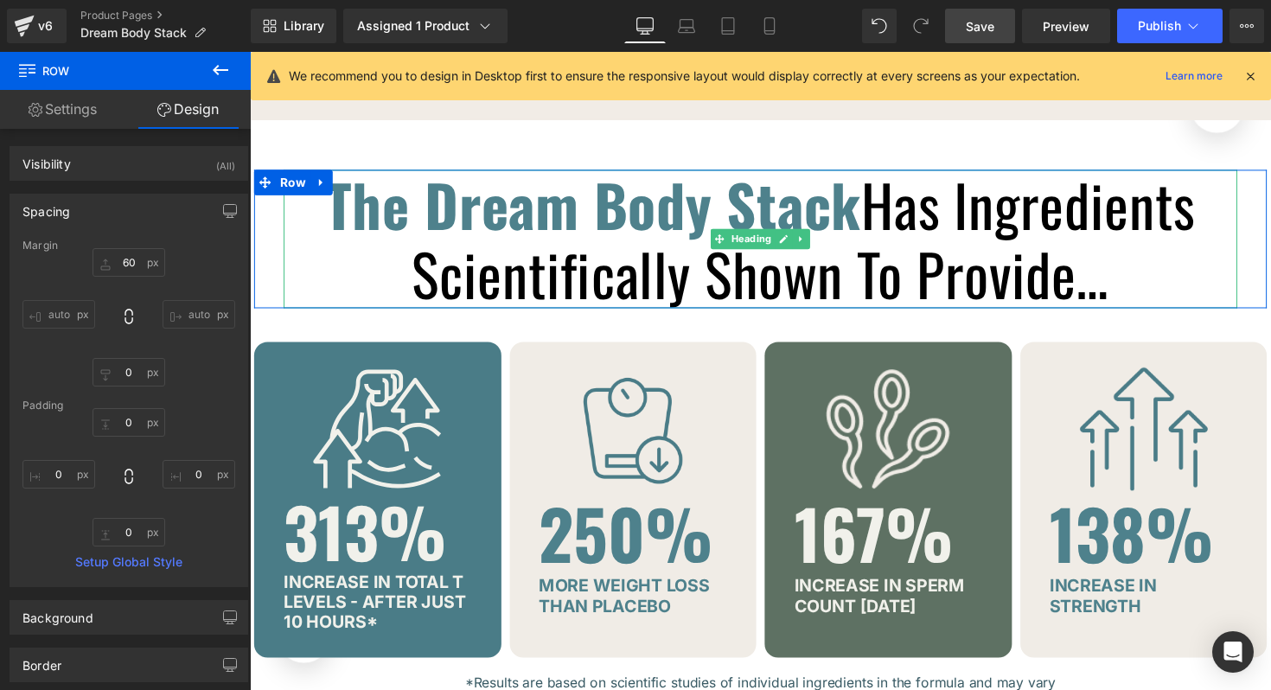
click at [519, 198] on span "The Dream Body Stack" at bounding box center [602, 207] width 548 height 87
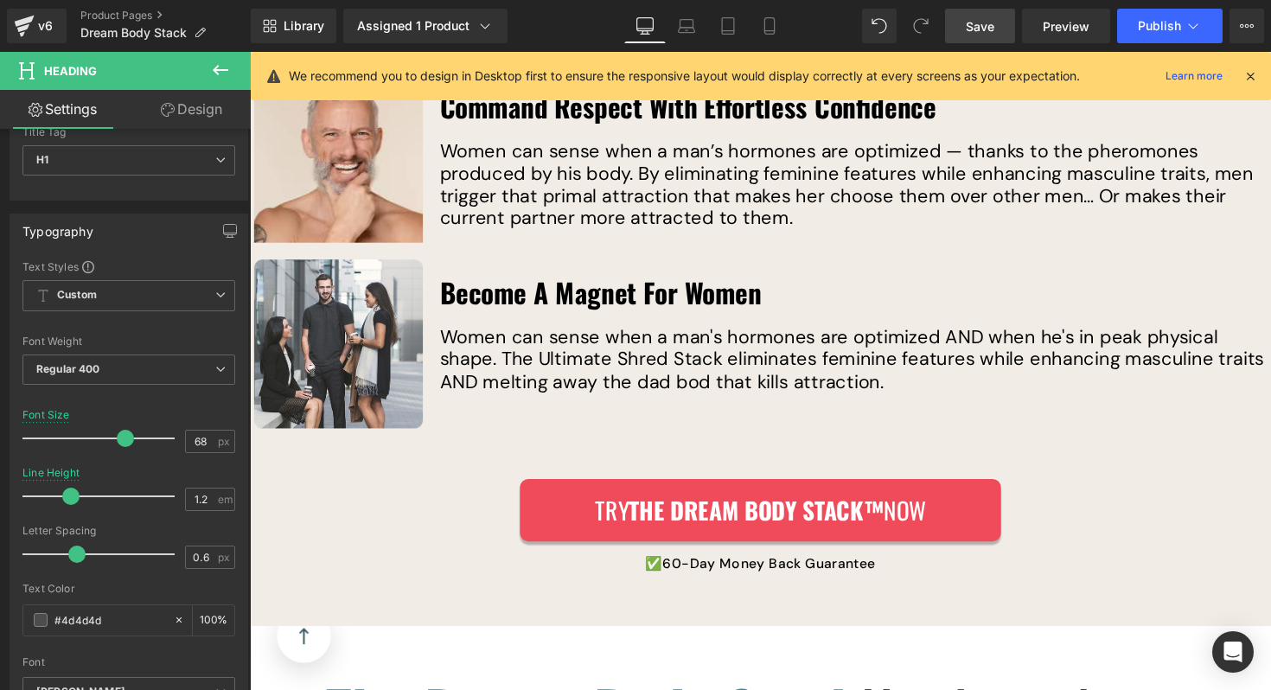
scroll to position [3595, 0]
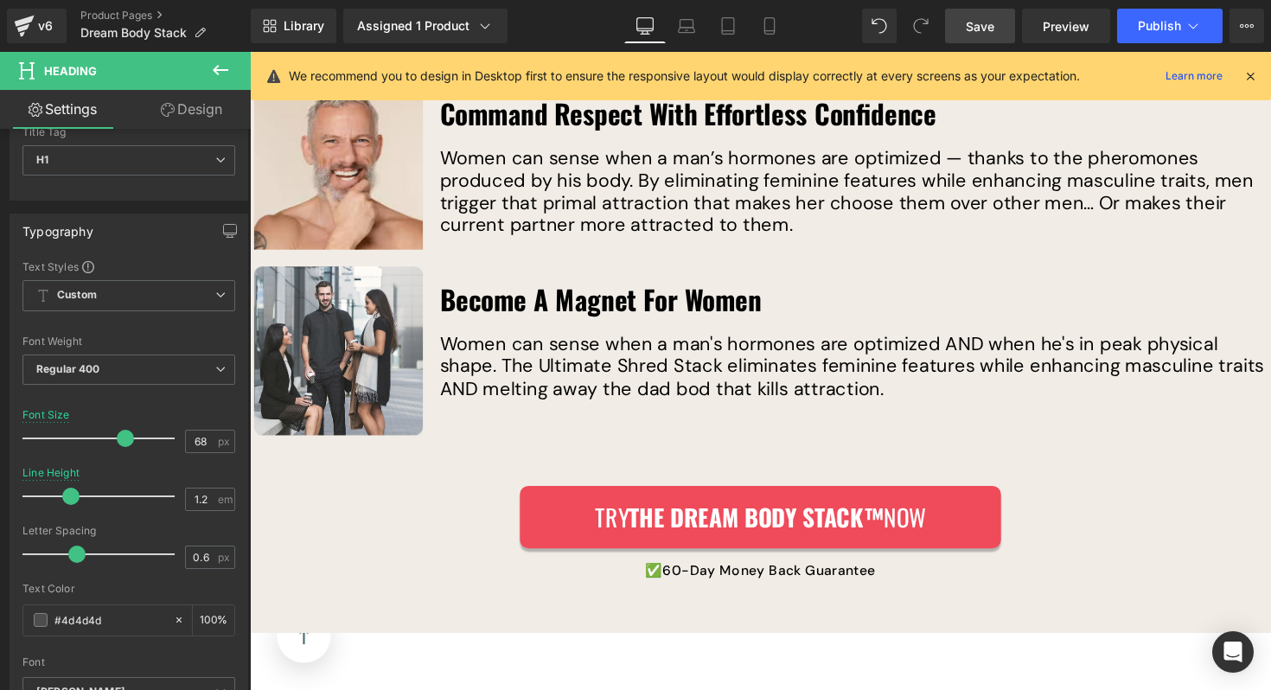
click at [972, 29] on span "Save" at bounding box center [979, 26] width 29 height 18
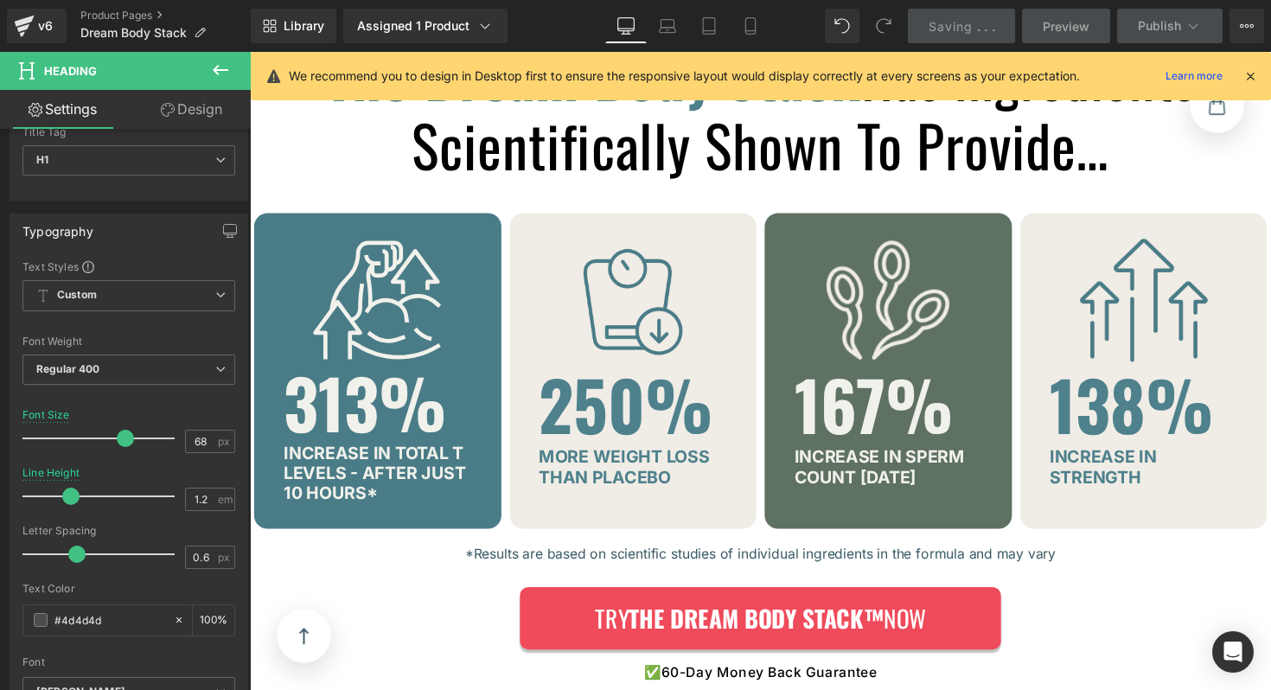
scroll to position [4262, 0]
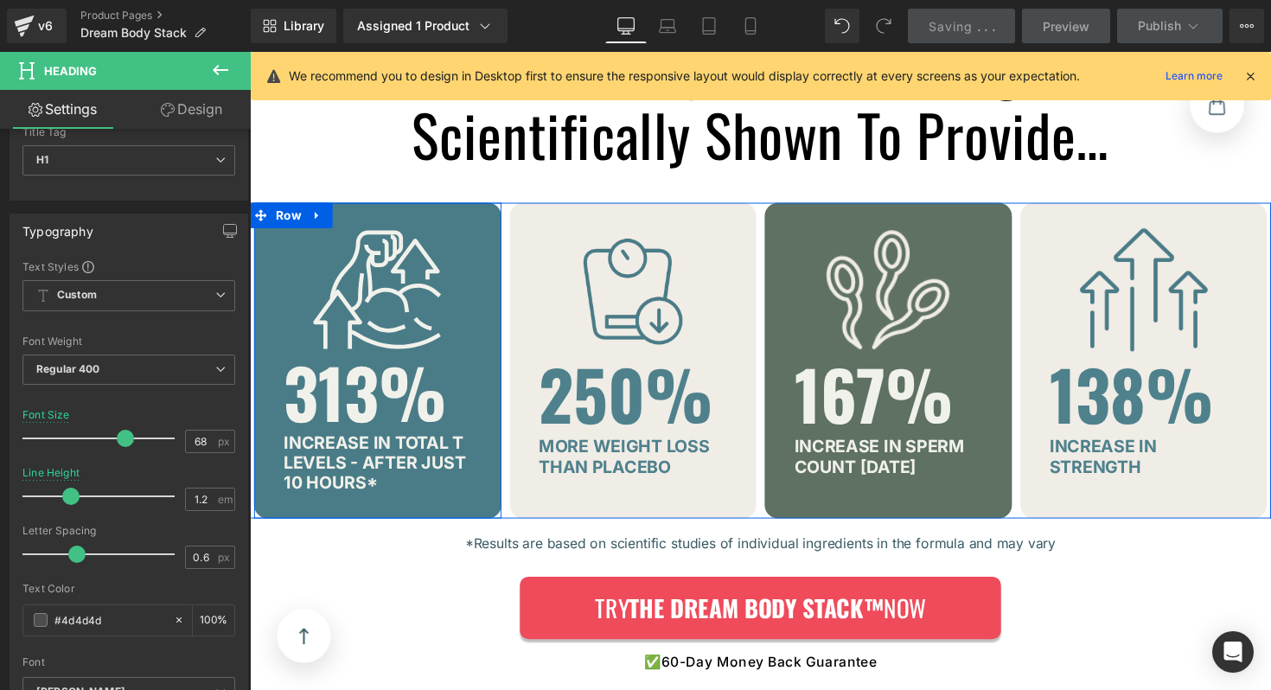
click at [456, 207] on div "Image 313% Heading increase in total T levels - after just 10 hours * Text Bloc…" at bounding box center [380, 368] width 253 height 323
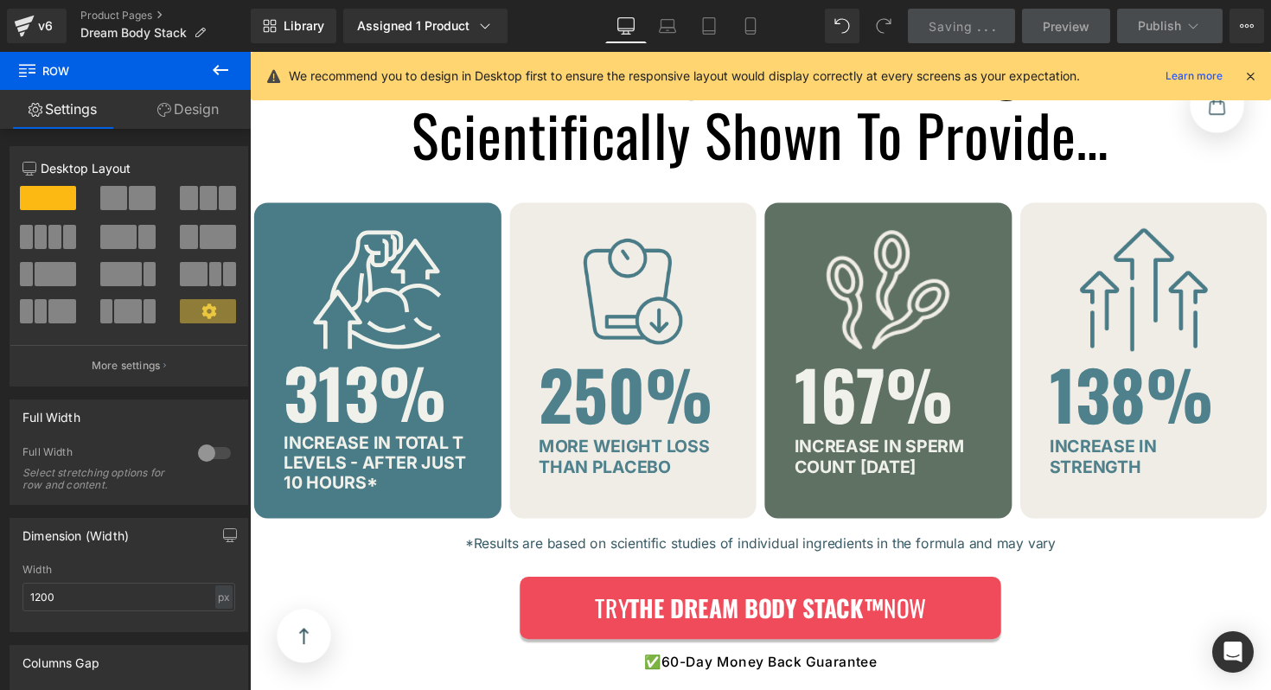
click at [217, 76] on icon at bounding box center [220, 70] width 21 height 21
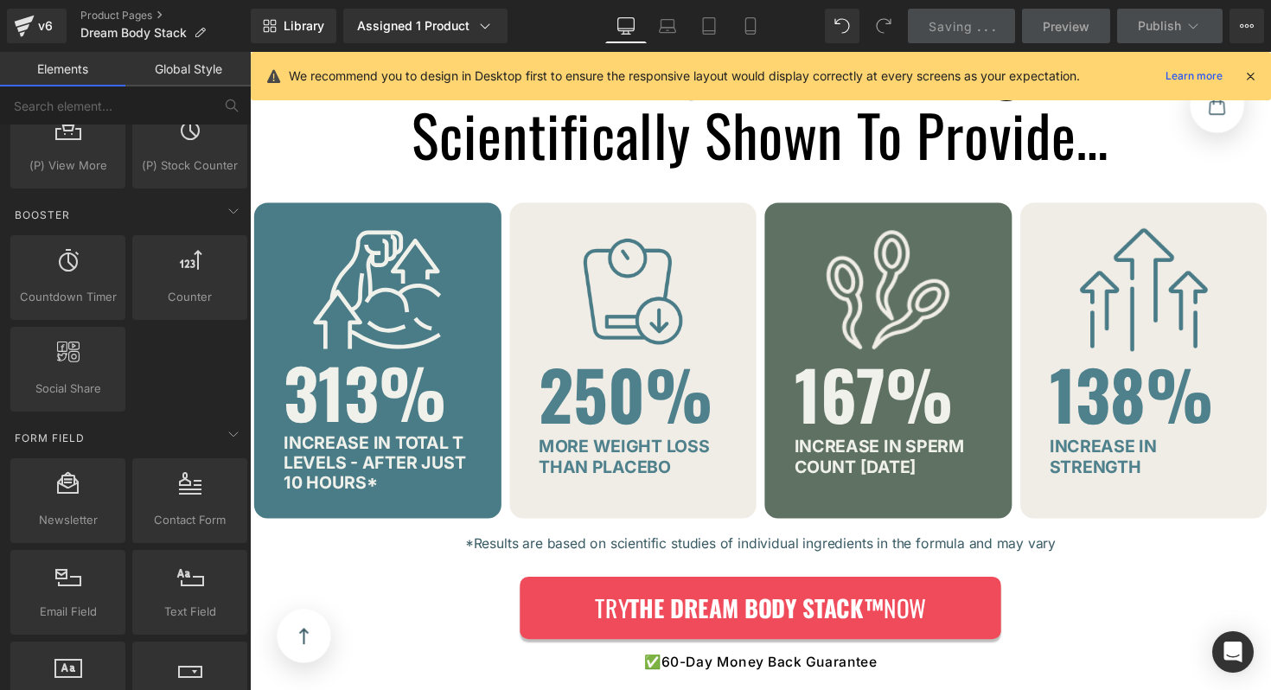
scroll to position [2270, 0]
